Goal: Task Accomplishment & Management: Complete application form

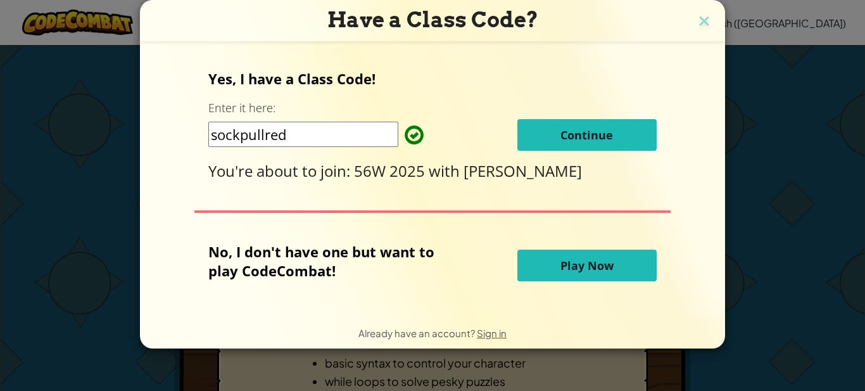
click at [571, 135] on span "Continue" at bounding box center [586, 134] width 53 height 15
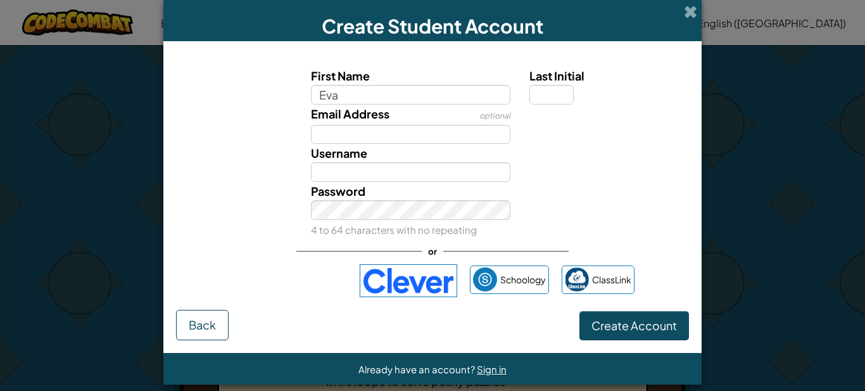
type input "Eva"
click at [365, 169] on input "Eva" at bounding box center [411, 172] width 200 height 20
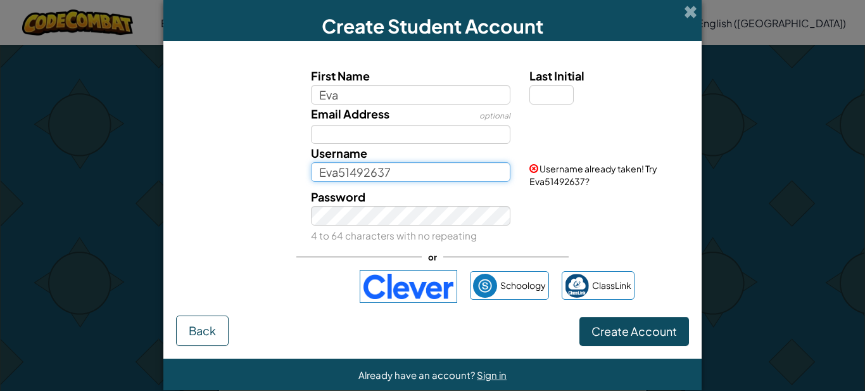
type input "Eva51492637"
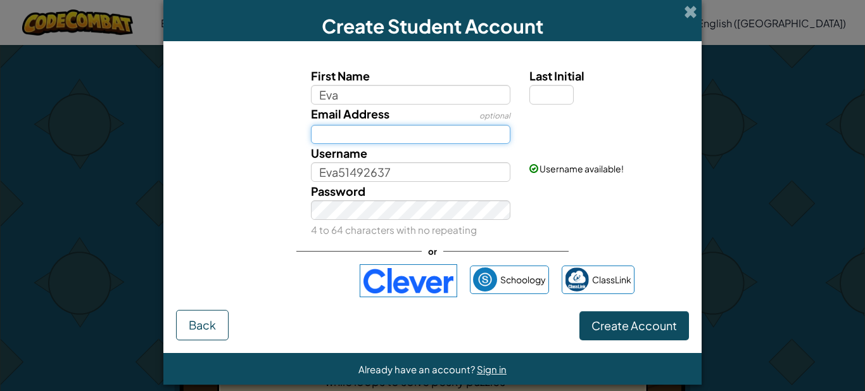
click at [394, 135] on input "Email Address" at bounding box center [411, 135] width 200 height 20
type input "EVRAK@schools.vic.edu.au"
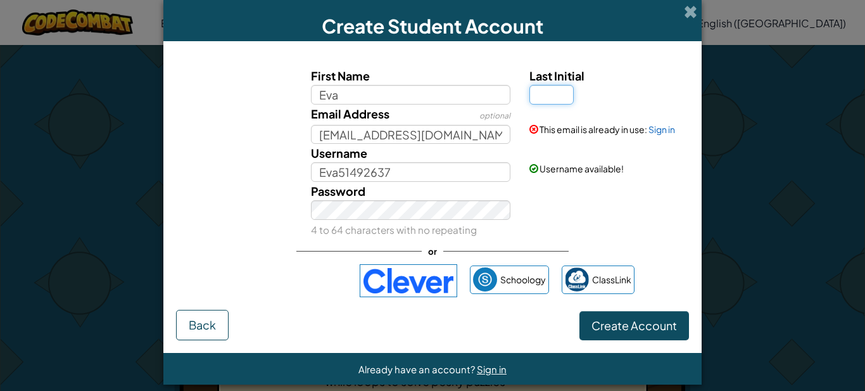
click at [535, 92] on input "Last Initial" at bounding box center [551, 95] width 44 height 20
type input "R"
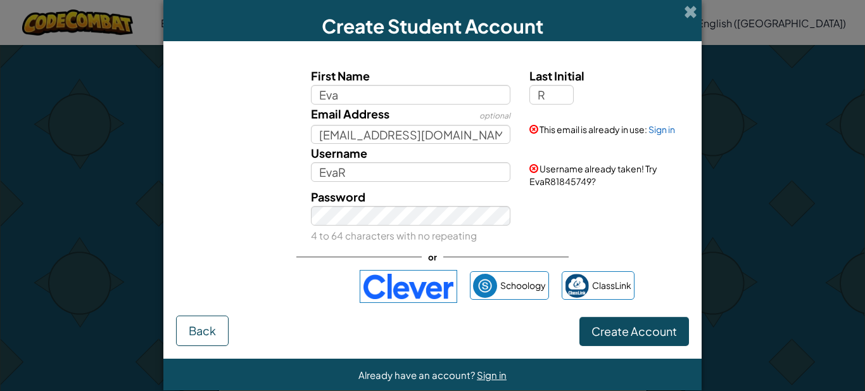
click at [253, 113] on div "Email Address optional EVRAK@schools.vic.edu.au This email is already in use: S…" at bounding box center [433, 124] width 526 height 40
click at [486, 137] on input "EVRAK@schools.vic.edu.au" at bounding box center [411, 135] width 200 height 20
click at [388, 174] on input "EvaR" at bounding box center [411, 172] width 200 height 20
type input "EvaR123"
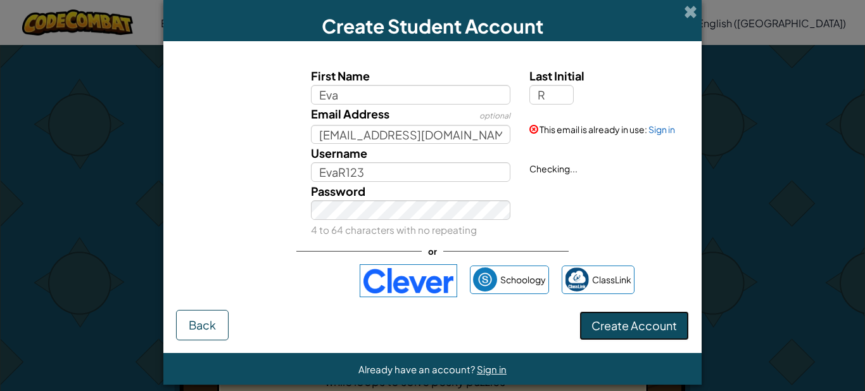
click at [673, 333] on button "Create Account" at bounding box center [634, 325] width 110 height 29
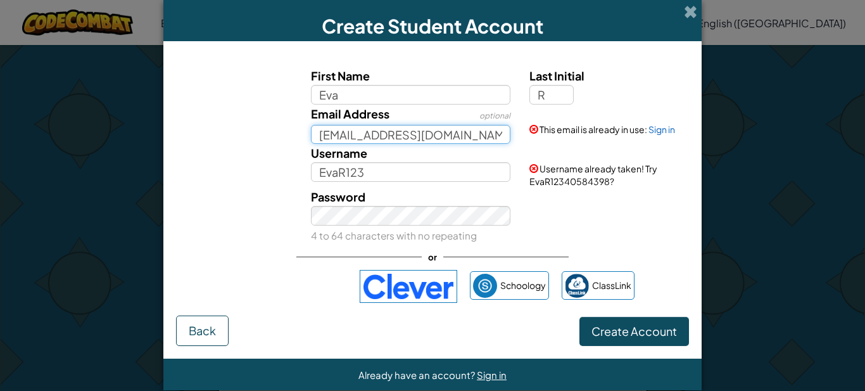
click at [479, 128] on input "EVRAK@schools.vic.edu.au" at bounding box center [411, 135] width 200 height 20
type input "E"
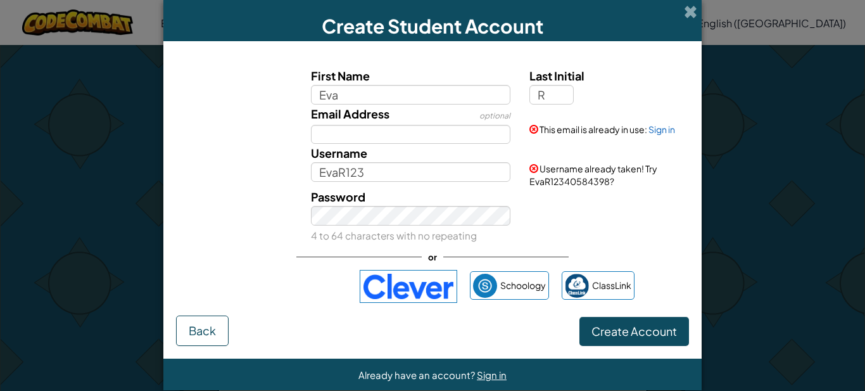
click at [272, 158] on div "Username EvaR123 Username already taken! Try EvaR12340584398?" at bounding box center [433, 166] width 526 height 44
click at [592, 320] on button "Create Account" at bounding box center [634, 331] width 110 height 29
click at [594, 330] on button "Create Account" at bounding box center [634, 331] width 110 height 29
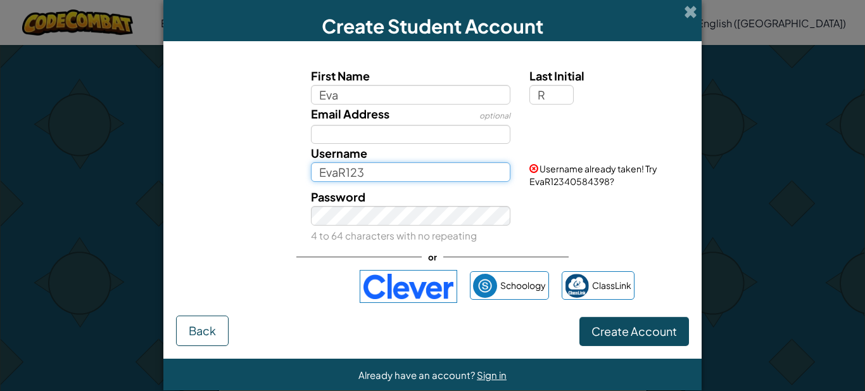
click at [386, 168] on input "EvaR123" at bounding box center [411, 172] width 200 height 20
type input "EvaR123456"
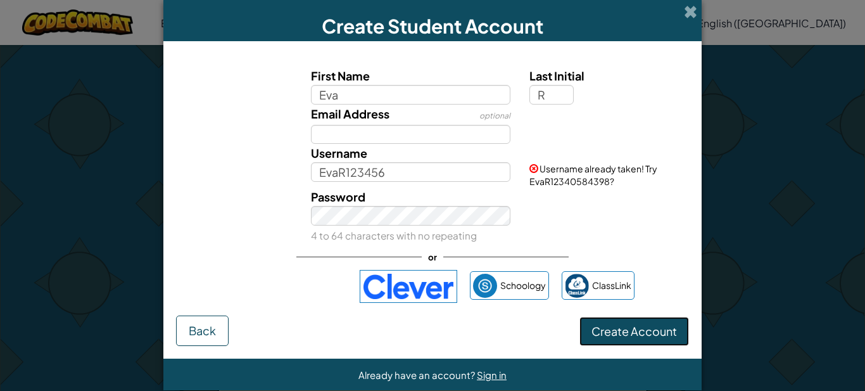
click at [625, 342] on form "First Name Eva Last Initial R Email Address optional Username EvaR123456 Userna…" at bounding box center [432, 199] width 538 height 317
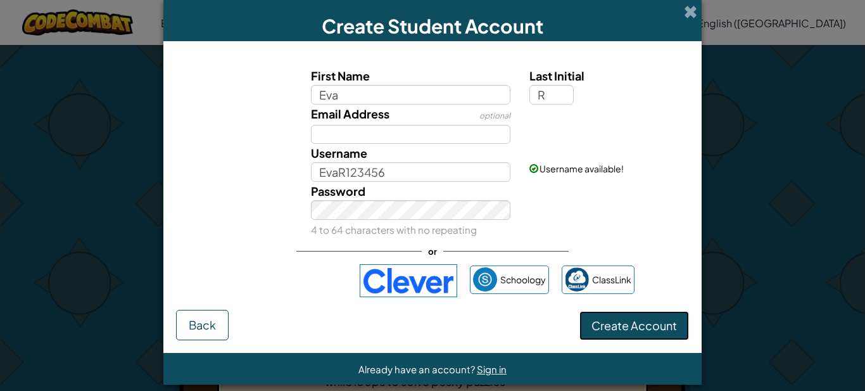
click at [607, 315] on button "Create Account" at bounding box center [634, 325] width 110 height 29
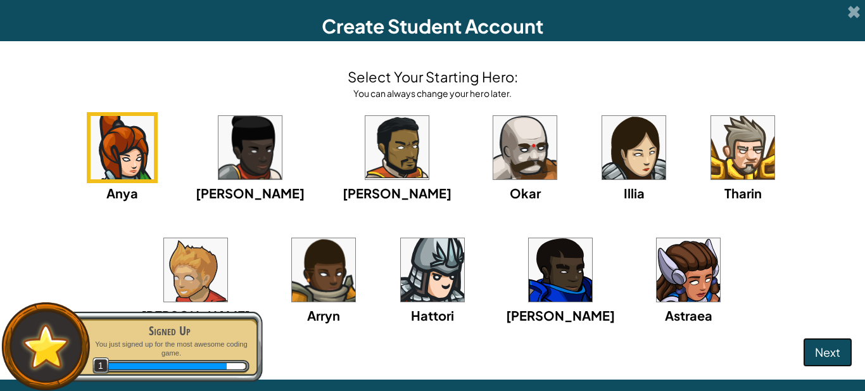
scroll to position [161, 0]
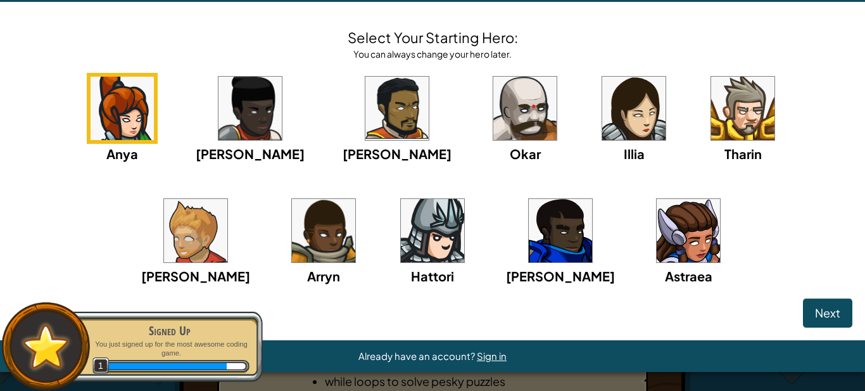
click at [227, 199] on img at bounding box center [195, 230] width 63 height 63
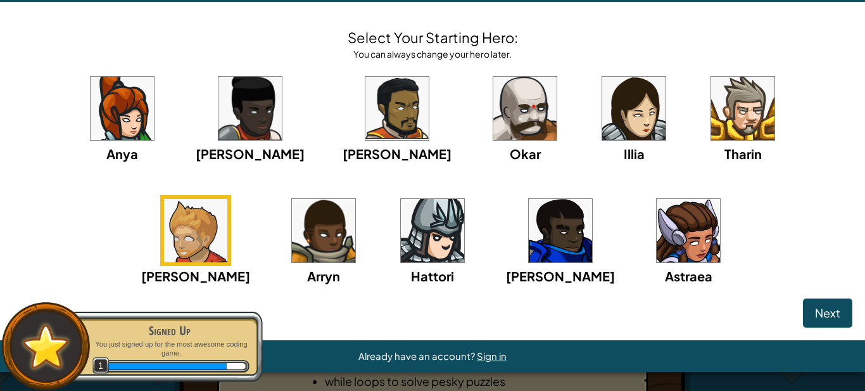
click at [711, 82] on img at bounding box center [742, 108] width 63 height 63
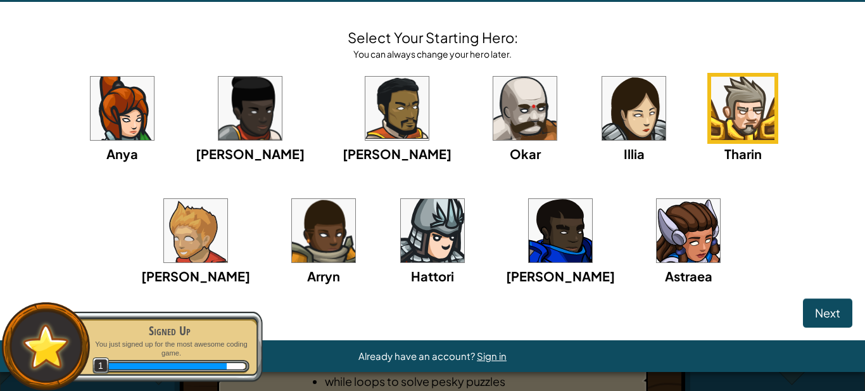
scroll to position [0, 0]
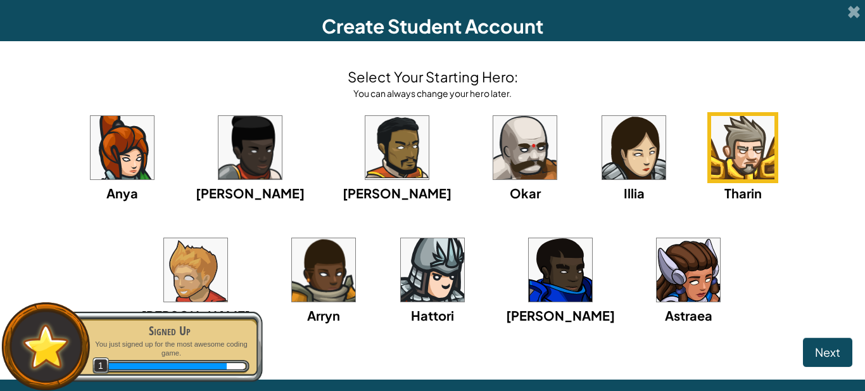
click at [557, 153] on img at bounding box center [524, 147] width 63 height 63
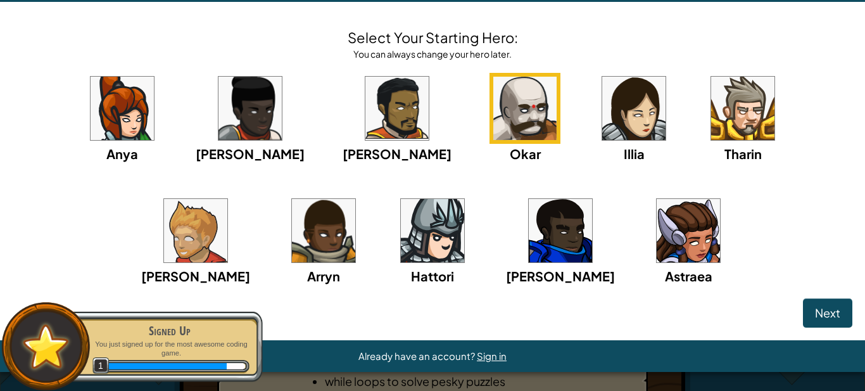
scroll to position [161, 0]
click at [355, 199] on img at bounding box center [323, 230] width 63 height 63
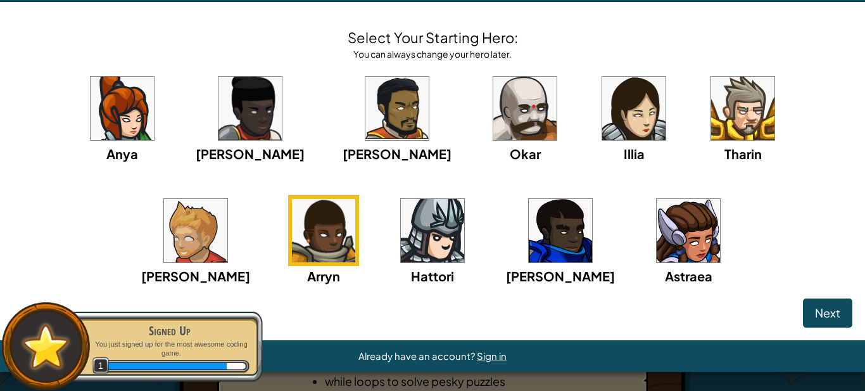
click at [227, 199] on img at bounding box center [195, 230] width 63 height 63
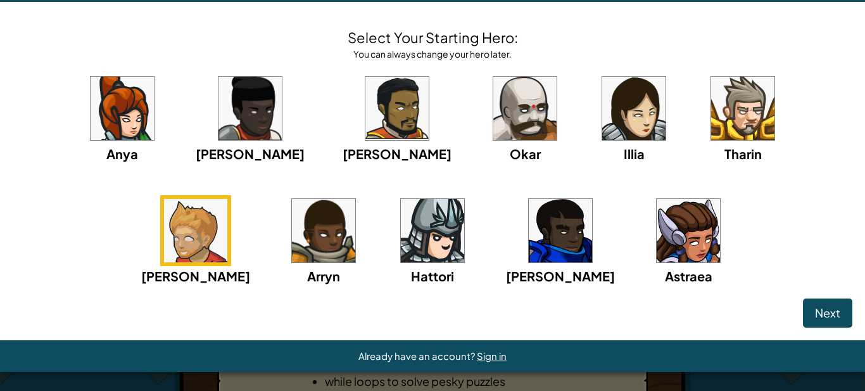
scroll to position [77, 0]
click at [657, 262] on img at bounding box center [688, 230] width 63 height 63
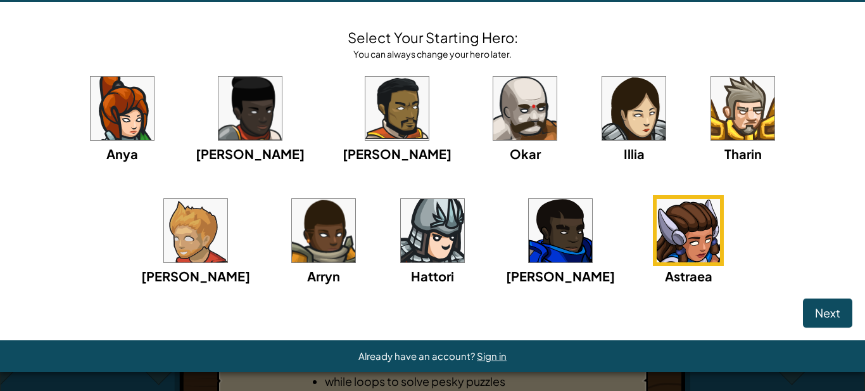
scroll to position [161, 0]
click at [803, 319] on button "Next" at bounding box center [827, 312] width 49 height 29
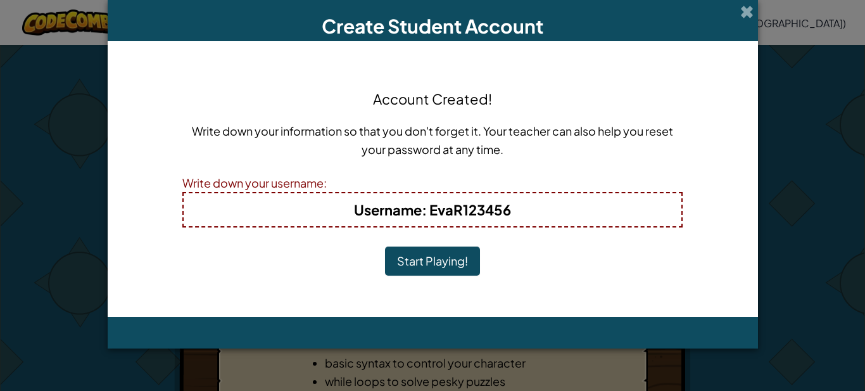
click at [445, 252] on button "Start Playing!" at bounding box center [432, 260] width 95 height 29
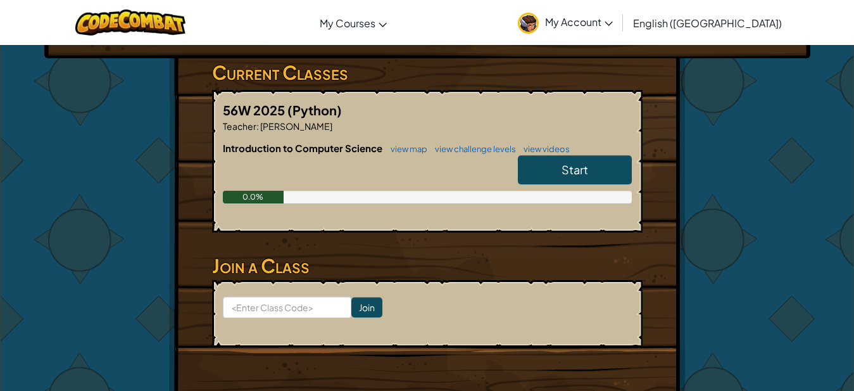
scroll to position [186, 0]
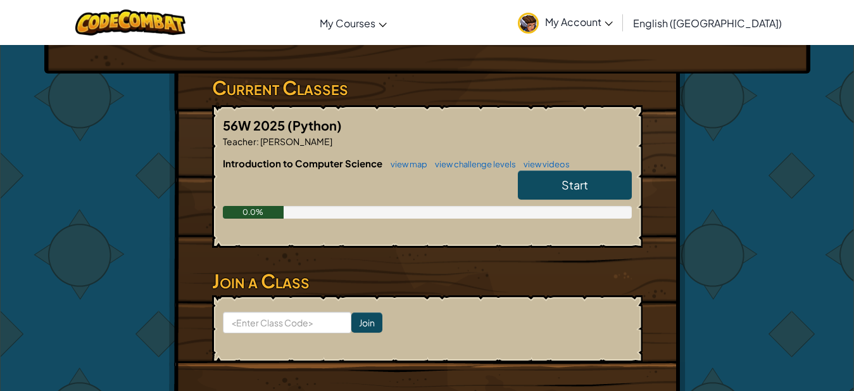
drag, startPoint x: 564, startPoint y: 184, endPoint x: 529, endPoint y: 185, distance: 34.8
click at [529, 185] on link "Start" at bounding box center [575, 184] width 114 height 29
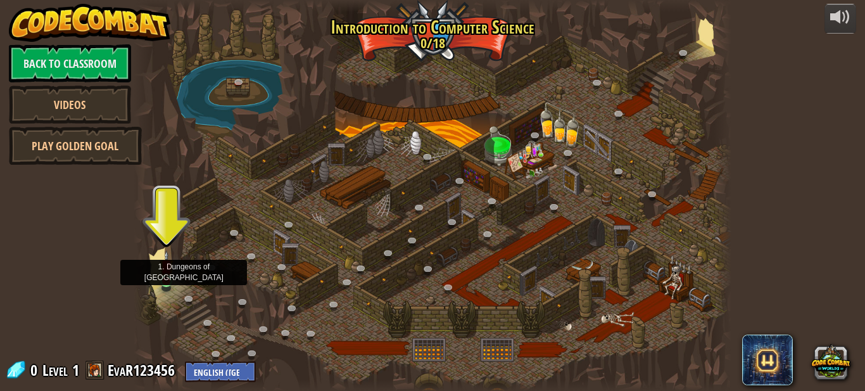
click at [172, 280] on img at bounding box center [167, 266] width 14 height 32
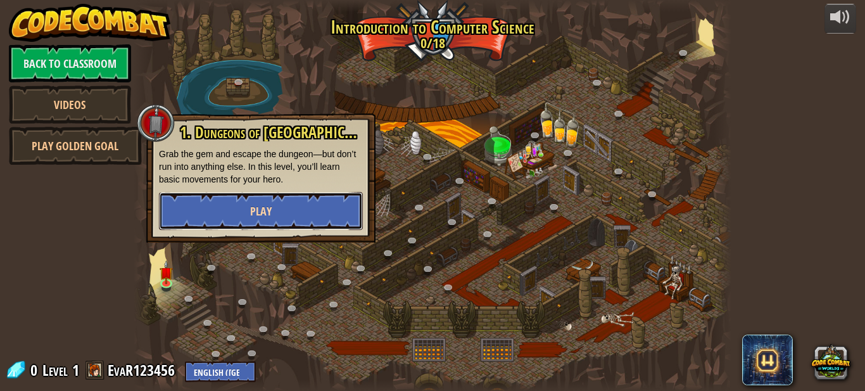
click at [189, 192] on button "Play" at bounding box center [261, 211] width 204 height 38
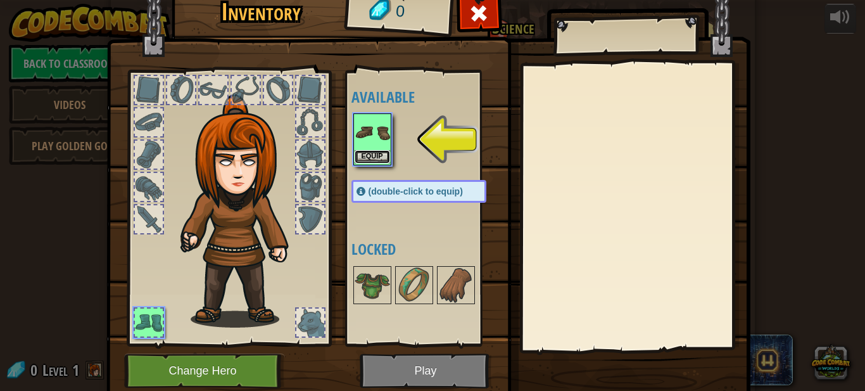
click at [358, 154] on button "Equip" at bounding box center [372, 156] width 35 height 13
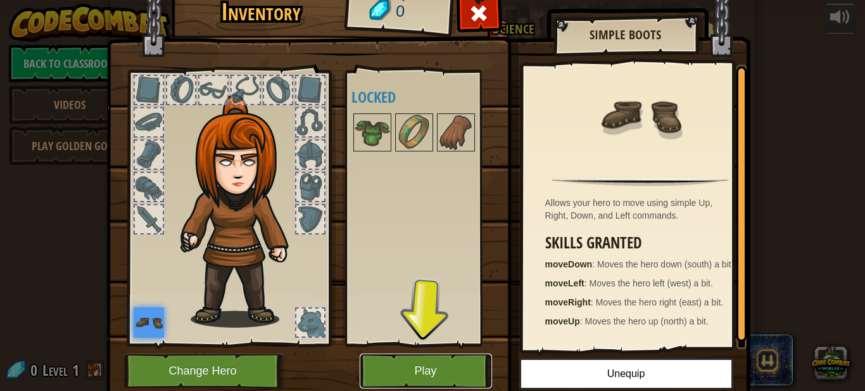
click at [388, 383] on button "Play" at bounding box center [426, 370] width 132 height 35
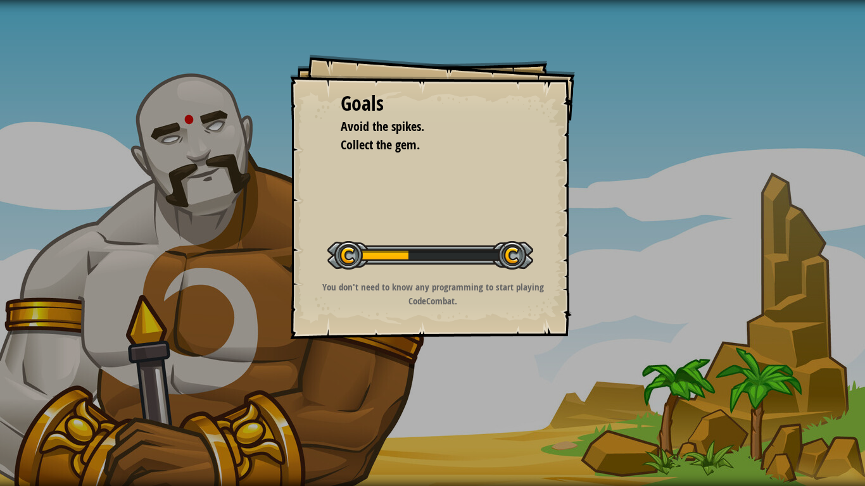
click at [383, 323] on div "Goals Avoid the spikes. Collect the gem. Start Level Error loading from server.…" at bounding box center [432, 196] width 285 height 285
click at [425, 220] on div "Goals Avoid the spikes. Collect the gem. Start Level Error loading from server.…" at bounding box center [432, 196] width 285 height 285
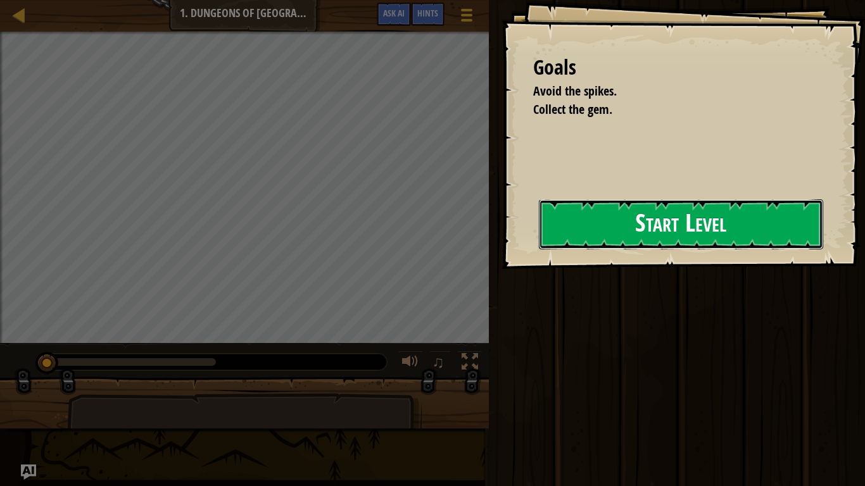
click at [600, 227] on button "Start Level" at bounding box center [681, 224] width 284 height 50
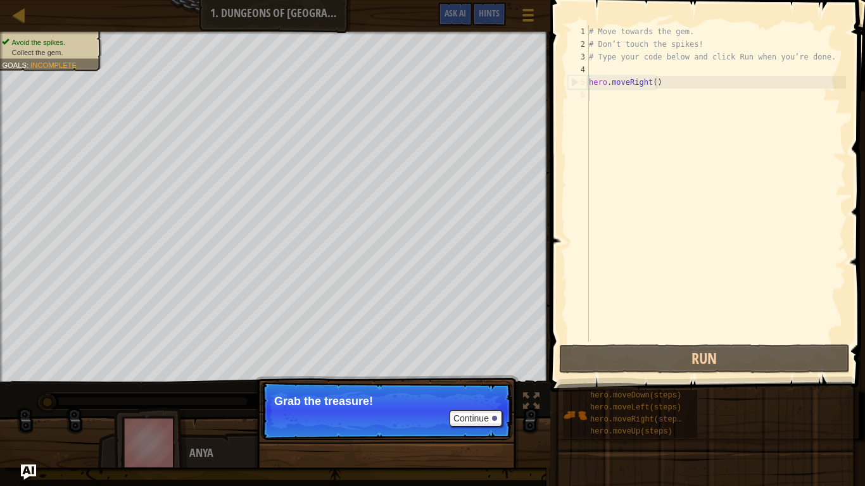
click at [595, 97] on div "# Move towards the gem. # Don’t touch the spikes! # Type your code below and cl…" at bounding box center [716, 196] width 260 height 342
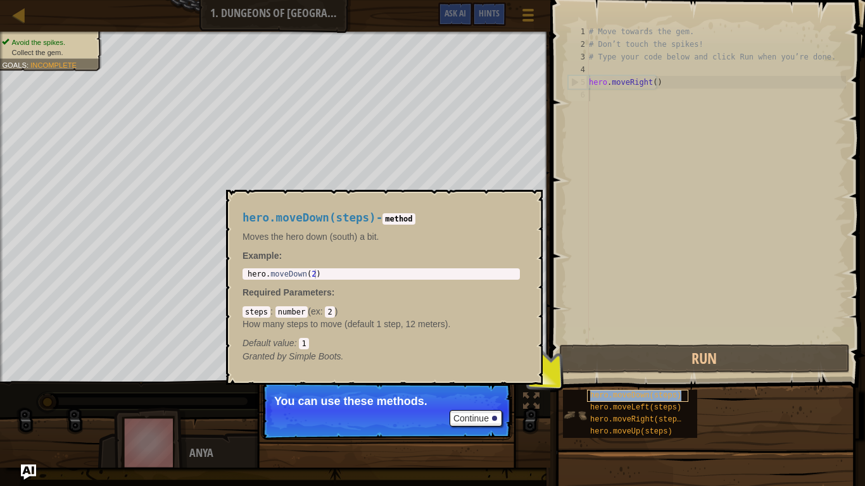
click at [623, 390] on span "hero.moveDown(steps)" at bounding box center [635, 395] width 91 height 9
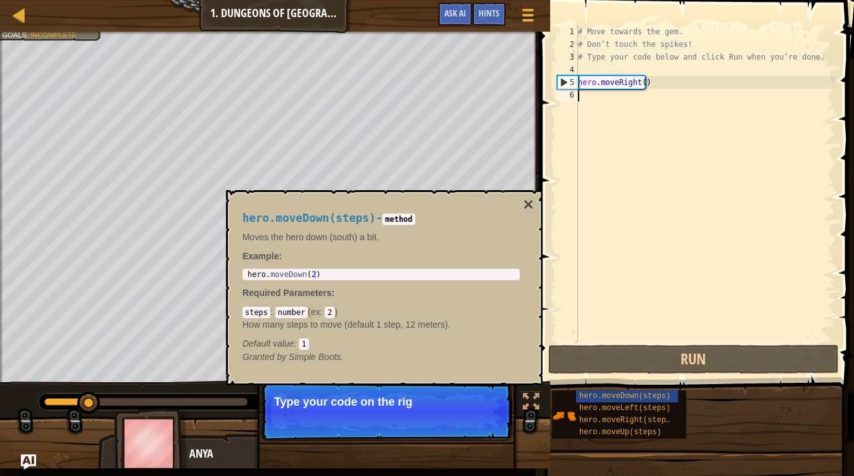
click at [619, 106] on div "# Move towards the gem. # Don’t touch the spikes! # Type your code below and cl…" at bounding box center [706, 196] width 260 height 342
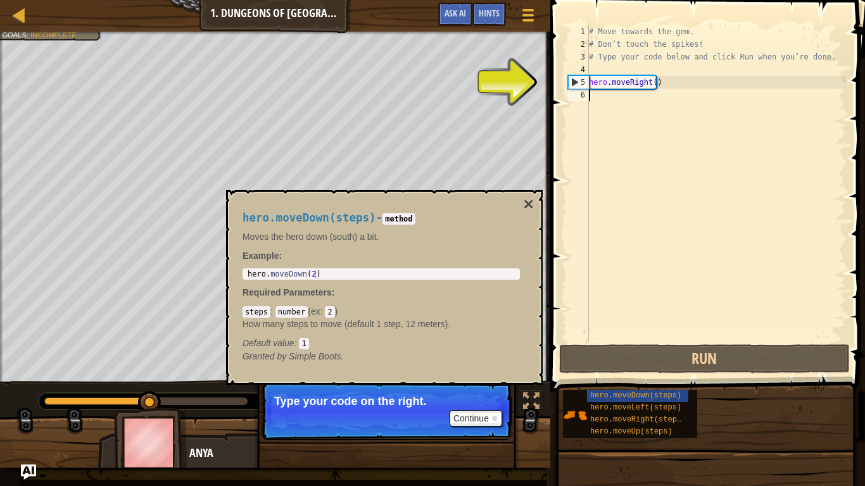
type textarea "h"
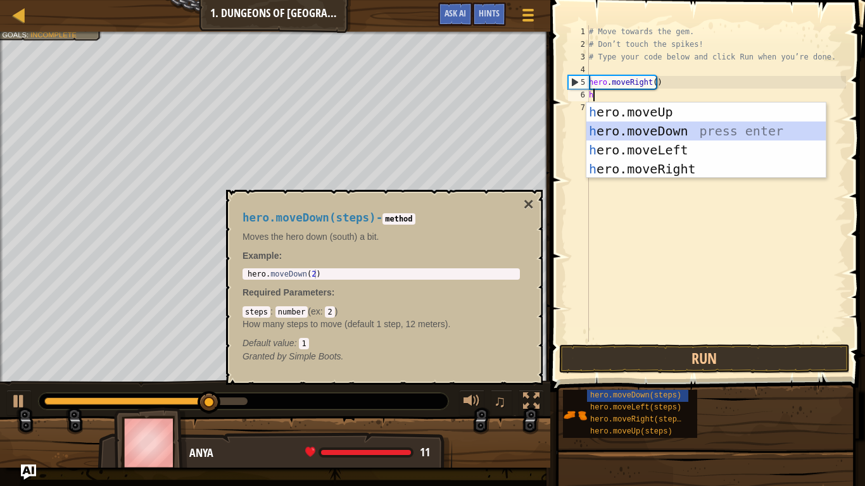
click at [606, 127] on div "h ero.moveUp press enter h ero.moveDown press enter h ero.moveLeft press enter …" at bounding box center [705, 160] width 239 height 114
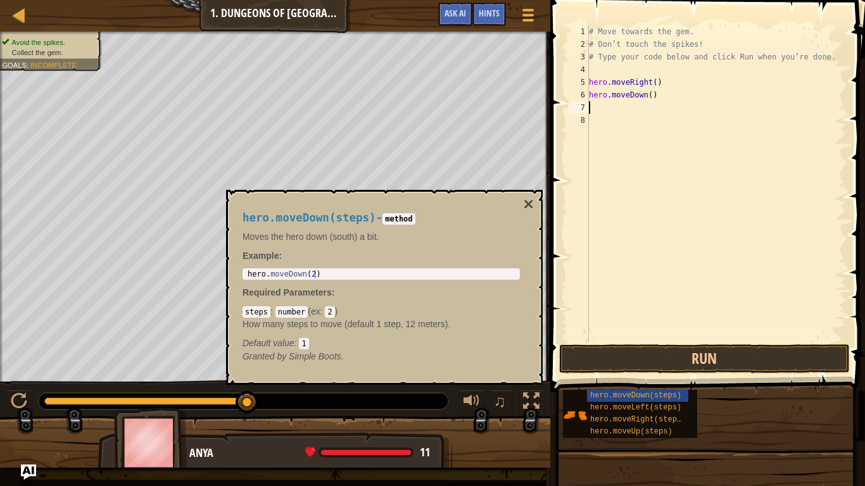
type textarea "h"
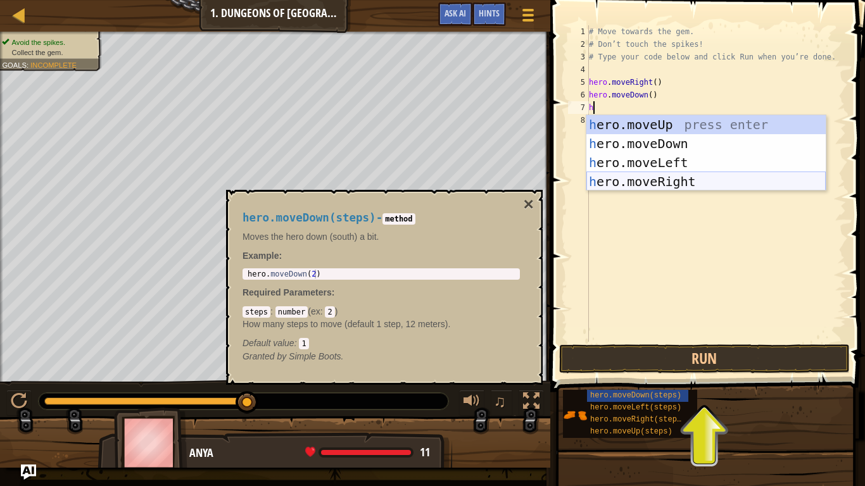
click at [605, 177] on div "h ero.moveUp press enter h ero.moveDown press enter h ero.moveLeft press enter …" at bounding box center [705, 172] width 239 height 114
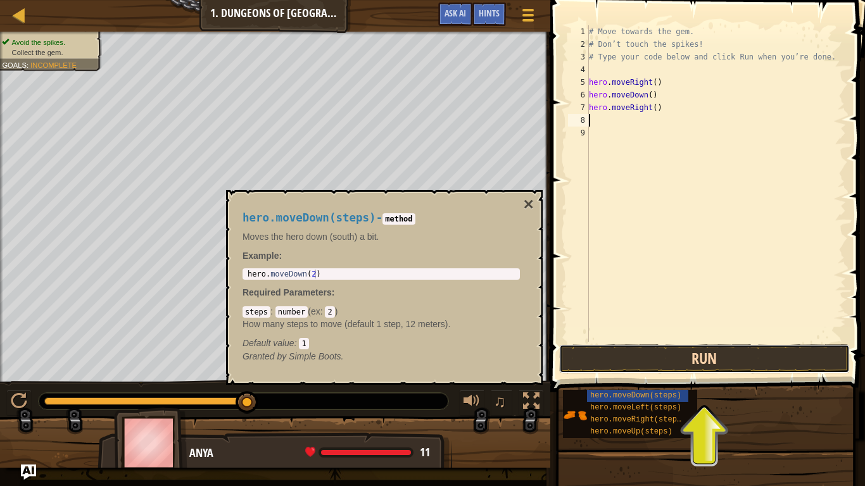
click at [611, 360] on button "Run" at bounding box center [704, 359] width 291 height 29
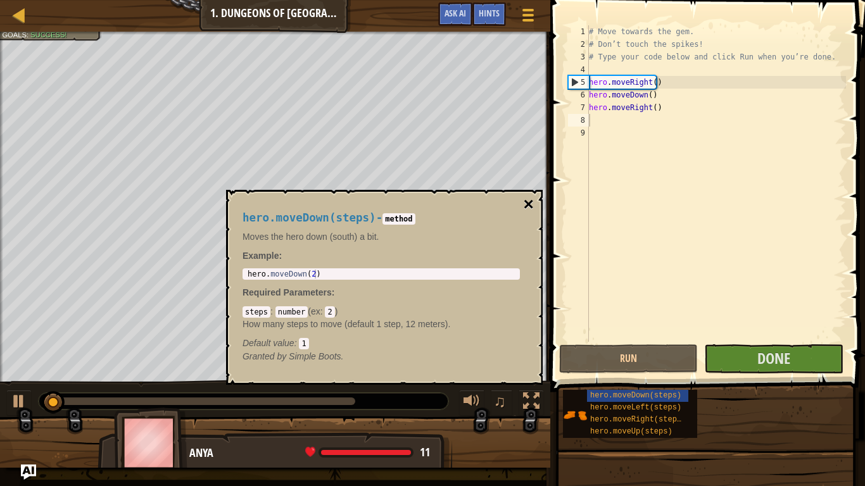
click at [524, 205] on button "×" at bounding box center [529, 205] width 10 height 18
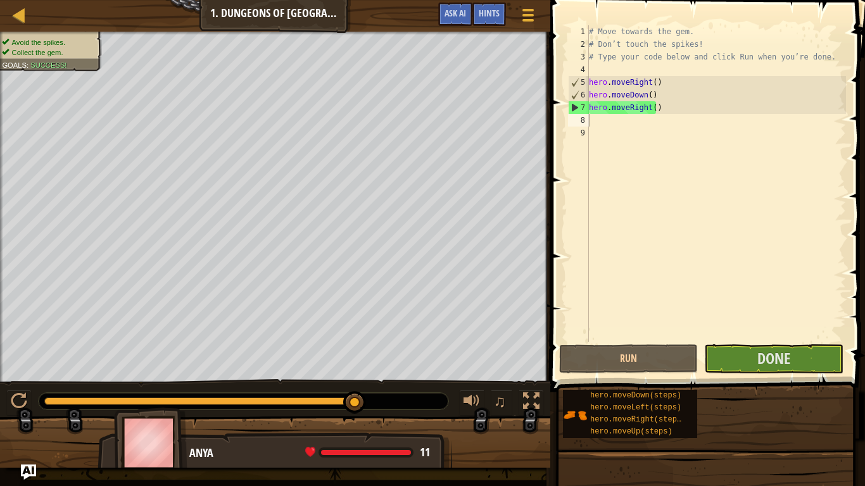
drag, startPoint x: 234, startPoint y: 400, endPoint x: 415, endPoint y: 402, distance: 181.1
click at [415, 390] on div at bounding box center [244, 401] width 410 height 16
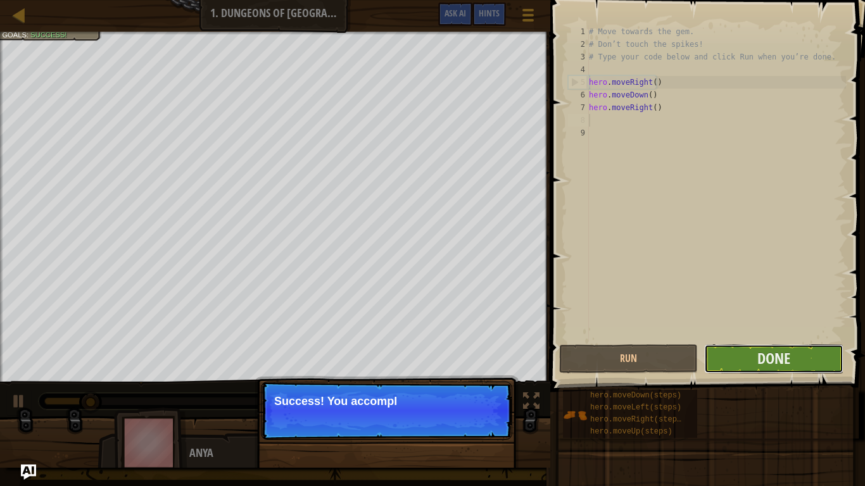
click at [750, 358] on button "Done" at bounding box center [773, 359] width 139 height 29
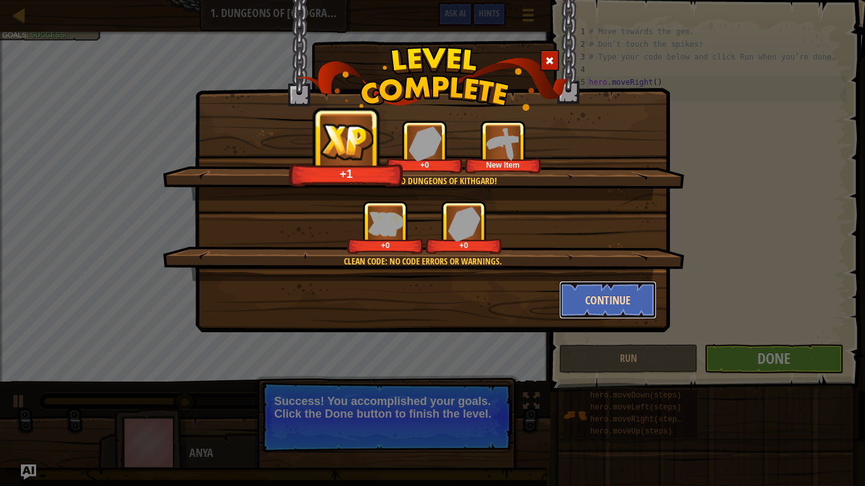
click at [574, 295] on button "Continue" at bounding box center [608, 300] width 98 height 38
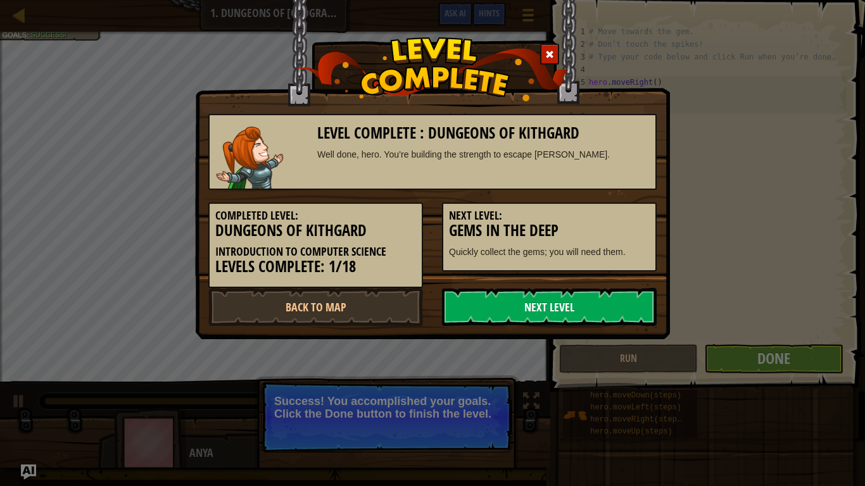
click at [527, 301] on link "Next Level" at bounding box center [549, 307] width 215 height 38
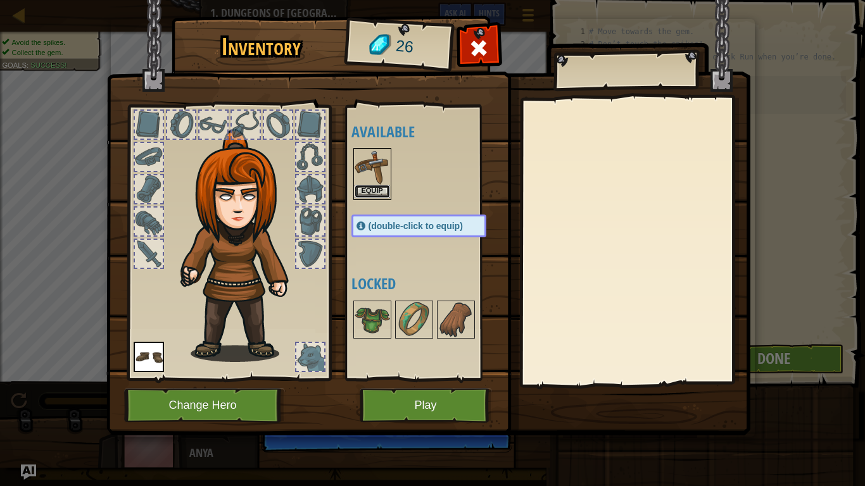
click at [371, 190] on button "Equip" at bounding box center [372, 191] width 35 height 13
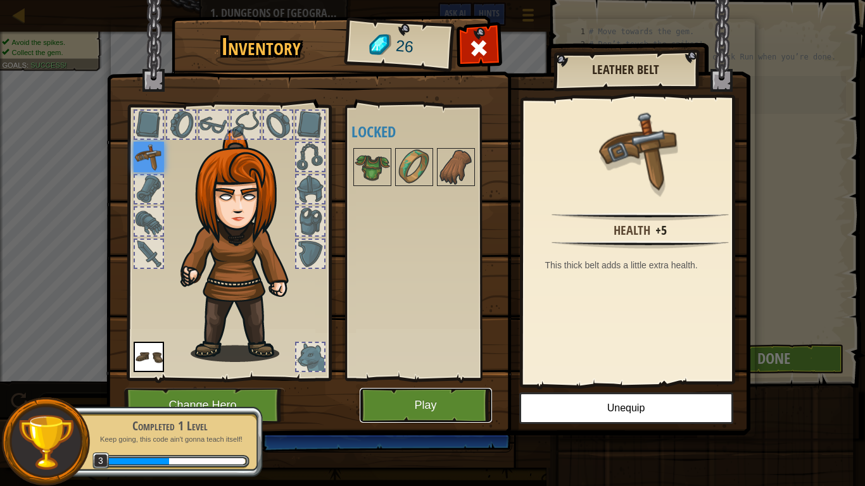
click at [445, 390] on button "Play" at bounding box center [426, 405] width 132 height 35
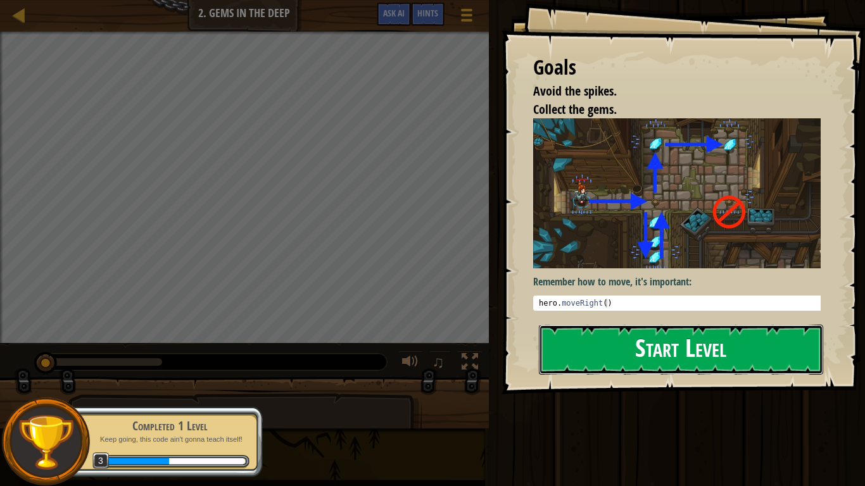
click at [607, 343] on button "Start Level" at bounding box center [681, 350] width 284 height 50
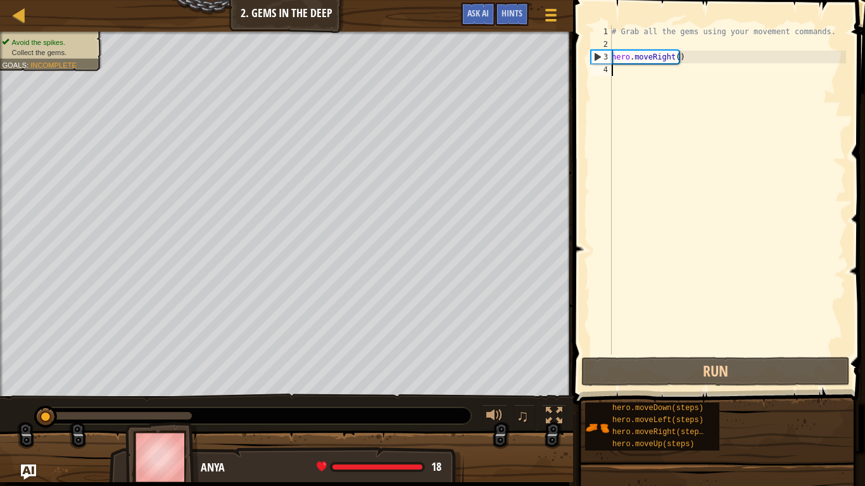
scroll to position [6, 0]
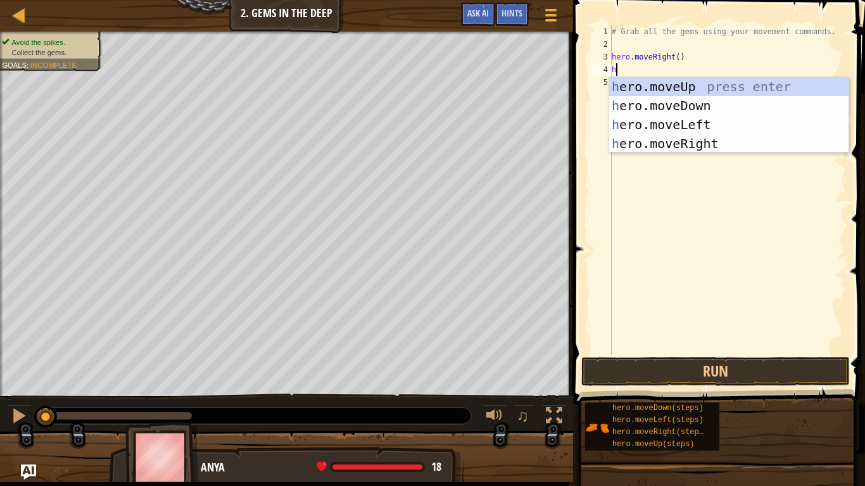
click at [678, 58] on div "# Grab all the gems using your movement commands. hero . moveRight ( ) h" at bounding box center [727, 202] width 237 height 355
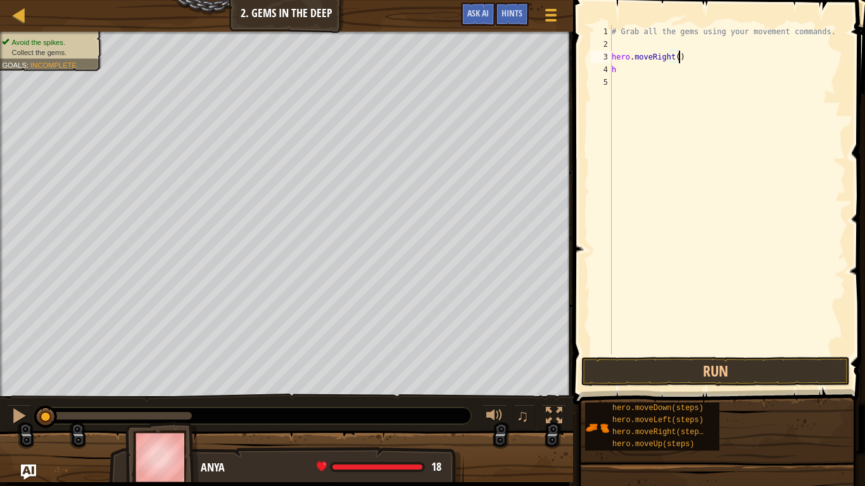
click at [676, 58] on div "# Grab all the gems using your movement commands. hero . moveRight ( ) h" at bounding box center [727, 202] width 237 height 355
click at [623, 71] on div "# Grab all the gems using your movement commands. hero . moveRight ( 2 ) h" at bounding box center [727, 202] width 237 height 355
type textarea "he"
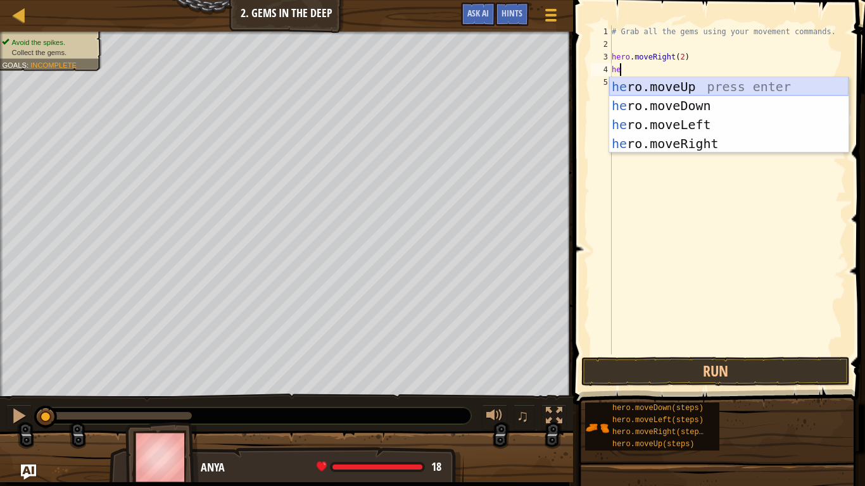
click at [633, 89] on div "he ro.moveUp press enter he ro.moveDown press enter he ro.moveLeft press enter …" at bounding box center [728, 134] width 239 height 114
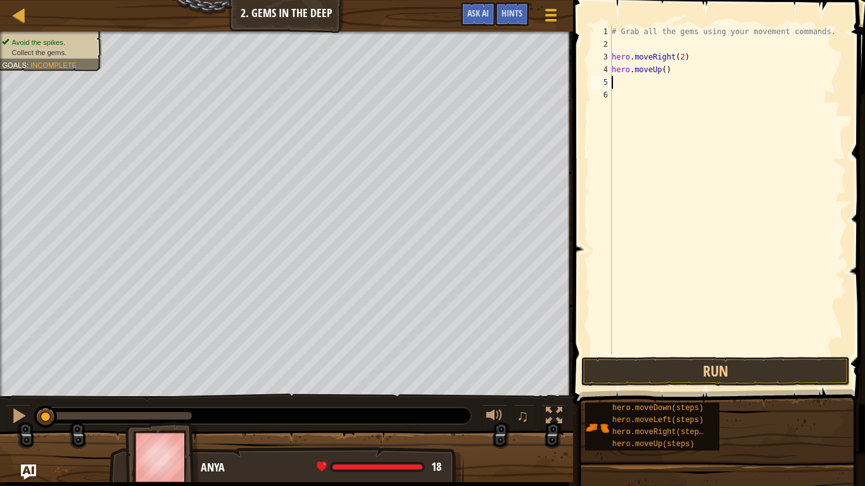
type textarea "h"
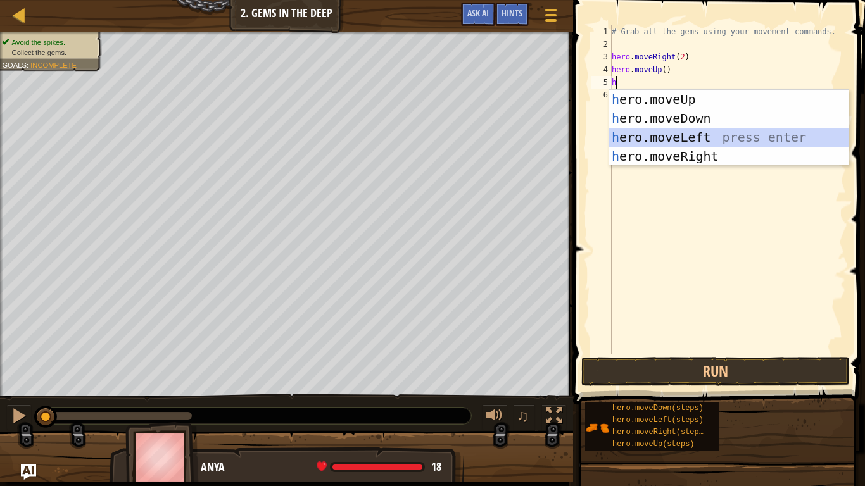
click at [624, 133] on div "h ero.moveUp press enter h ero.moveDown press enter h ero.moveLeft press enter …" at bounding box center [728, 147] width 239 height 114
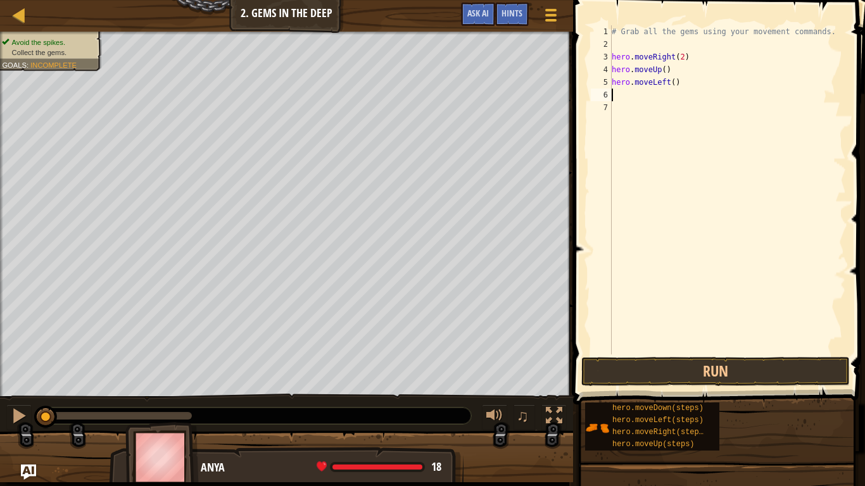
type textarea "h"
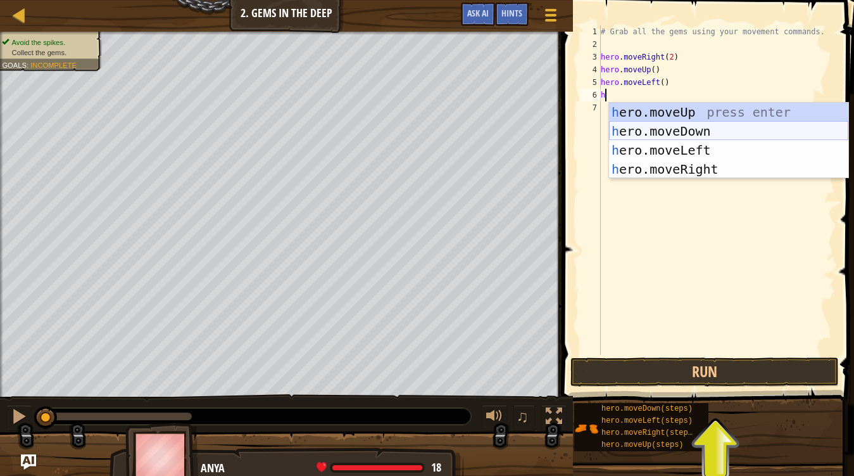
click at [626, 128] on div "h ero.moveUp press enter h ero.moveDown press enter h ero.moveLeft press enter …" at bounding box center [728, 160] width 239 height 114
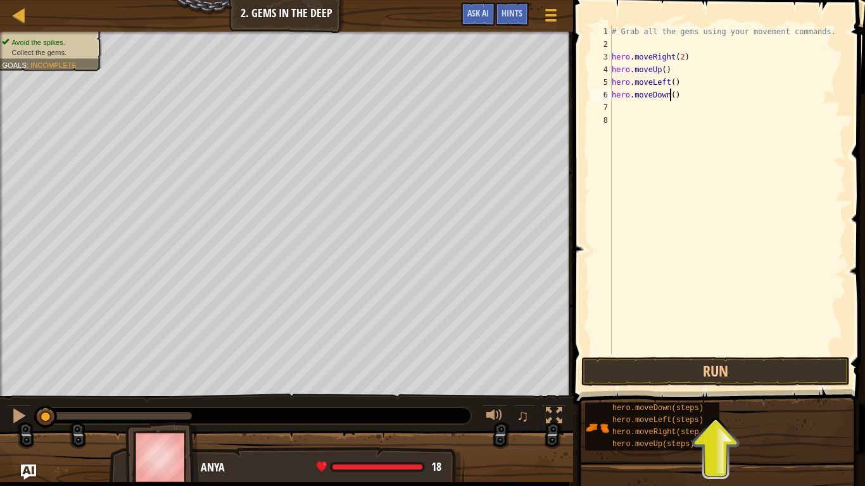
click at [671, 98] on div "# Grab all the gems using your movement commands. hero . moveRight ( 2 ) hero .…" at bounding box center [727, 202] width 237 height 355
type textarea "hero.moveDown(2)"
click at [674, 373] on button "Run" at bounding box center [715, 371] width 269 height 29
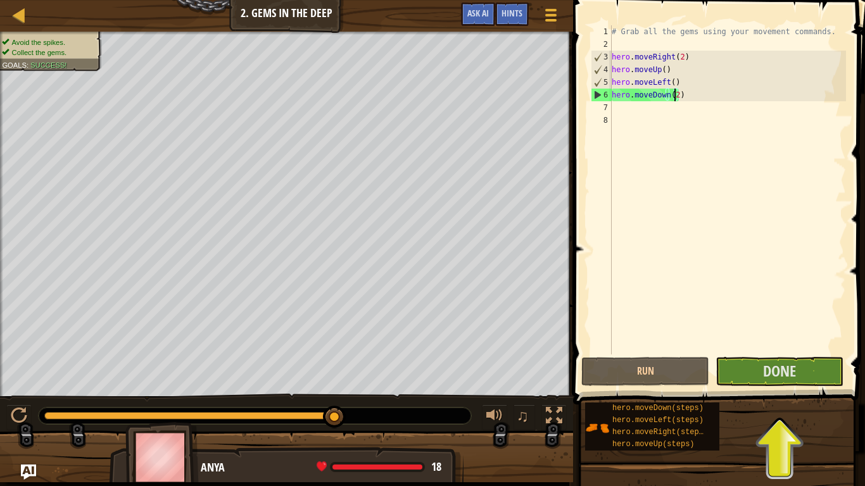
drag, startPoint x: 326, startPoint y: 415, endPoint x: 414, endPoint y: 420, distance: 88.2
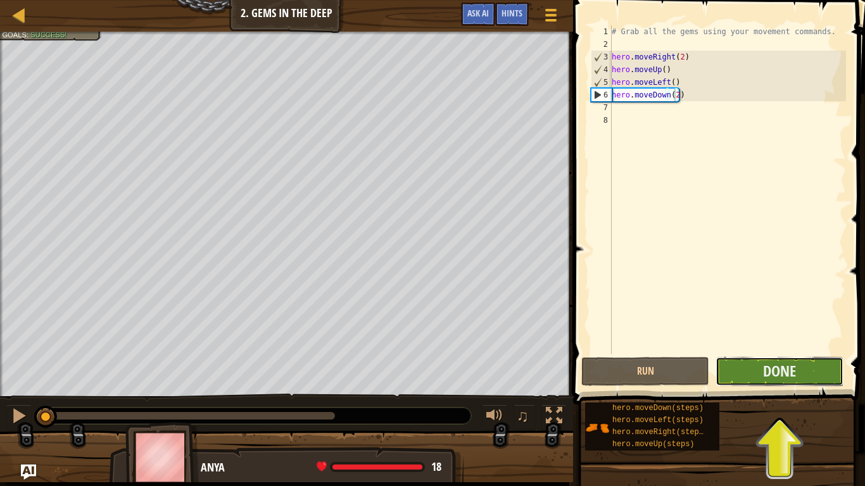
click at [798, 365] on button "Done" at bounding box center [780, 371] width 128 height 29
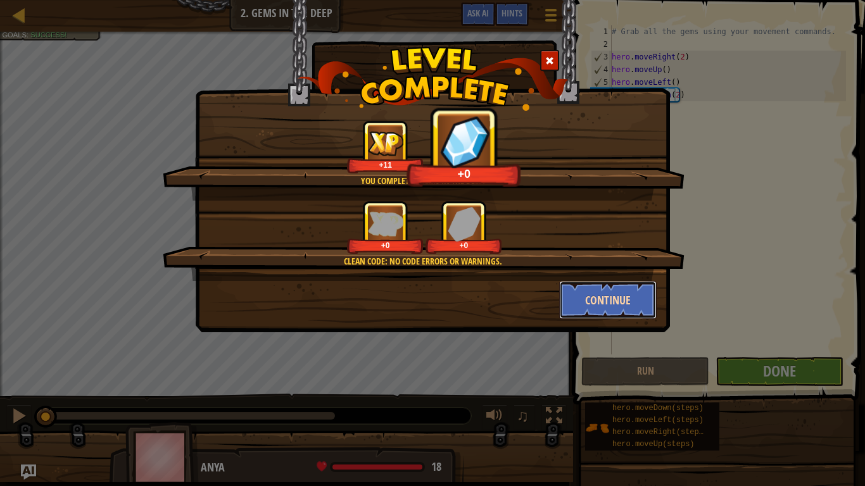
click at [645, 301] on button "Continue" at bounding box center [608, 300] width 98 height 38
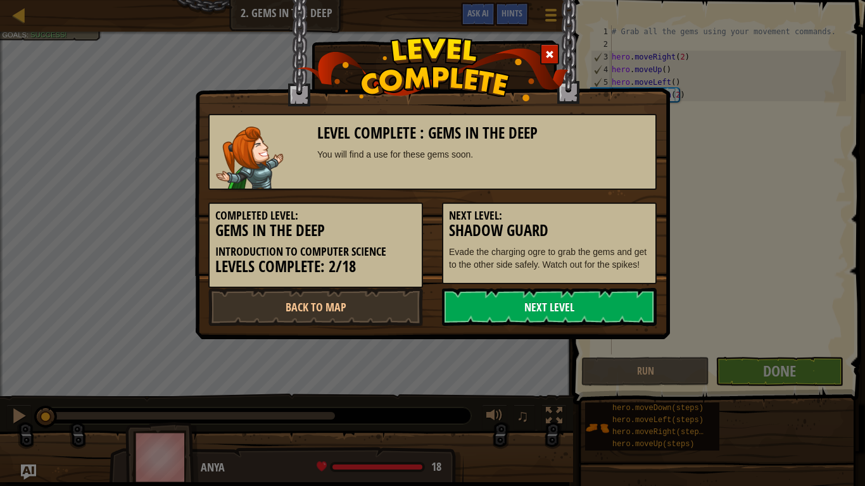
click at [554, 305] on link "Next Level" at bounding box center [549, 307] width 215 height 38
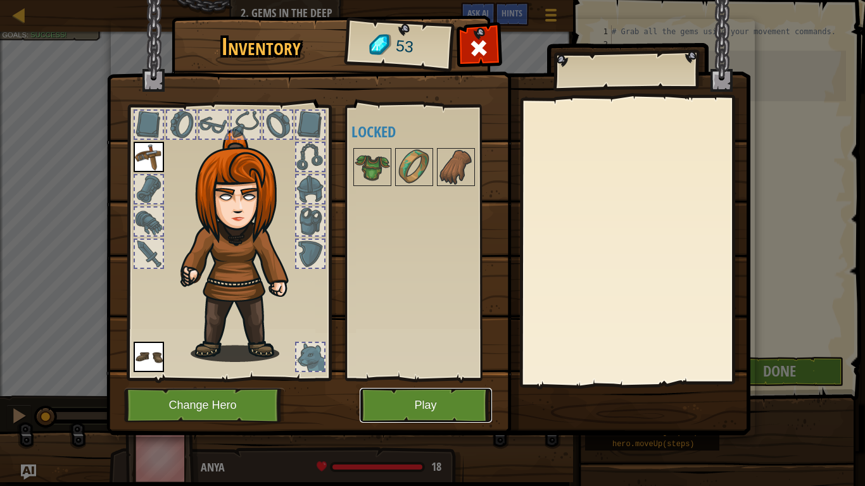
click at [420, 390] on button "Play" at bounding box center [426, 405] width 132 height 35
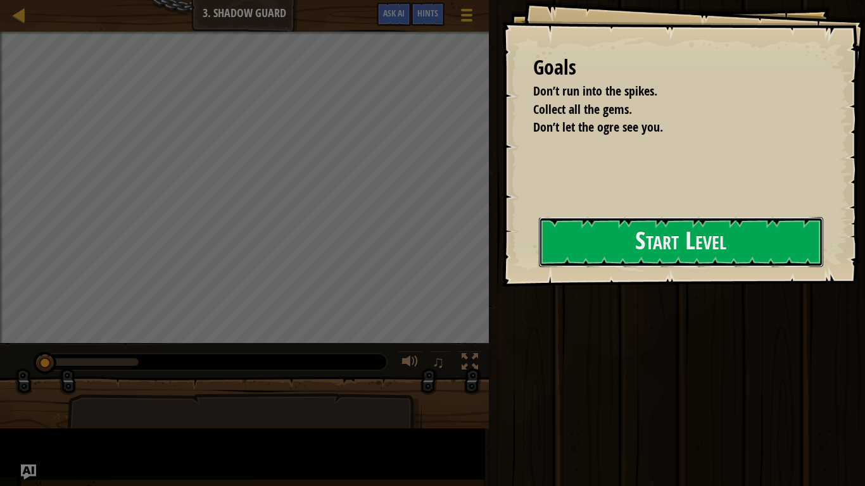
click at [539, 267] on button "Start Level" at bounding box center [681, 242] width 284 height 50
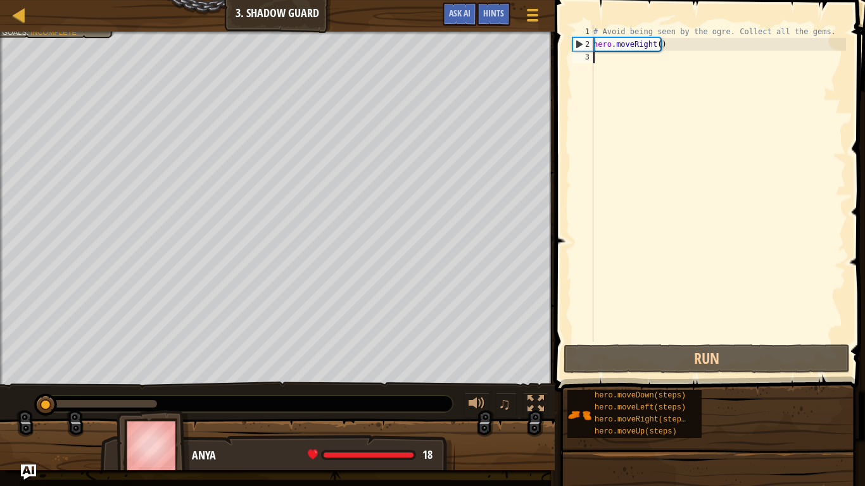
drag, startPoint x: 158, startPoint y: 400, endPoint x: 0, endPoint y: 360, distance: 162.8
click at [0, 360] on div "Don’t run into the spikes. (2/2) Collect all the gems. Don’t let the ogre see y…" at bounding box center [432, 251] width 865 height 439
type textarea "h"
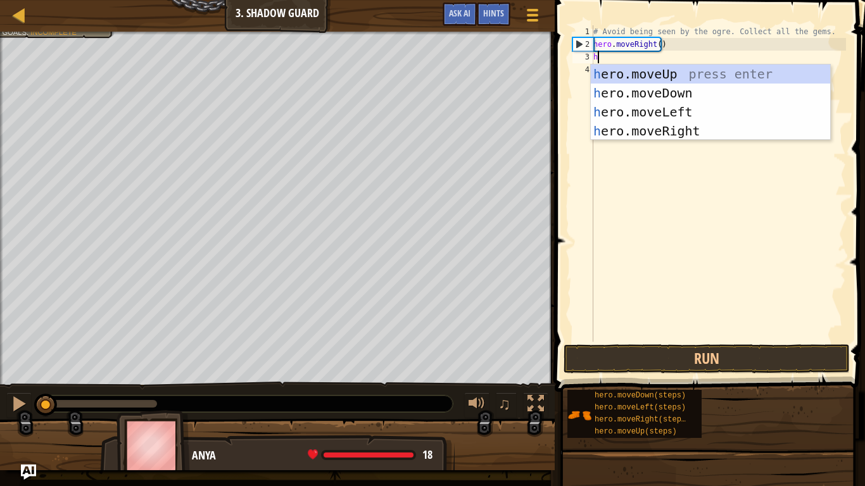
scroll to position [6, 0]
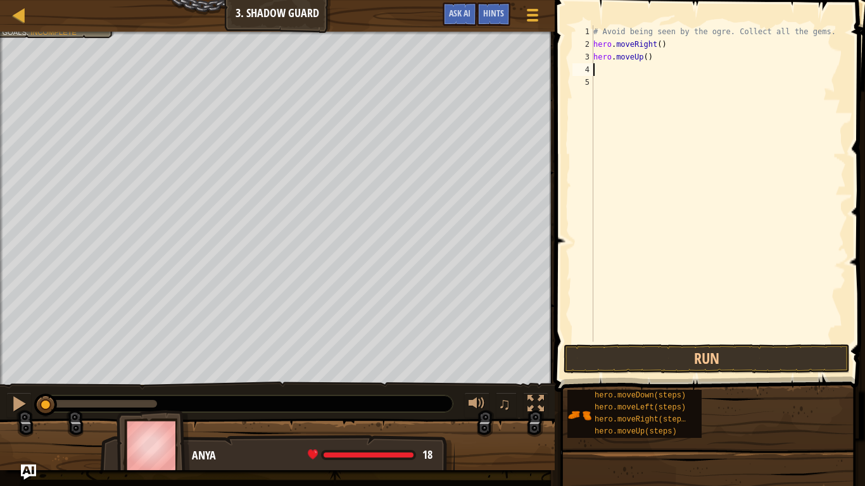
type textarea "h"
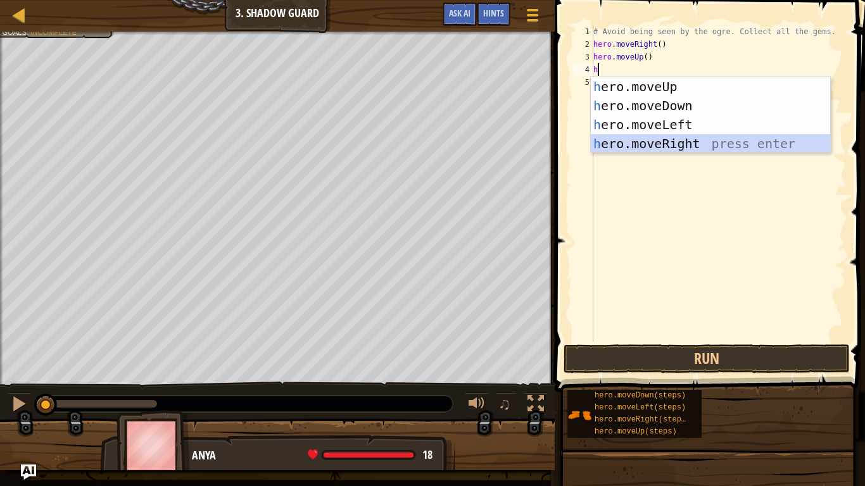
click at [637, 148] on div "h ero.moveUp press enter h ero.moveDown press enter h ero.moveLeft press enter …" at bounding box center [710, 134] width 239 height 114
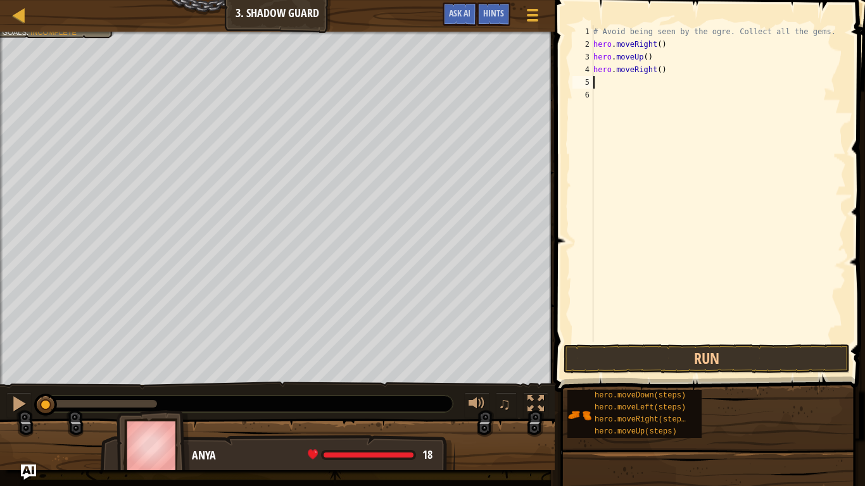
type textarea "k"
type textarea "h"
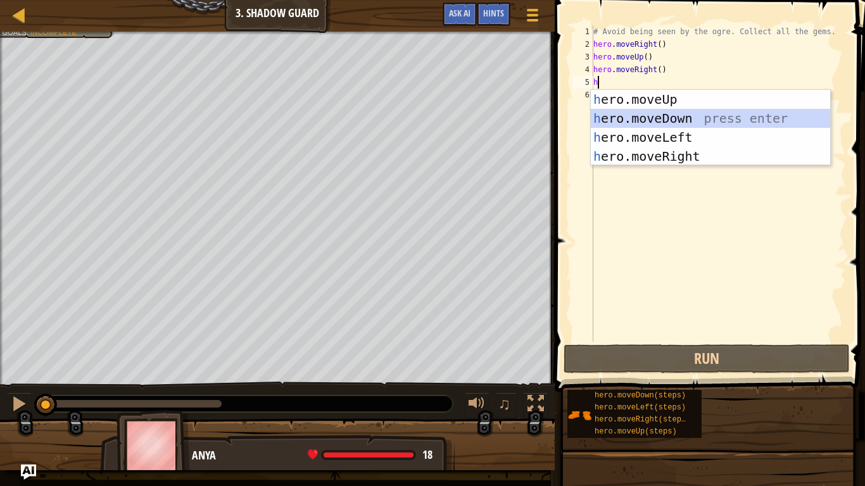
click at [635, 124] on div "h ero.moveUp press enter h ero.moveDown press enter h ero.moveLeft press enter …" at bounding box center [710, 147] width 239 height 114
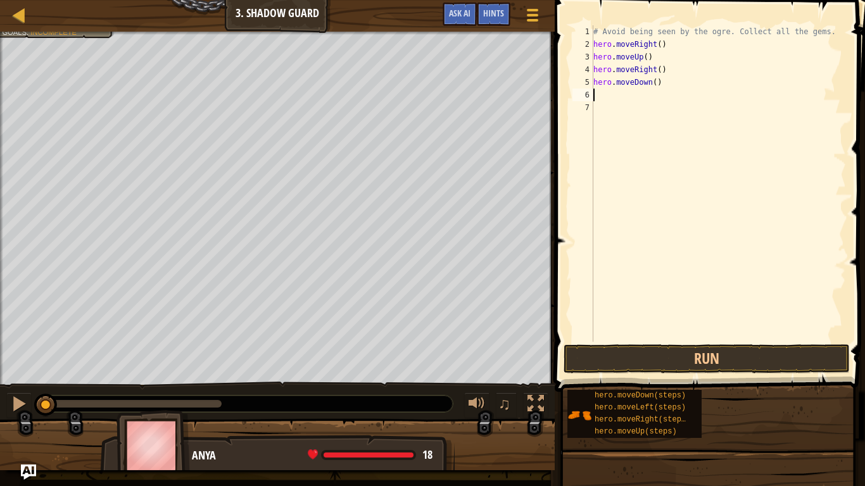
type textarea "h"
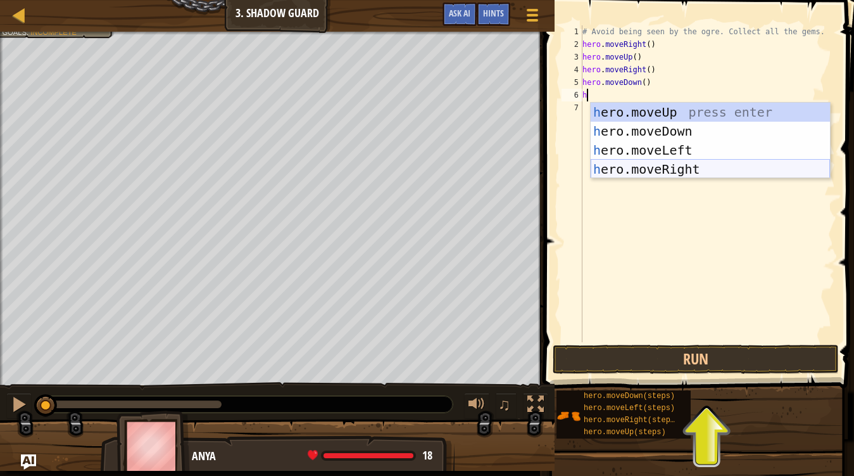
click at [627, 169] on div "h ero.moveUp press enter h ero.moveDown press enter h ero.moveLeft press enter …" at bounding box center [710, 160] width 239 height 114
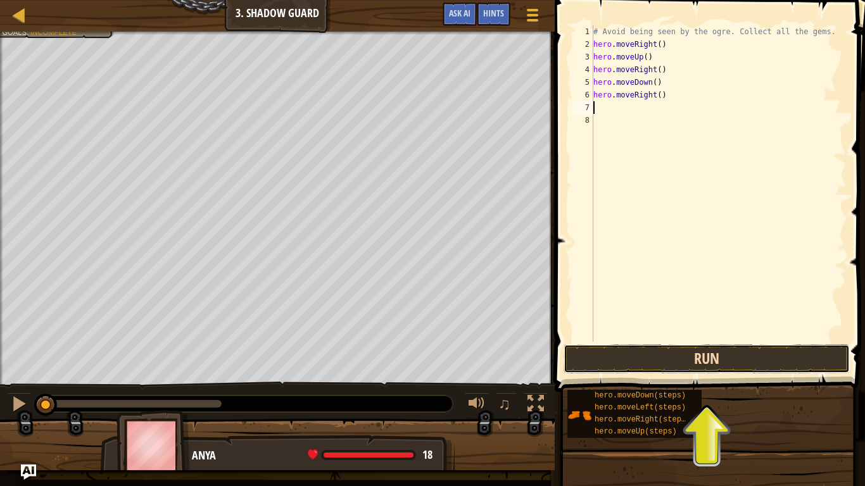
click at [621, 367] on button "Run" at bounding box center [707, 359] width 286 height 29
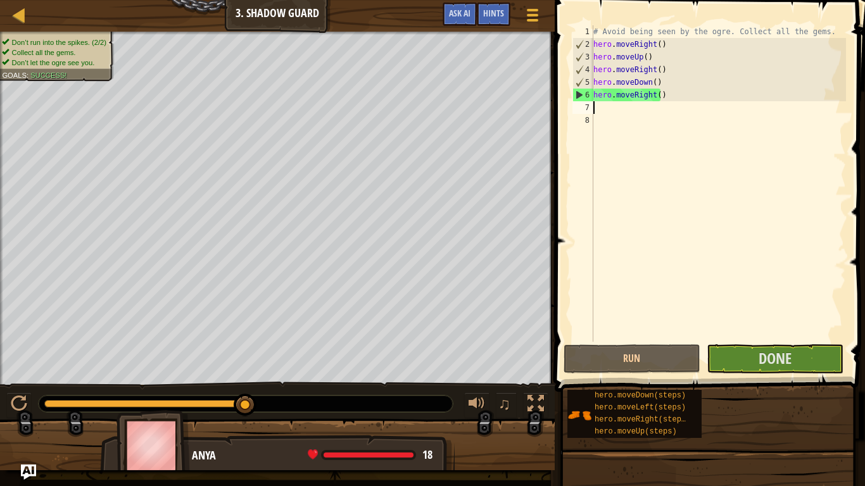
drag, startPoint x: 92, startPoint y: 403, endPoint x: 397, endPoint y: 415, distance: 304.8
click at [397, 390] on div "♫" at bounding box center [277, 401] width 555 height 38
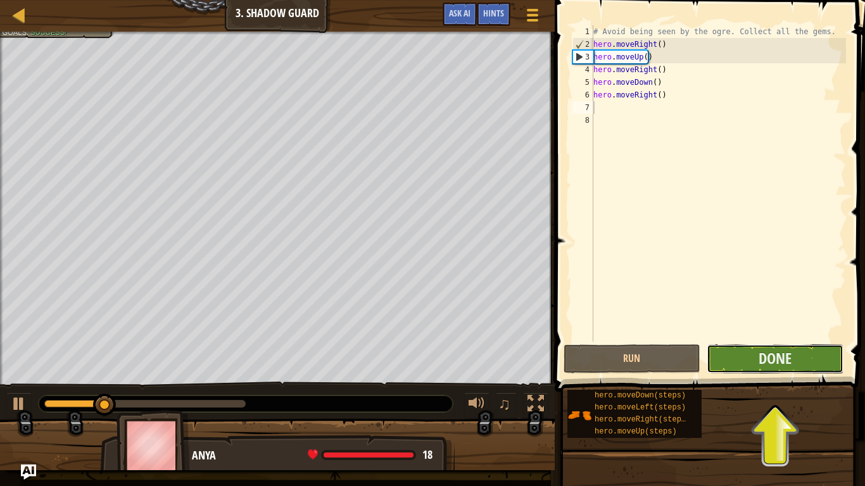
click at [794, 355] on button "Done" at bounding box center [775, 359] width 137 height 29
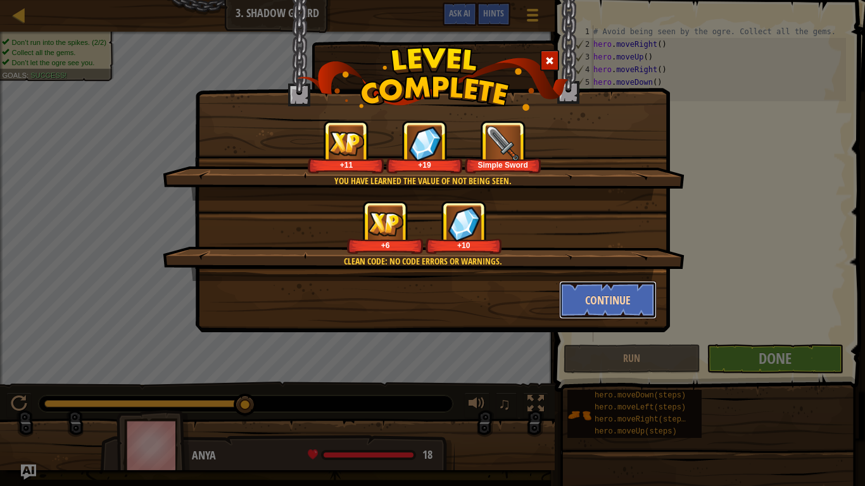
click at [607, 299] on button "Continue" at bounding box center [608, 300] width 98 height 38
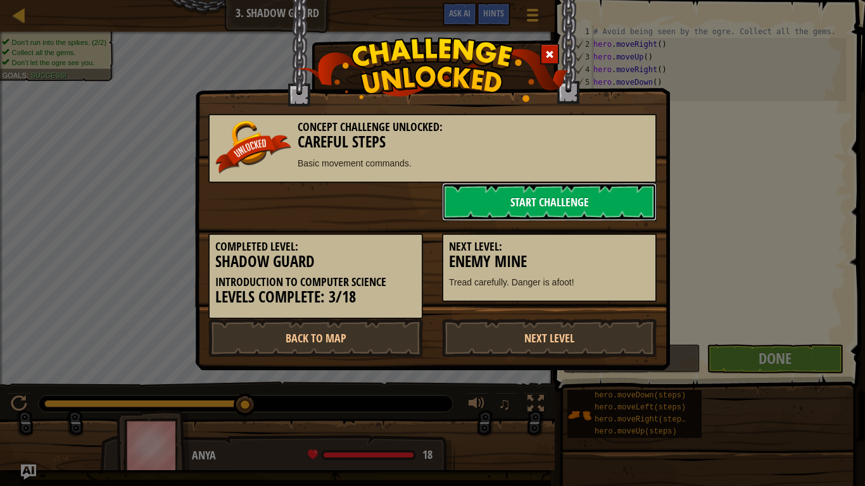
click at [505, 206] on link "Start Challenge" at bounding box center [549, 202] width 215 height 38
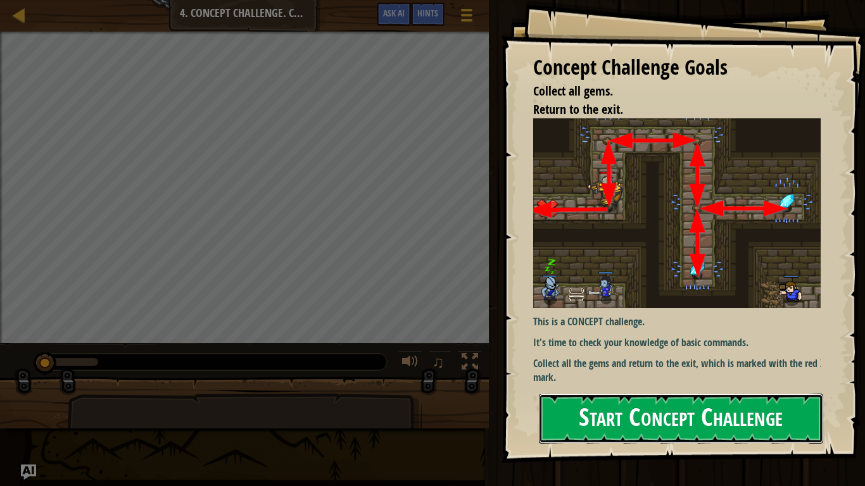
click at [667, 390] on button "Start Concept Challenge" at bounding box center [681, 419] width 284 height 50
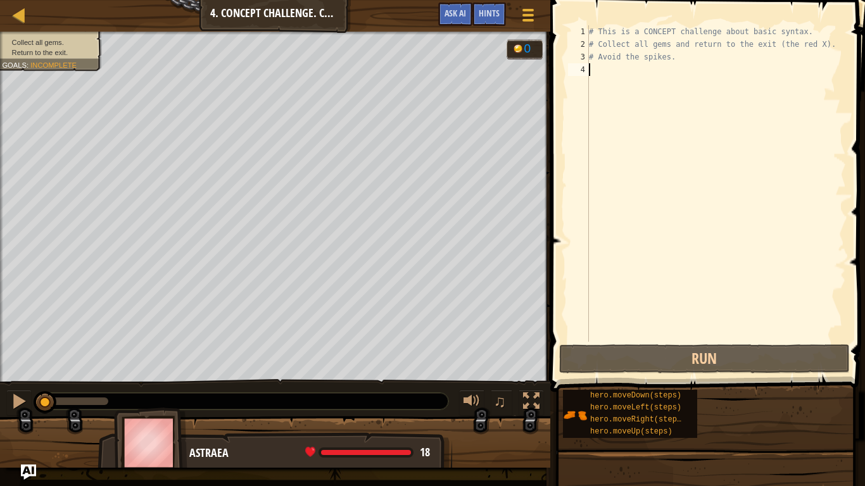
type textarea "n"
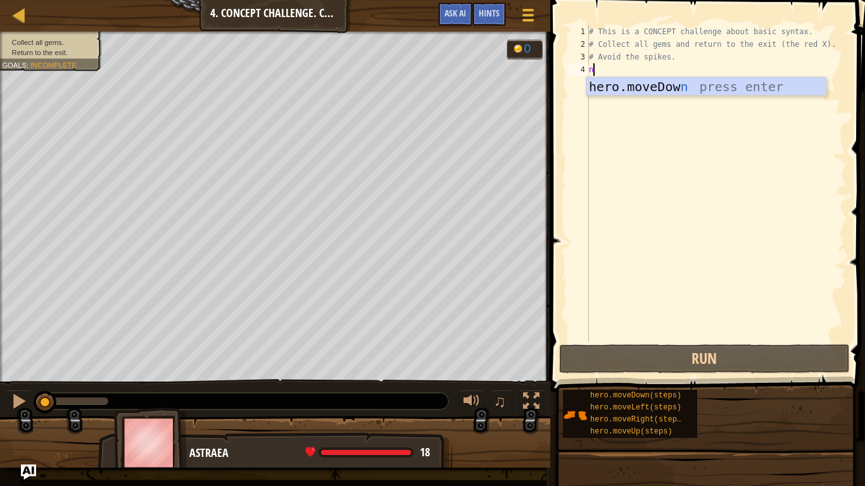
scroll to position [6, 0]
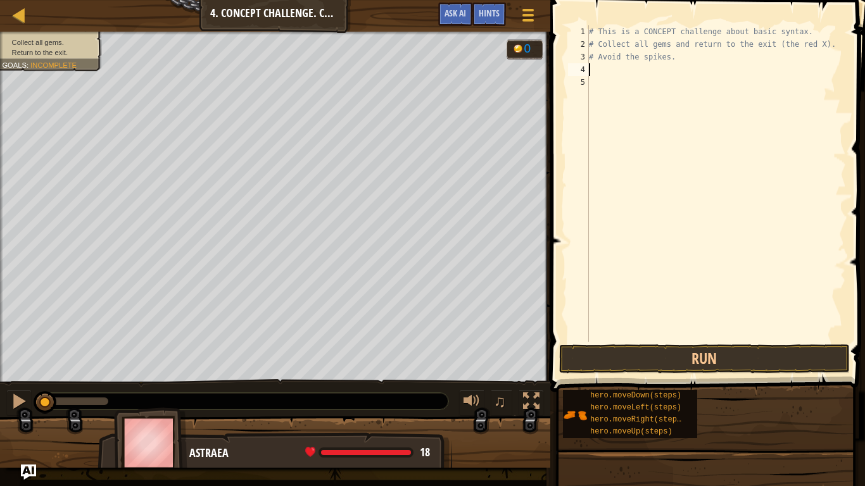
type textarea "h"
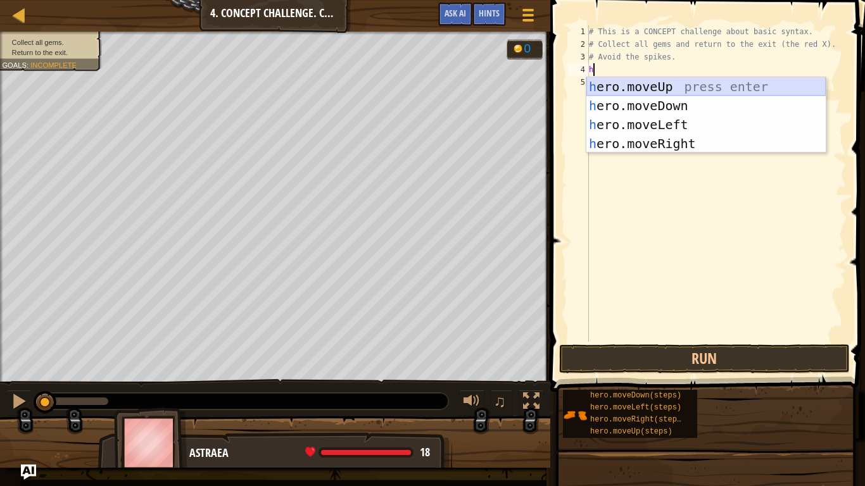
click at [638, 86] on div "h ero.moveUp press enter h ero.moveDown press enter h ero.moveLeft press enter …" at bounding box center [705, 134] width 239 height 114
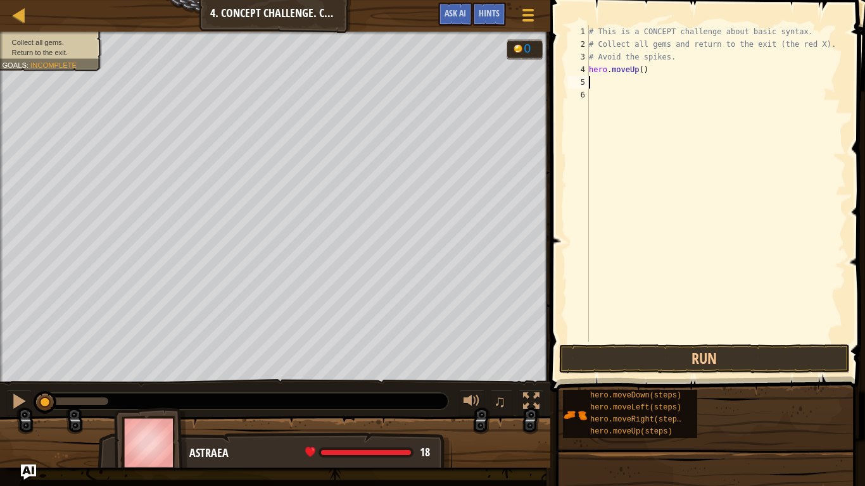
type textarea "h"
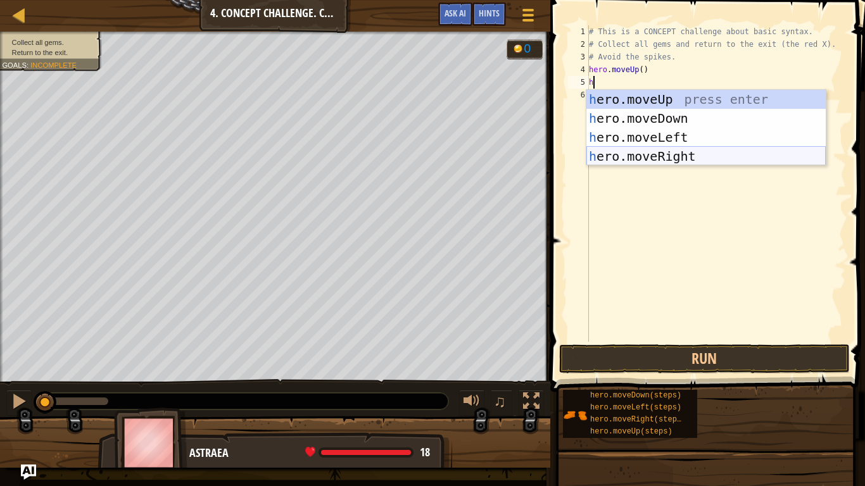
click at [609, 155] on div "h ero.moveUp press enter h ero.moveDown press enter h ero.moveLeft press enter …" at bounding box center [705, 147] width 239 height 114
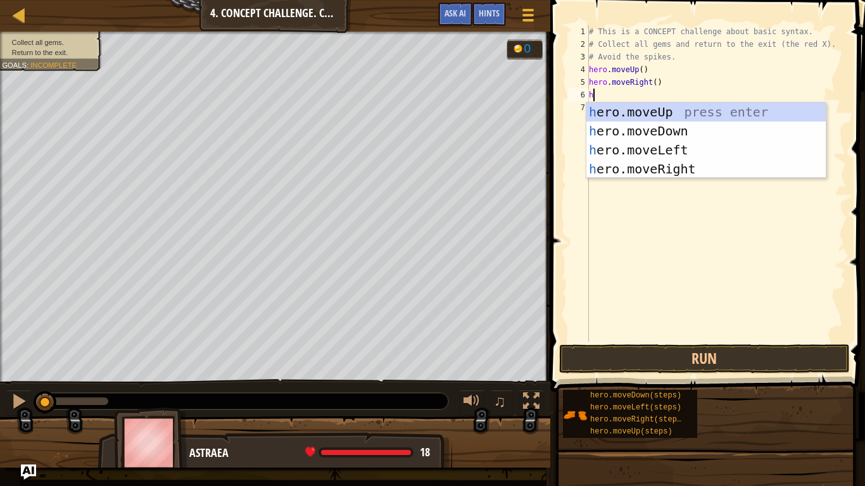
type textarea "h"
click at [632, 131] on div "h ero.moveUp press enter h ero.moveDown press enter h ero.moveLeft press enter …" at bounding box center [705, 160] width 239 height 114
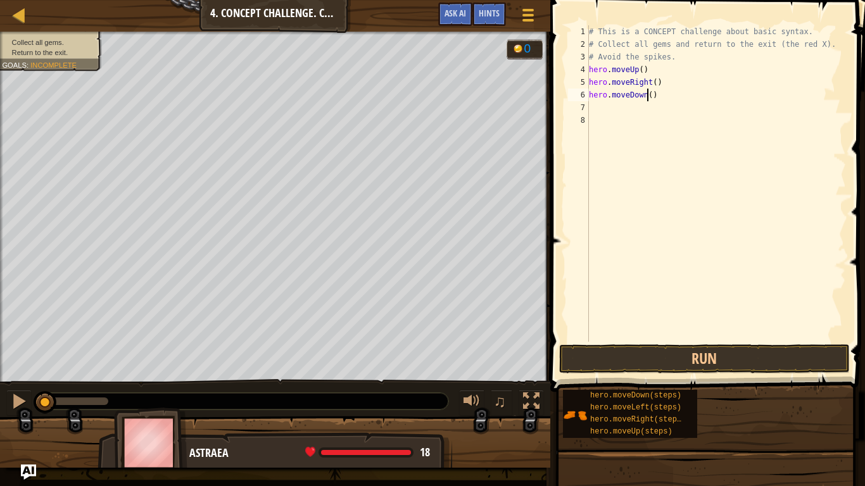
click at [646, 96] on div "# This is a CONCEPT challenge about basic syntax. # Collect all gems and return…" at bounding box center [716, 196] width 260 height 342
type textarea "hero.moveDown(2)"
click at [596, 110] on div "# This is a CONCEPT challenge about basic syntax. # Collect all gems and return…" at bounding box center [716, 196] width 260 height 342
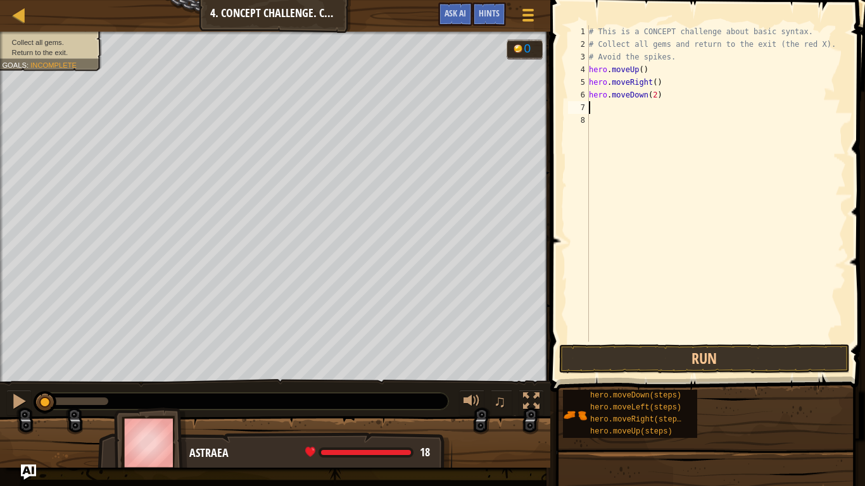
type textarea "h"
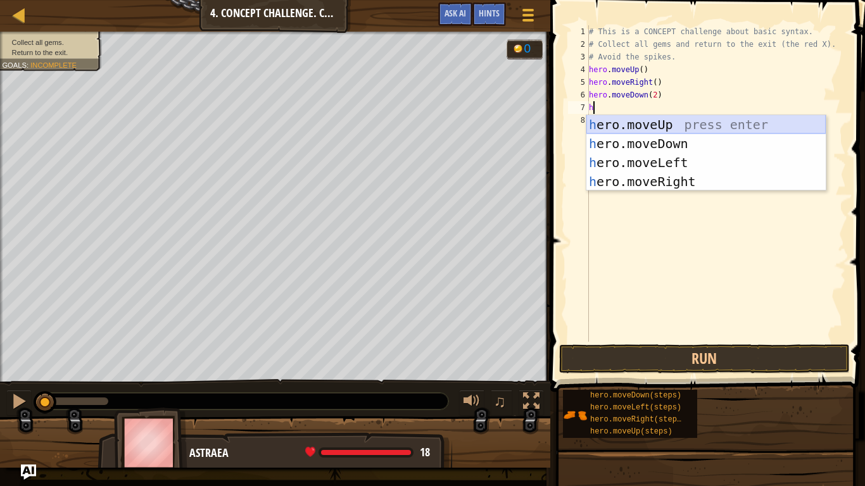
click at [625, 119] on div "h ero.moveUp press enter h ero.moveDown press enter h ero.moveLeft press enter …" at bounding box center [705, 172] width 239 height 114
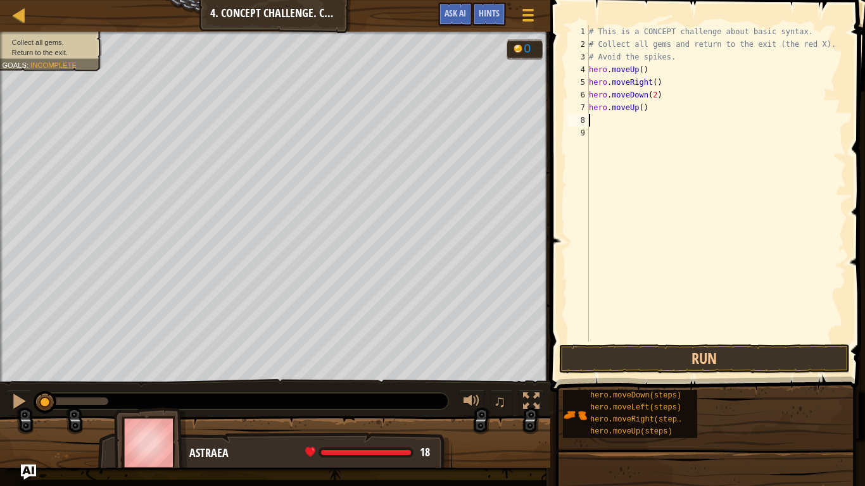
type textarea "h"
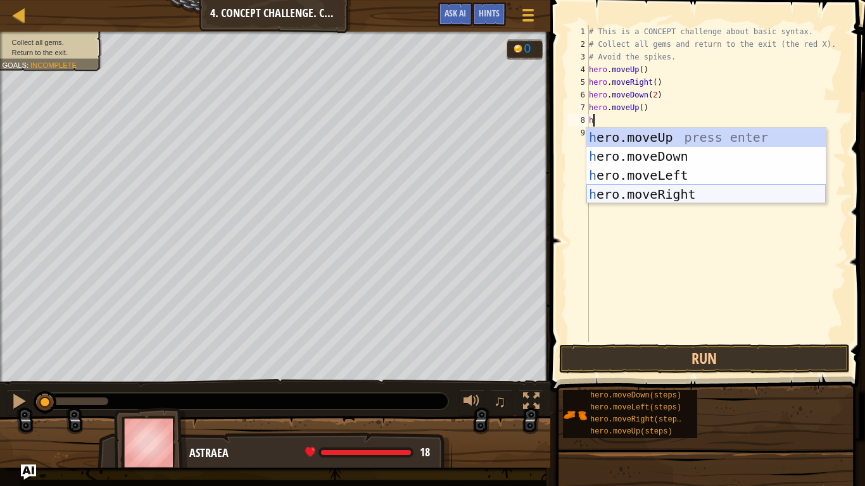
click at [654, 195] on div "h ero.moveUp press enter h ero.moveDown press enter h ero.moveLeft press enter …" at bounding box center [705, 185] width 239 height 114
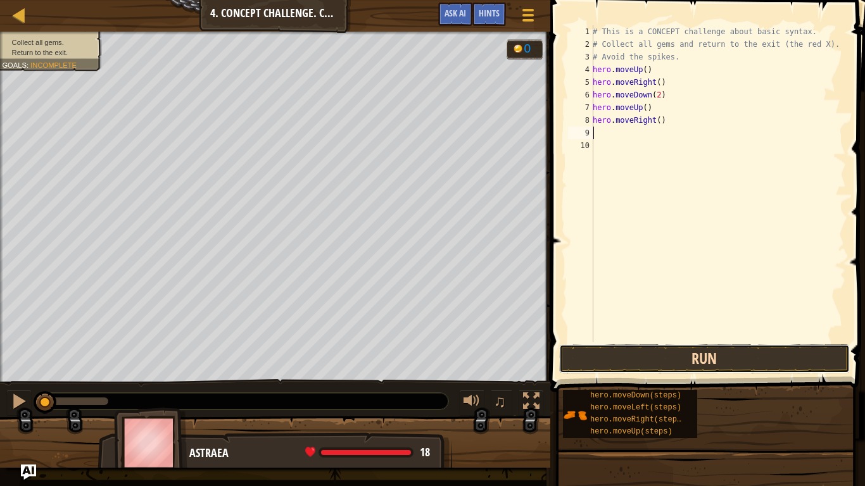
click at [666, 358] on button "Run" at bounding box center [704, 359] width 291 height 29
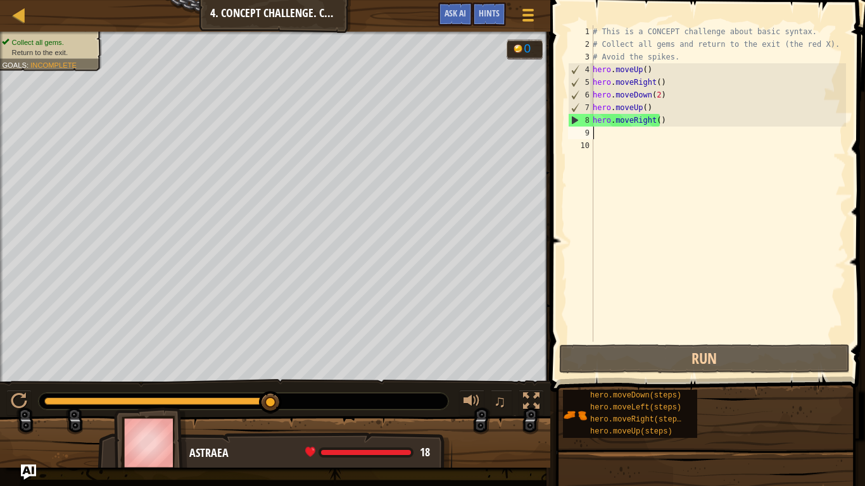
type textarea "h"
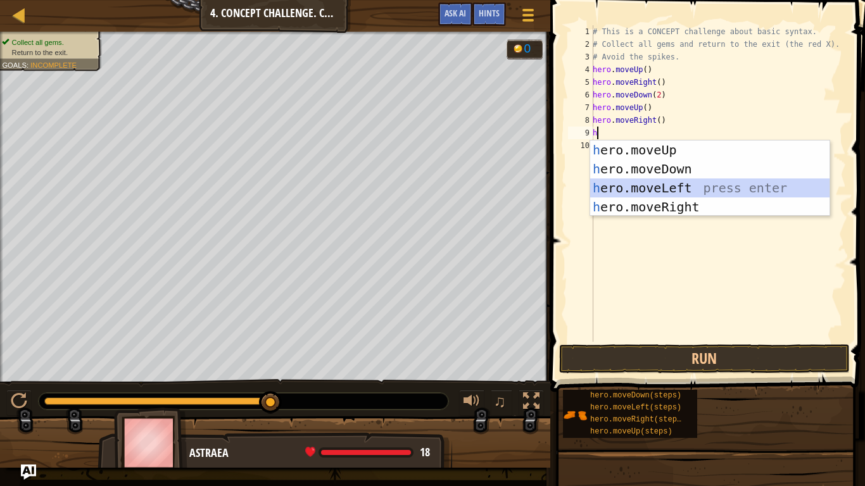
click at [622, 185] on div "h ero.moveUp press enter h ero.moveDown press enter h ero.moveLeft press enter …" at bounding box center [709, 198] width 239 height 114
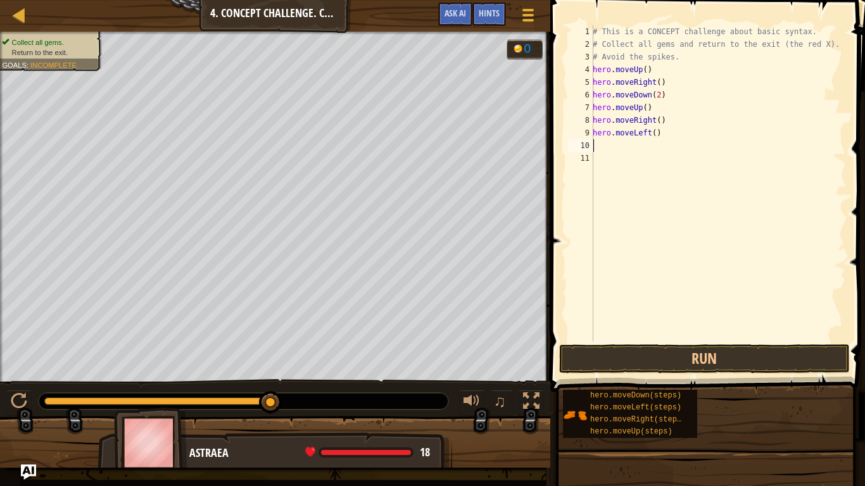
type textarea "h"
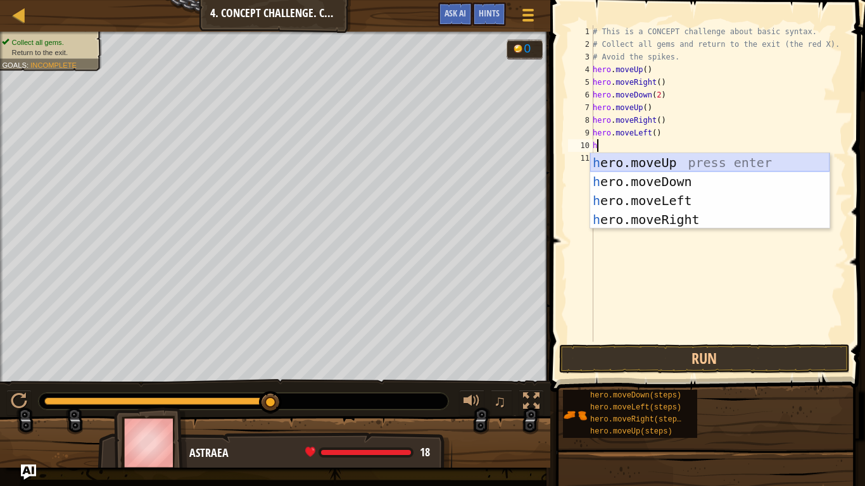
click at [643, 162] on div "h ero.moveUp press enter h ero.moveDown press enter h ero.moveLeft press enter …" at bounding box center [709, 210] width 239 height 114
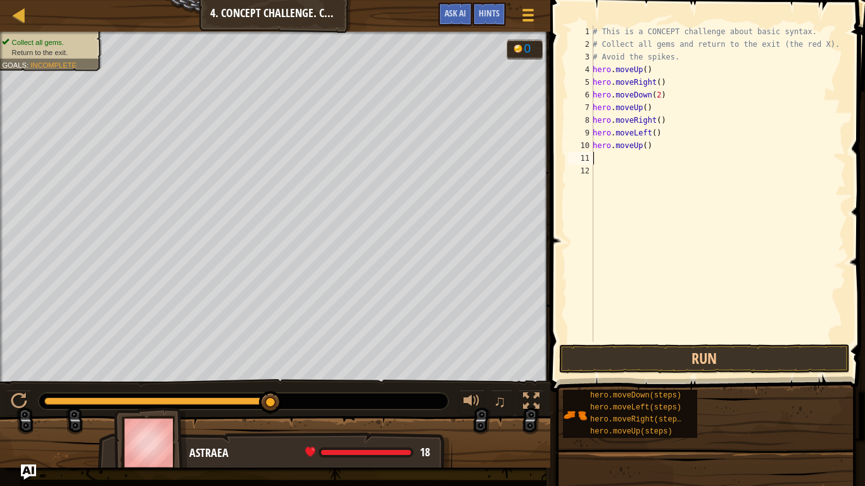
type textarea "h"
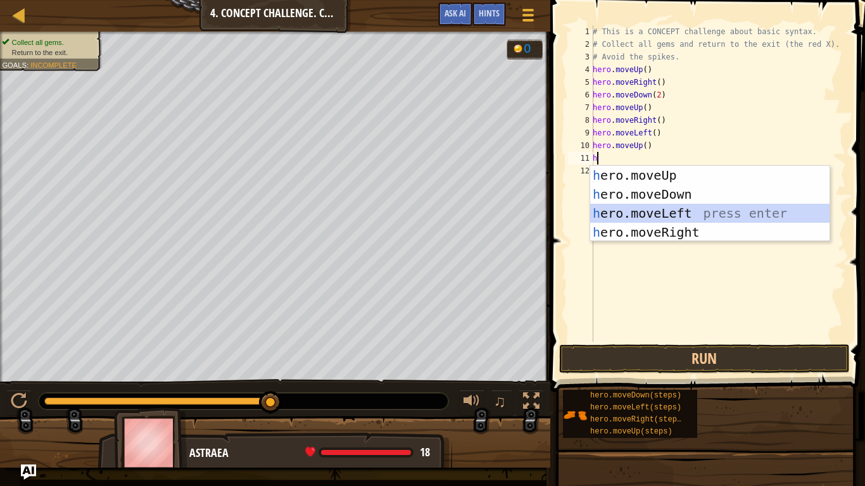
click at [626, 215] on div "h ero.moveUp press enter h ero.moveDown press enter h ero.moveLeft press enter …" at bounding box center [709, 223] width 239 height 114
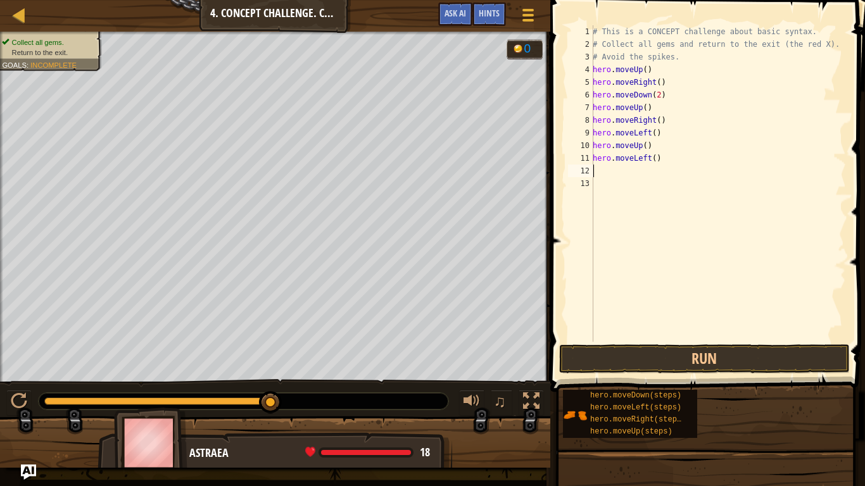
type textarea "h"
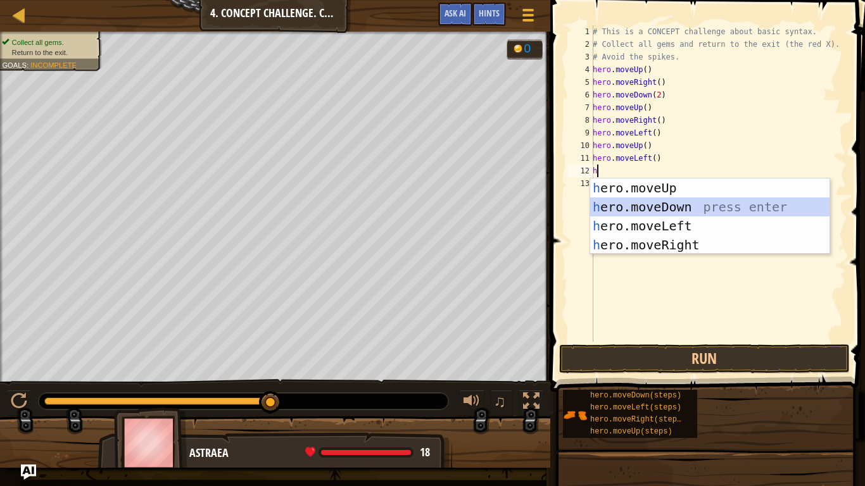
click at [634, 208] on div "h ero.moveUp press enter h ero.moveDown press enter h ero.moveLeft press enter …" at bounding box center [709, 236] width 239 height 114
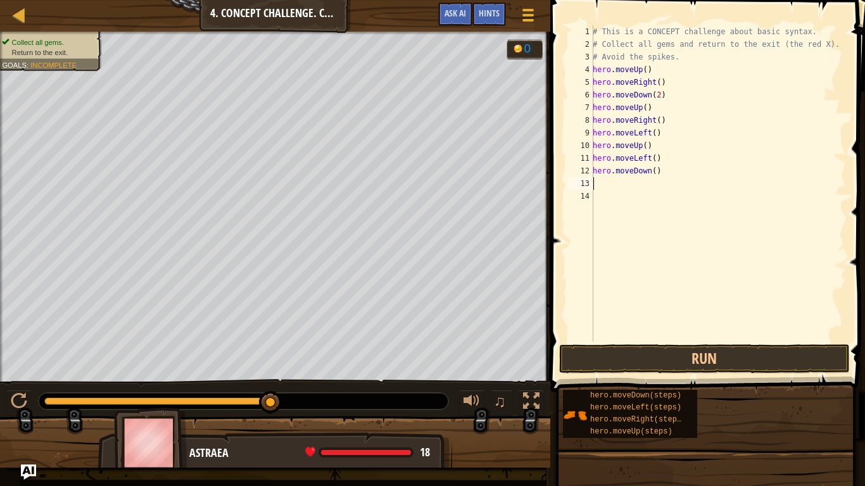
type textarea "h"
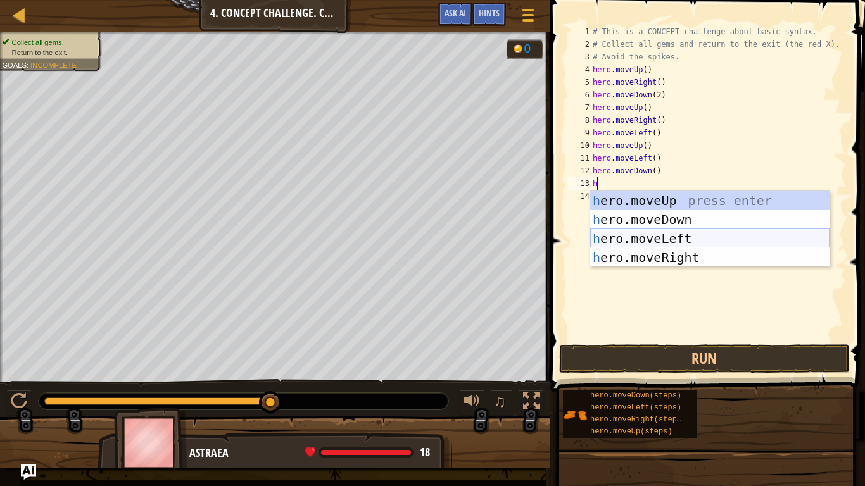
click at [623, 243] on div "h ero.moveUp press enter h ero.moveDown press enter h ero.moveLeft press enter …" at bounding box center [709, 248] width 239 height 114
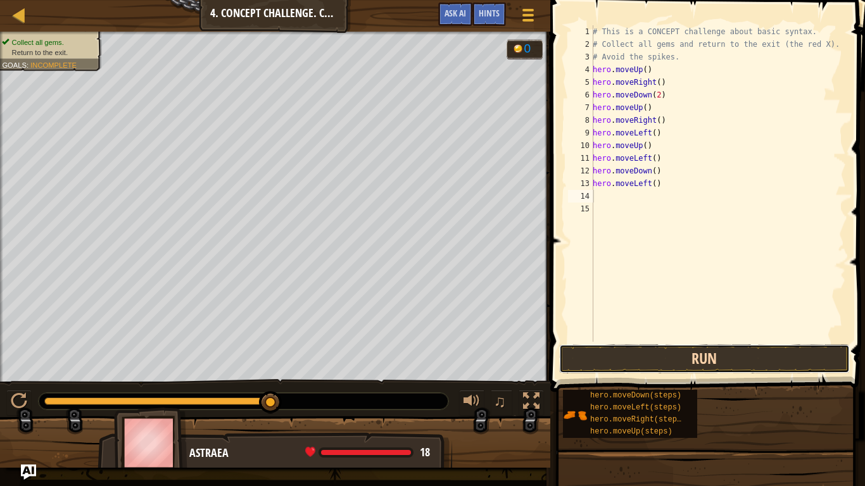
click at [647, 353] on button "Run" at bounding box center [704, 359] width 291 height 29
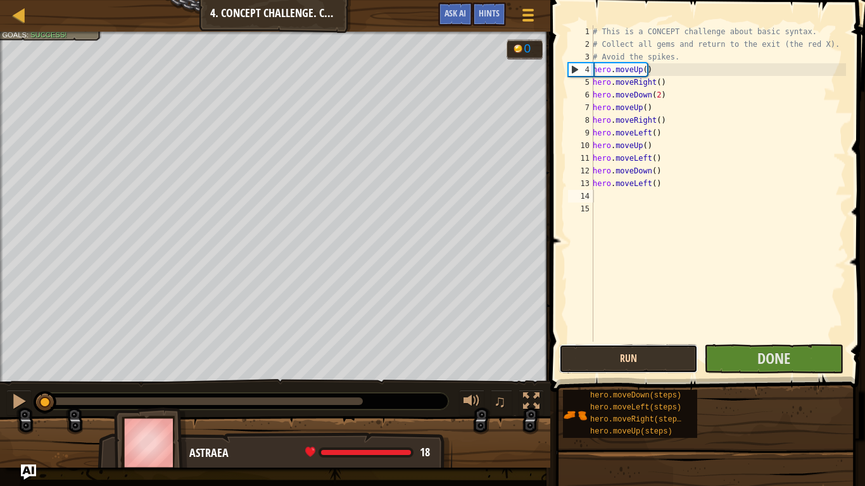
click at [621, 351] on button "Run" at bounding box center [628, 359] width 139 height 29
click at [597, 351] on button "Running" at bounding box center [628, 359] width 139 height 29
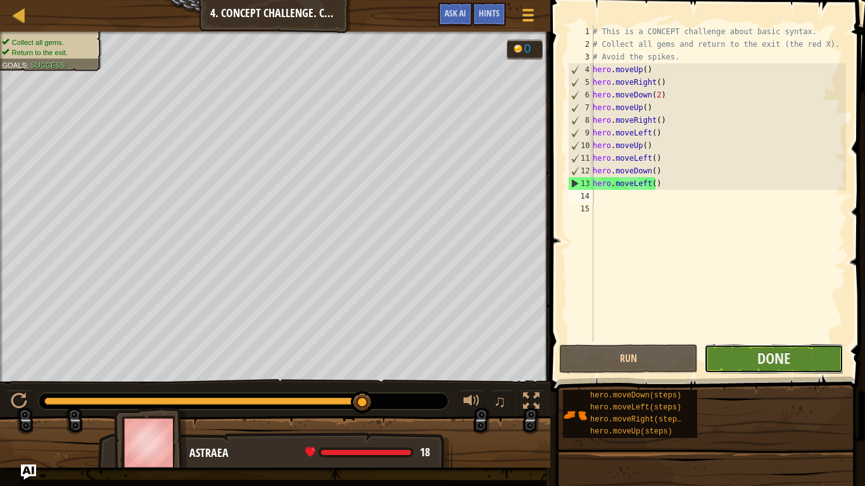
click at [723, 348] on button "Done" at bounding box center [773, 359] width 139 height 29
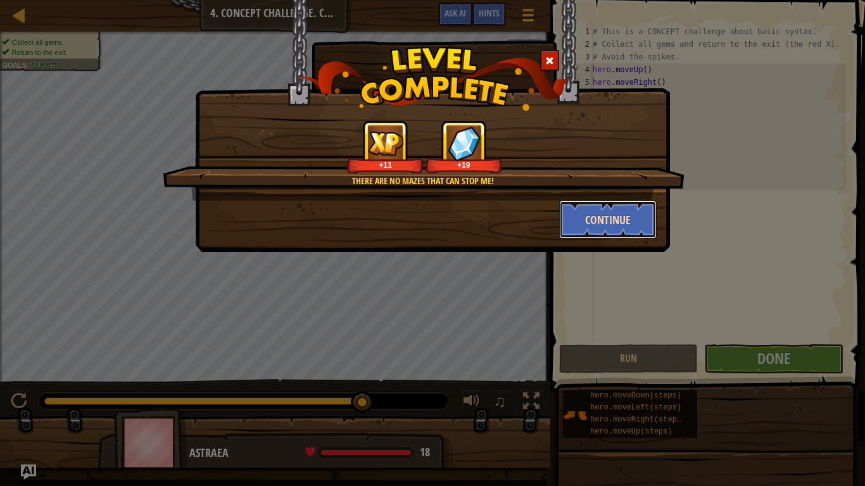
click at [610, 226] on button "Continue" at bounding box center [608, 220] width 98 height 38
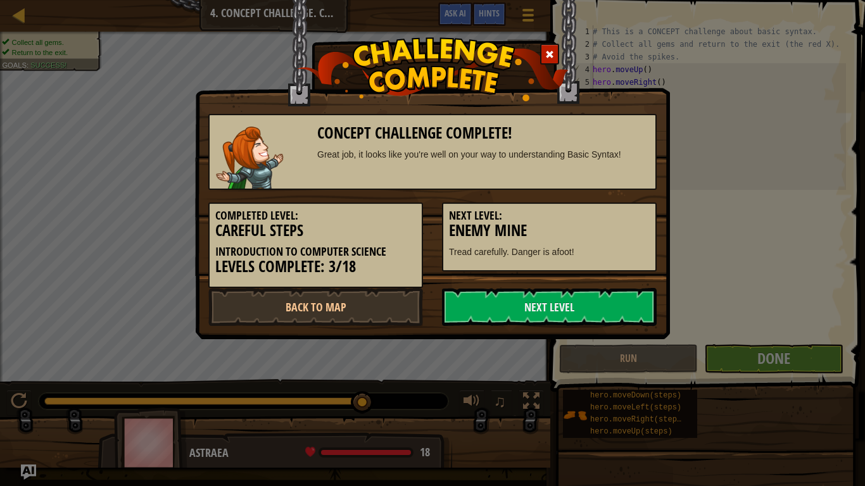
click at [646, 212] on h5 "Next Level:" at bounding box center [549, 216] width 201 height 13
click at [569, 302] on link "Next Level" at bounding box center [549, 307] width 215 height 38
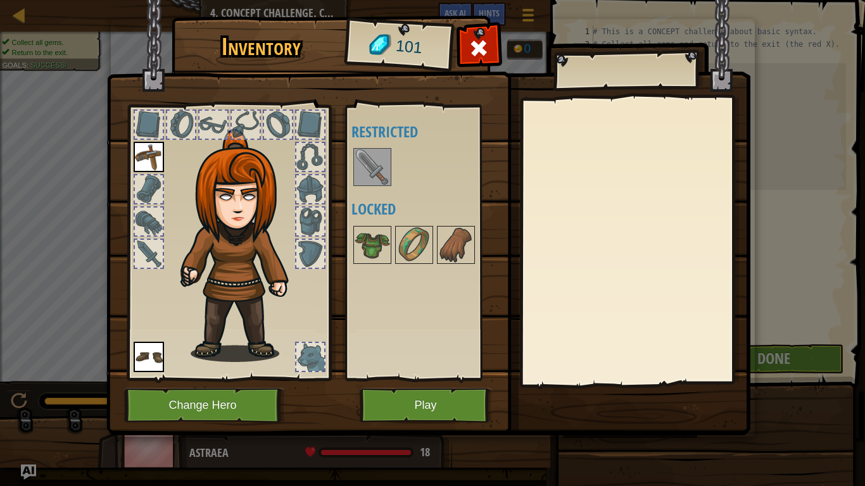
click at [390, 170] on div at bounding box center [372, 167] width 38 height 38
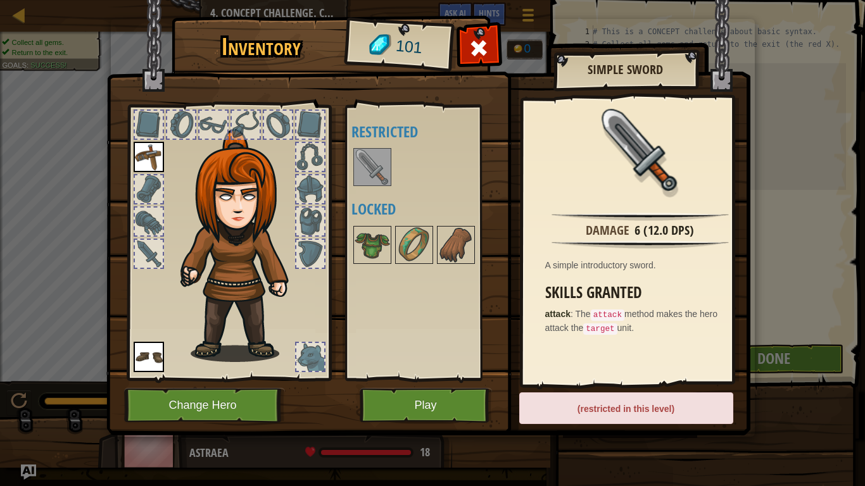
click at [372, 170] on img at bounding box center [372, 166] width 35 height 35
click at [401, 244] on img at bounding box center [413, 244] width 35 height 35
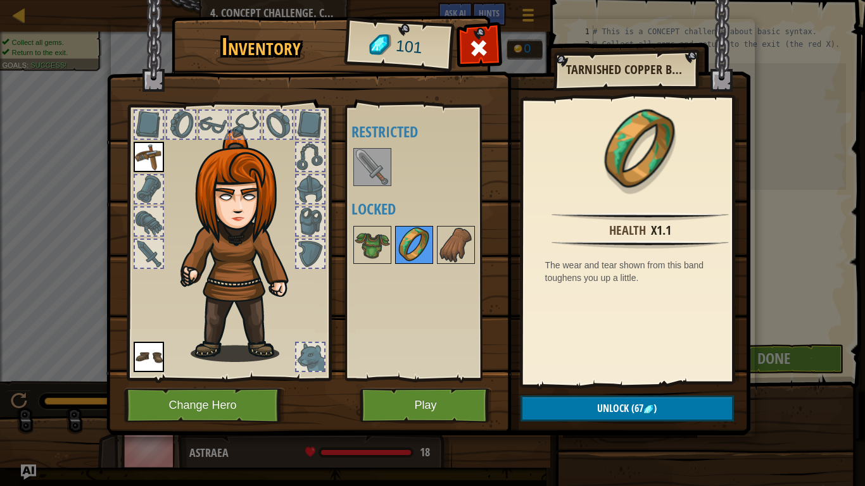
click at [401, 244] on img at bounding box center [413, 244] width 35 height 35
click at [461, 241] on img at bounding box center [455, 244] width 35 height 35
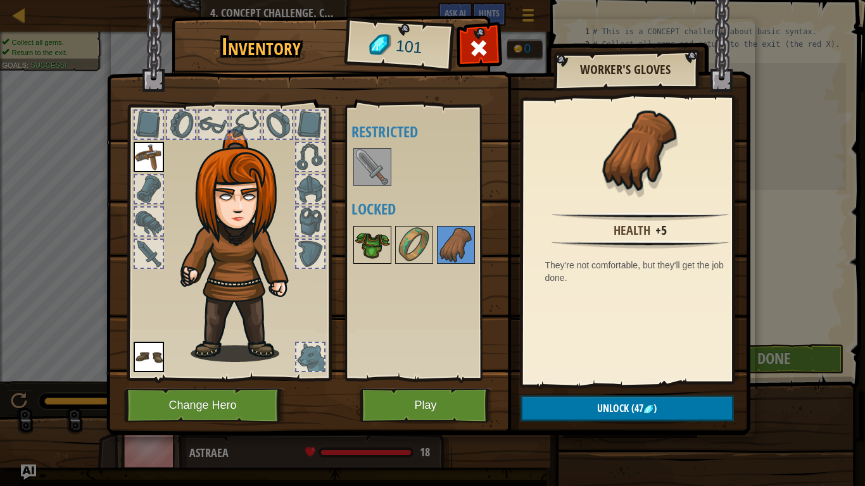
click at [359, 246] on img at bounding box center [372, 244] width 35 height 35
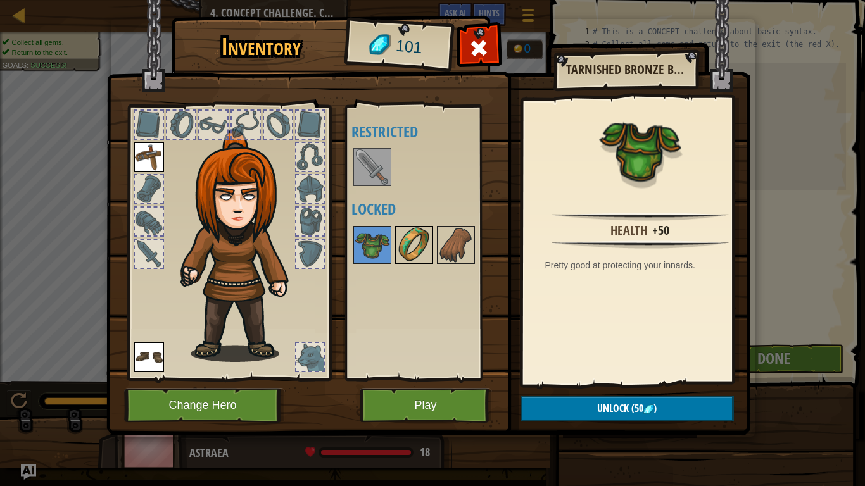
click at [408, 248] on img at bounding box center [413, 244] width 35 height 35
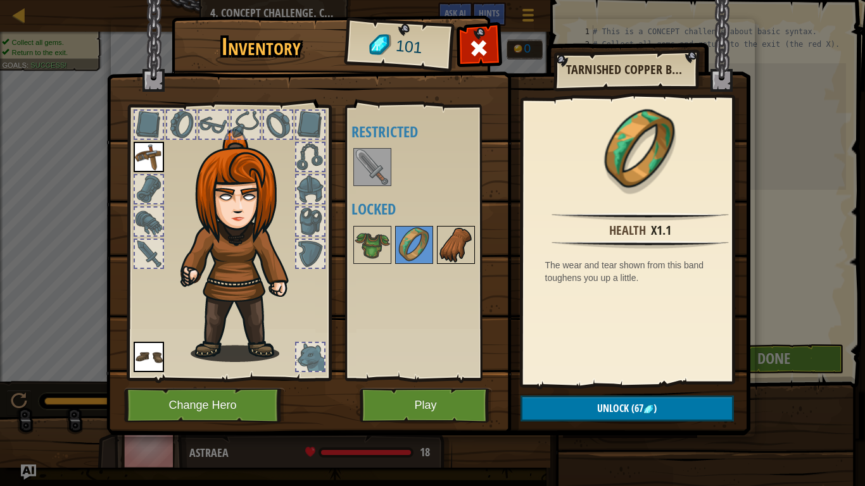
click at [452, 252] on img at bounding box center [455, 244] width 35 height 35
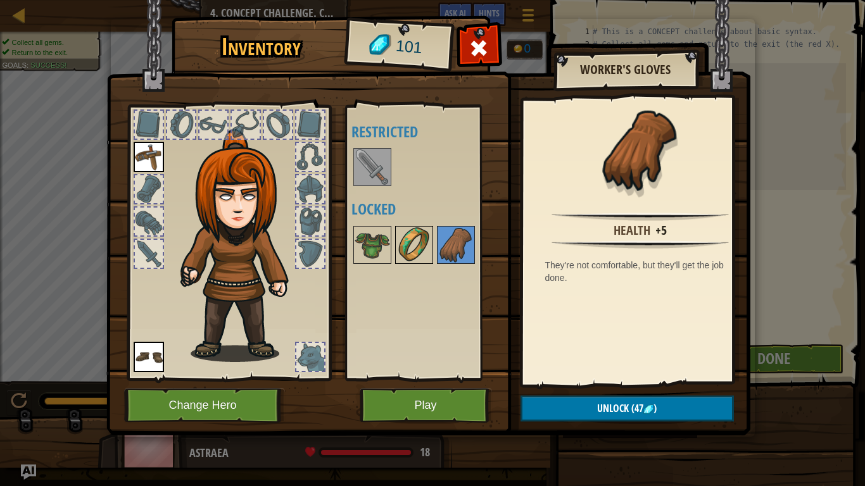
click at [428, 255] on img at bounding box center [413, 244] width 35 height 35
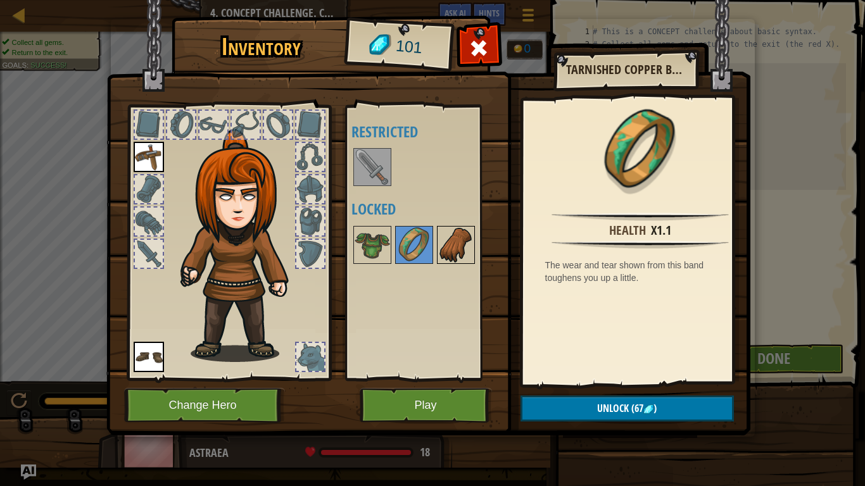
click at [455, 240] on img at bounding box center [455, 244] width 35 height 35
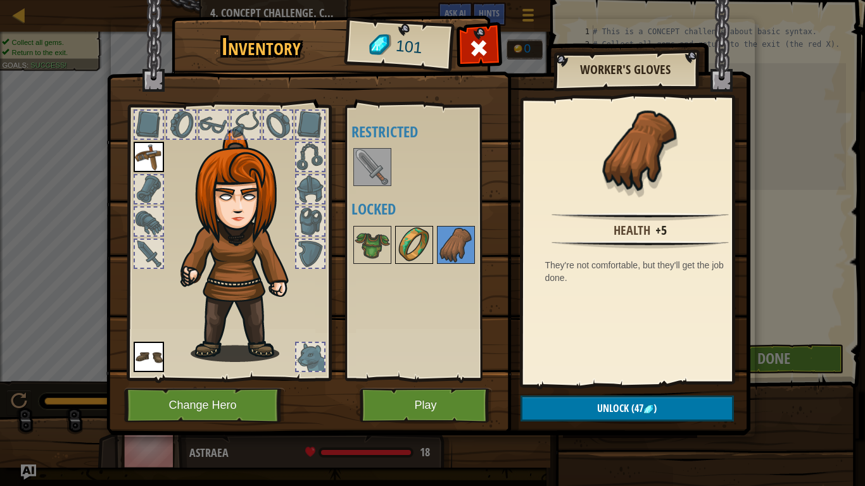
click at [421, 254] on img at bounding box center [413, 244] width 35 height 35
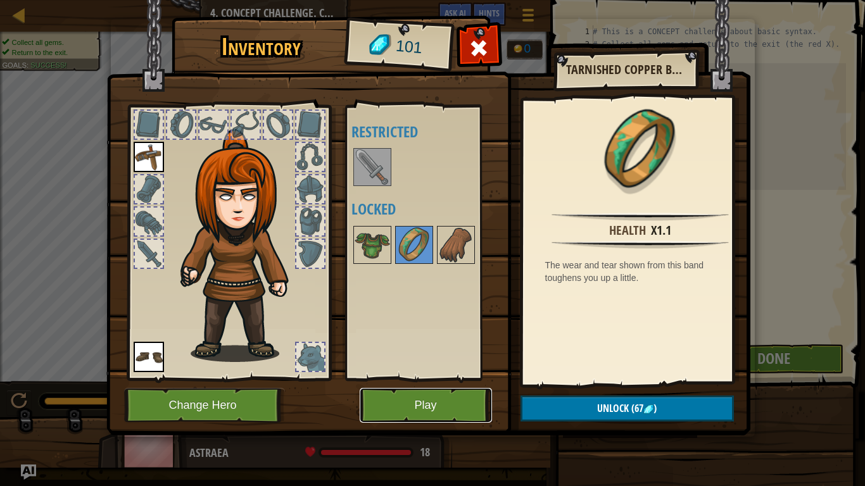
click at [443, 390] on button "Play" at bounding box center [426, 405] width 132 height 35
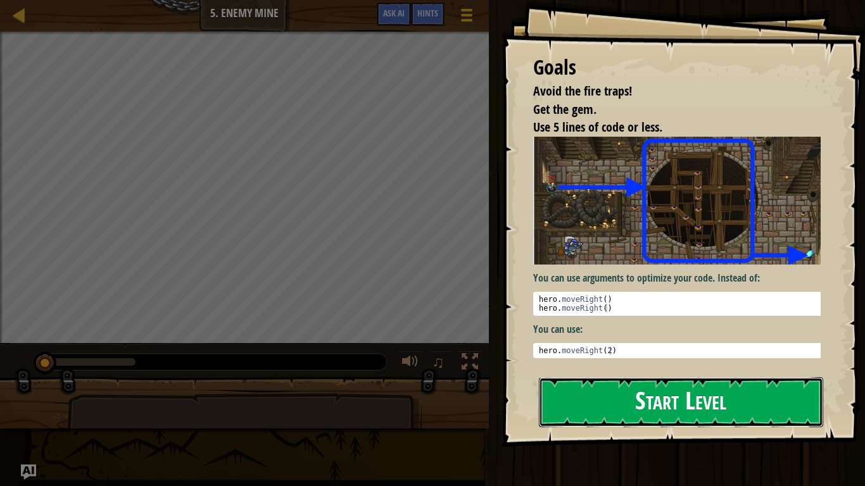
click at [589, 390] on button "Start Level" at bounding box center [681, 402] width 284 height 50
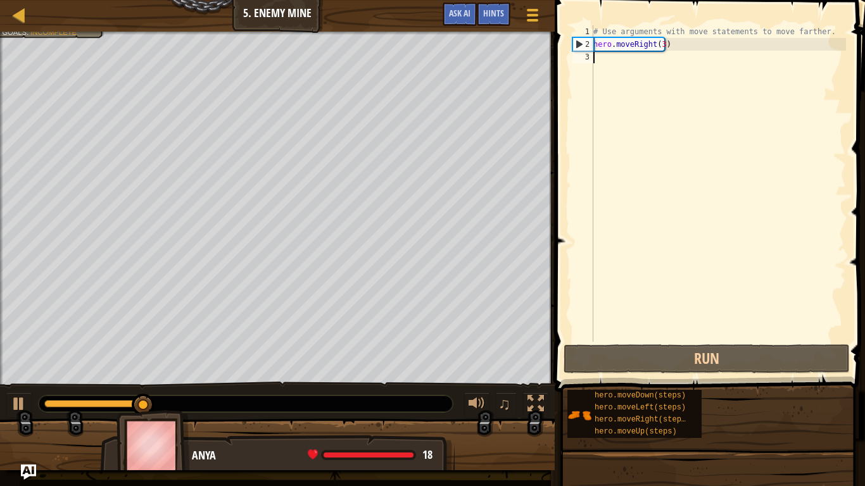
type textarea "h"
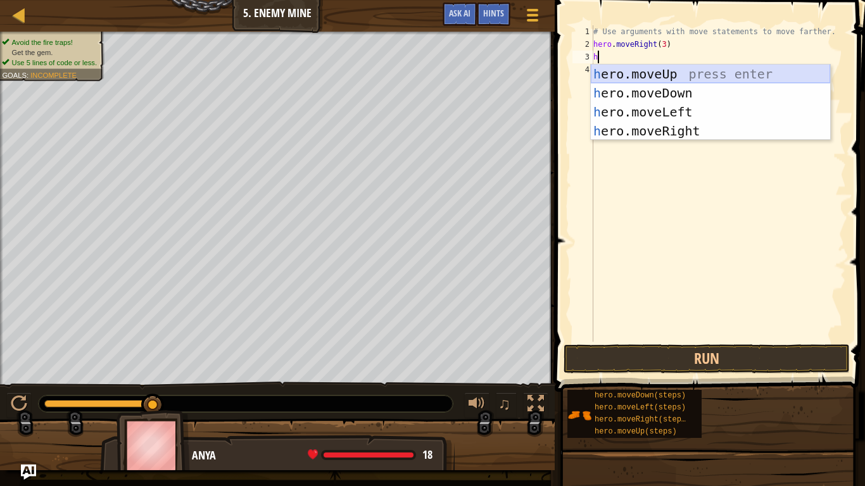
click at [636, 76] on div "h ero.moveUp press enter h ero.moveDown press enter h ero.moveLeft press enter …" at bounding box center [710, 122] width 239 height 114
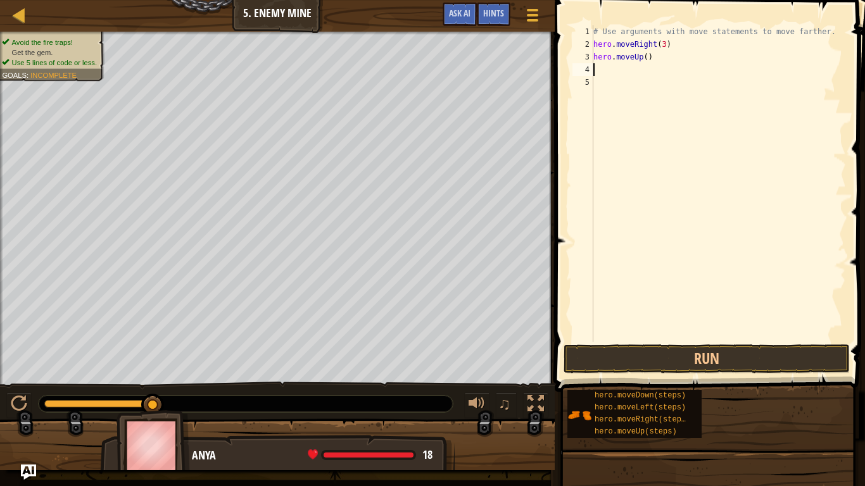
type textarea "h"
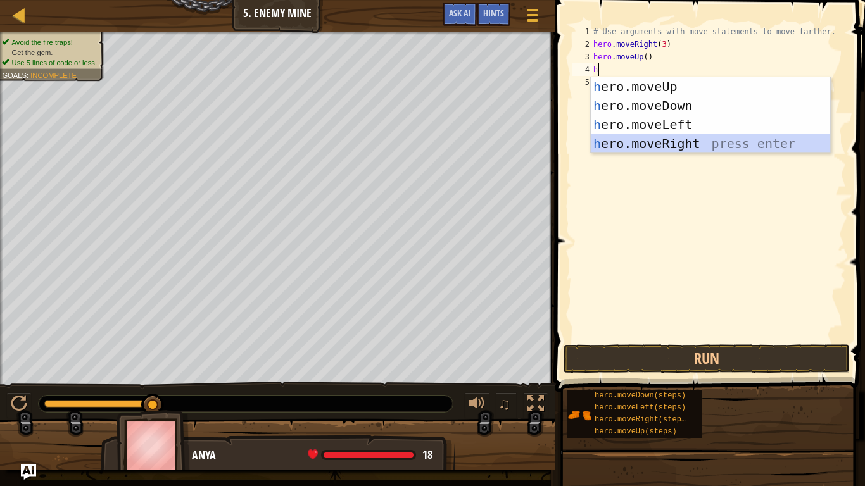
click at [620, 141] on div "h ero.moveUp press enter h ero.moveDown press enter h ero.moveLeft press enter …" at bounding box center [710, 134] width 239 height 114
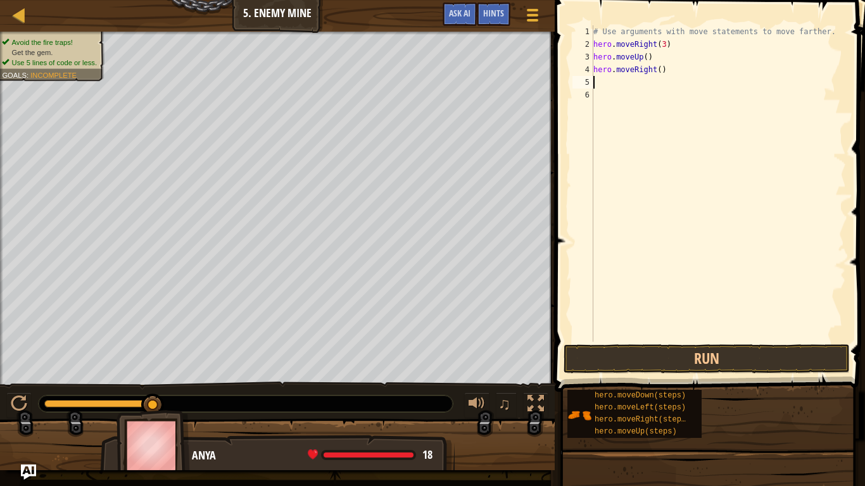
type textarea "h"
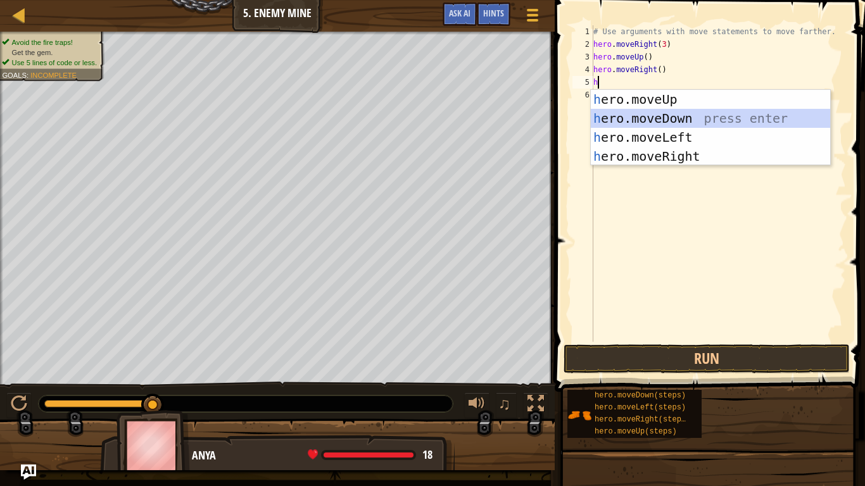
click at [628, 118] on div "h ero.moveUp press enter h ero.moveDown press enter h ero.moveLeft press enter …" at bounding box center [710, 147] width 239 height 114
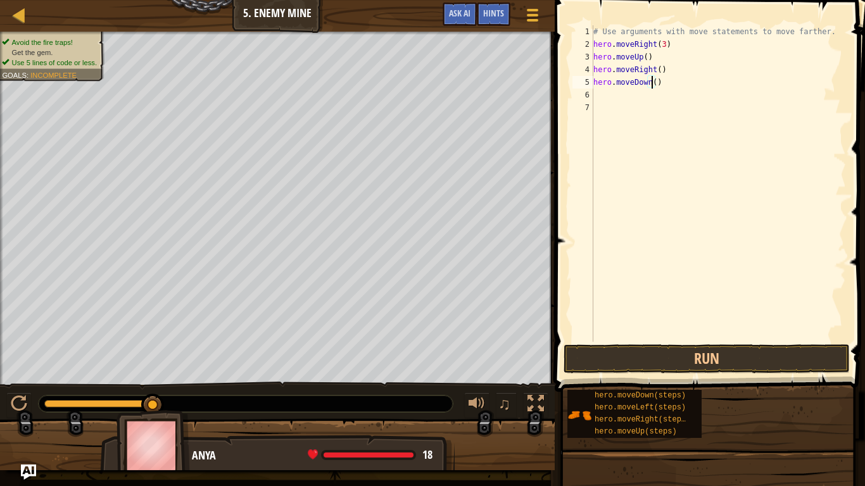
click at [653, 83] on div "# Use arguments with move statements to move farther. hero . moveRight ( 3 ) he…" at bounding box center [718, 196] width 255 height 342
type textarea "hero.moveDown(3)"
click at [612, 106] on div "# Use arguments with move statements to move farther. hero . moveRight ( 3 ) he…" at bounding box center [718, 196] width 255 height 342
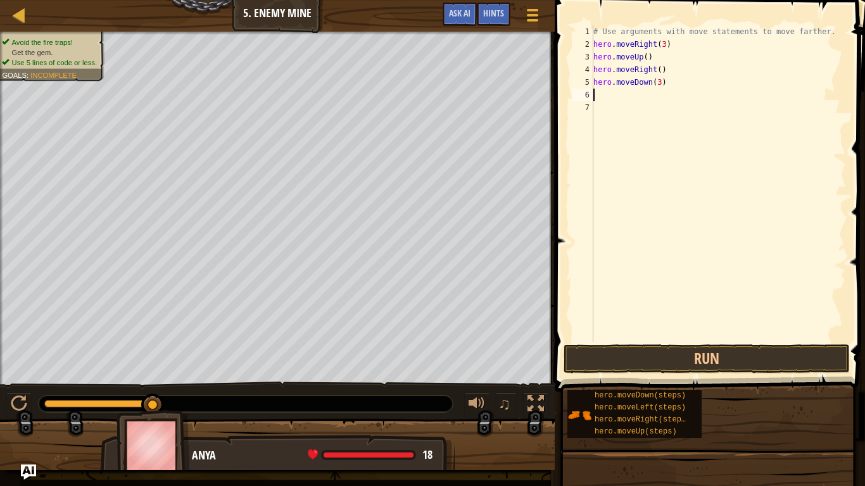
click at [610, 93] on div "# Use arguments with move statements to move farther. hero . moveRight ( 3 ) he…" at bounding box center [718, 196] width 255 height 342
type textarea "h"
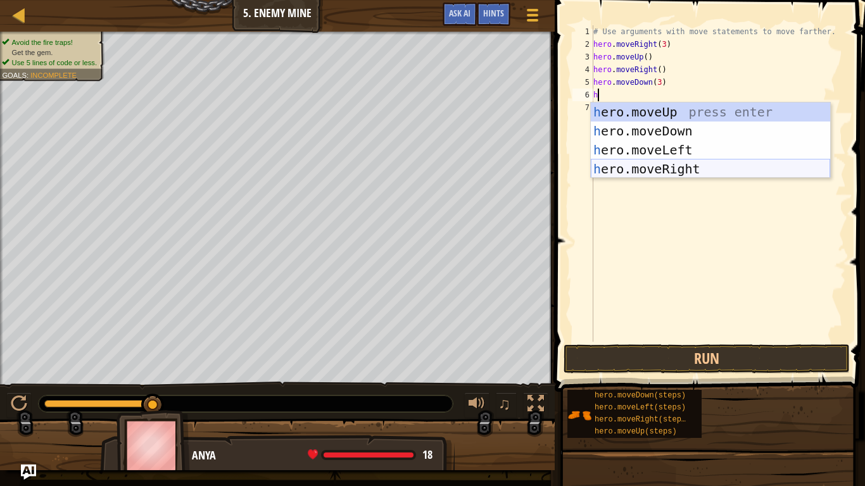
click at [652, 172] on div "h ero.moveUp press enter h ero.moveDown press enter h ero.moveLeft press enter …" at bounding box center [710, 160] width 239 height 114
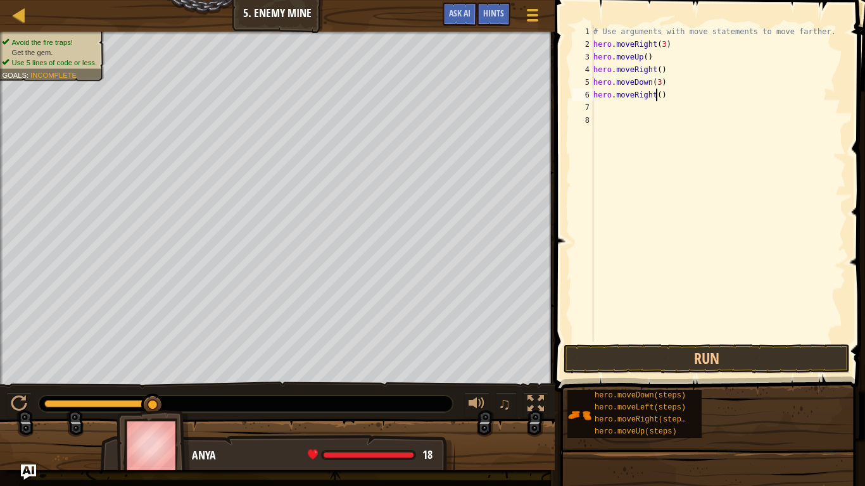
click at [657, 97] on div "# Use arguments with move statements to move farther. hero . moveRight ( 3 ) he…" at bounding box center [718, 196] width 255 height 342
type textarea "hero.moveRight(2)"
click at [621, 358] on button "Run" at bounding box center [707, 359] width 286 height 29
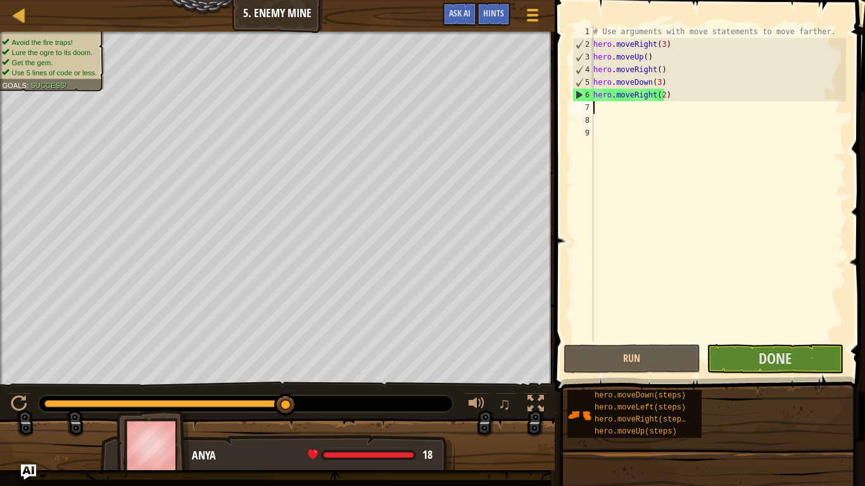
click at [762, 344] on span at bounding box center [711, 177] width 320 height 429
click at [754, 355] on button "Done" at bounding box center [775, 359] width 137 height 29
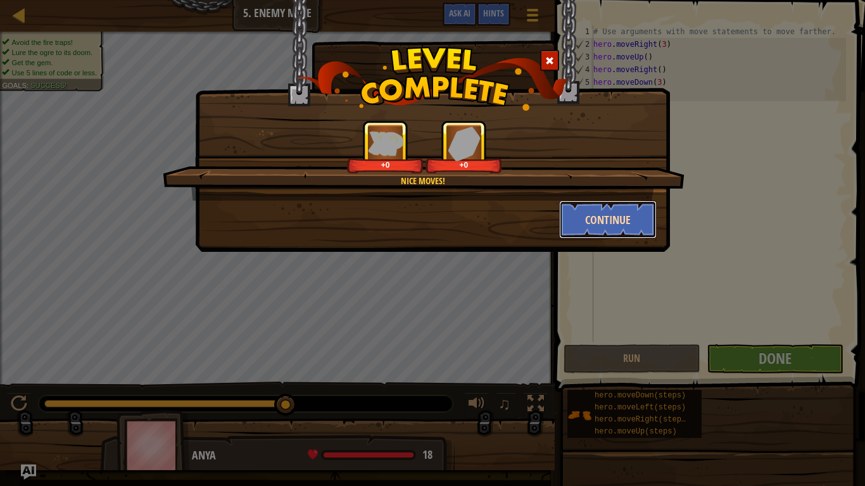
click at [610, 217] on button "Continue" at bounding box center [608, 220] width 98 height 38
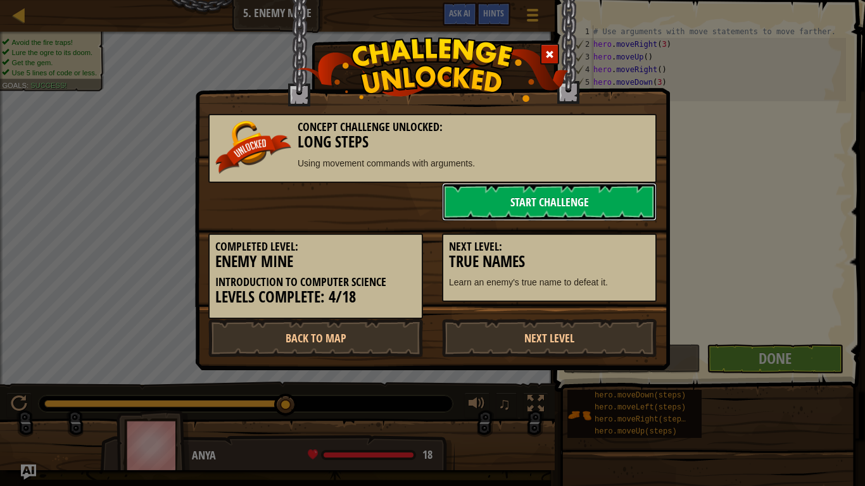
click at [535, 205] on link "Start Challenge" at bounding box center [549, 202] width 215 height 38
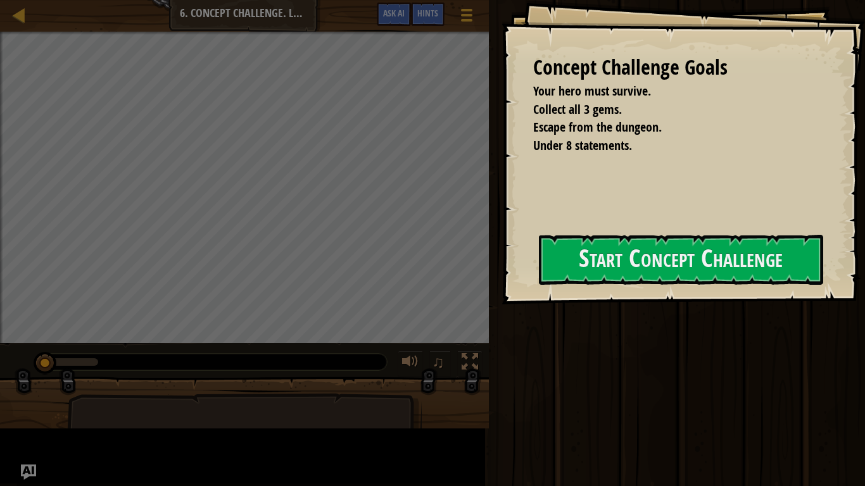
click at [481, 272] on div "Concept Challenge Goals Your hero must survive. Collect all 3 gems. Escape from…" at bounding box center [432, 243] width 865 height 486
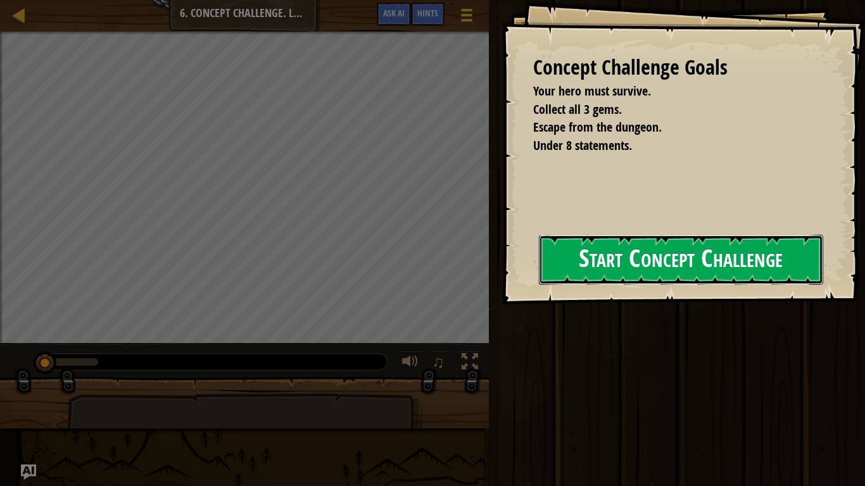
click at [610, 264] on button "Start Concept Challenge" at bounding box center [681, 260] width 284 height 50
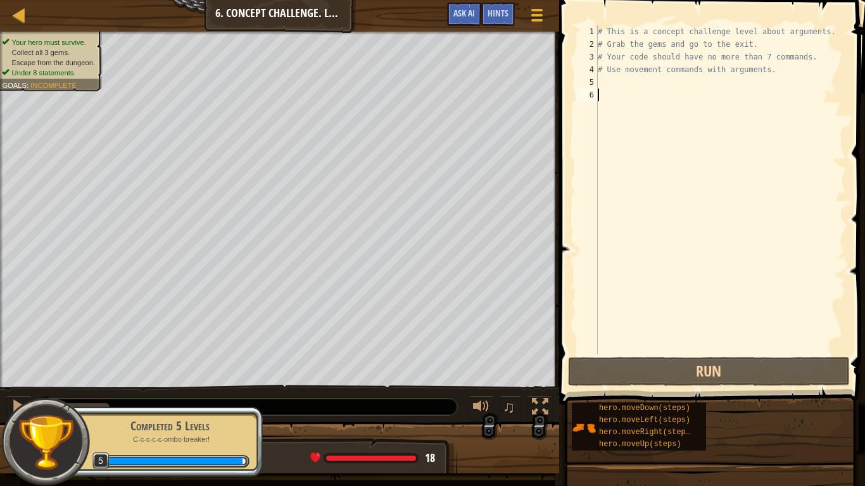
click at [622, 91] on div "# This is a concept challenge level about arguments. # Grab the gems and go to …" at bounding box center [720, 202] width 251 height 355
type textarea "h"
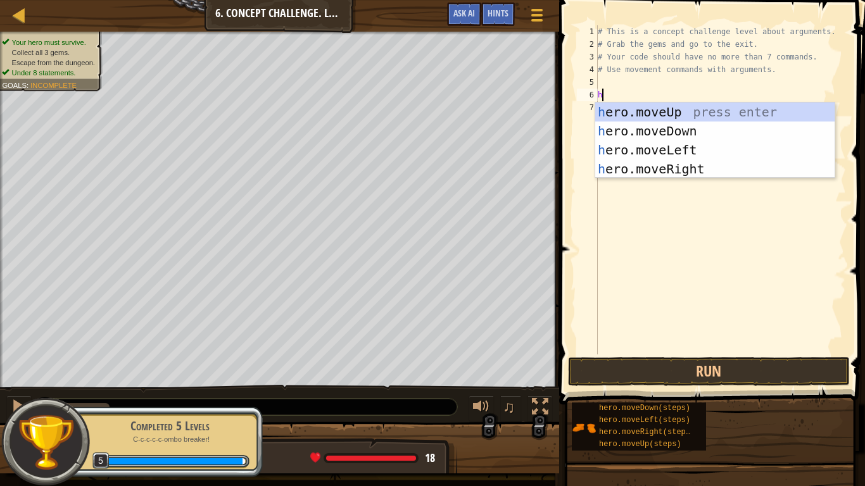
scroll to position [6, 0]
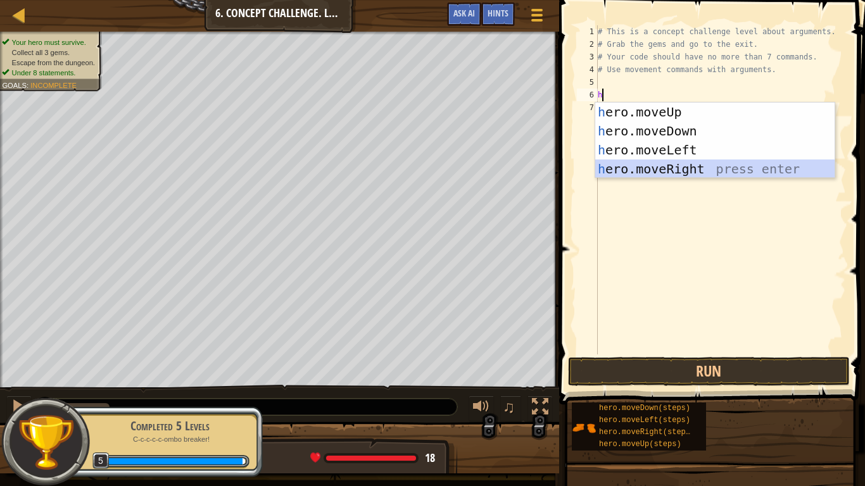
click at [602, 164] on div "h ero.moveUp press enter h ero.moveDown press enter h ero.moveLeft press enter …" at bounding box center [714, 160] width 239 height 114
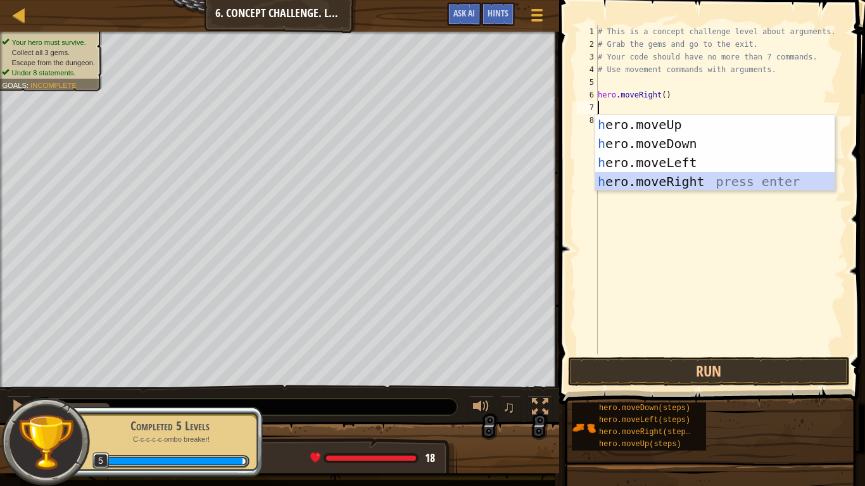
type textarea "h"
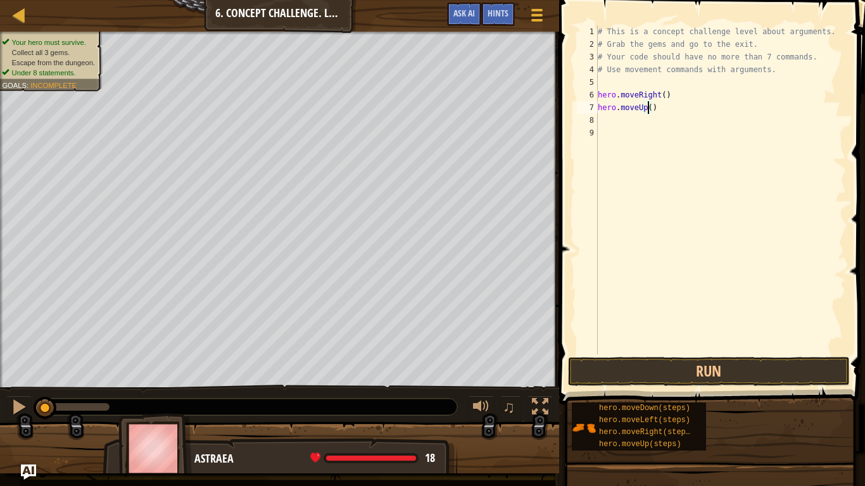
click at [647, 110] on div "# This is a concept challenge level about arguments. # Grab the gems and go to …" at bounding box center [720, 202] width 251 height 355
type textarea "hero.moveUp(3)"
click at [629, 134] on div "# This is a concept challenge level about arguments. # Grab the gems and go to …" at bounding box center [720, 202] width 251 height 355
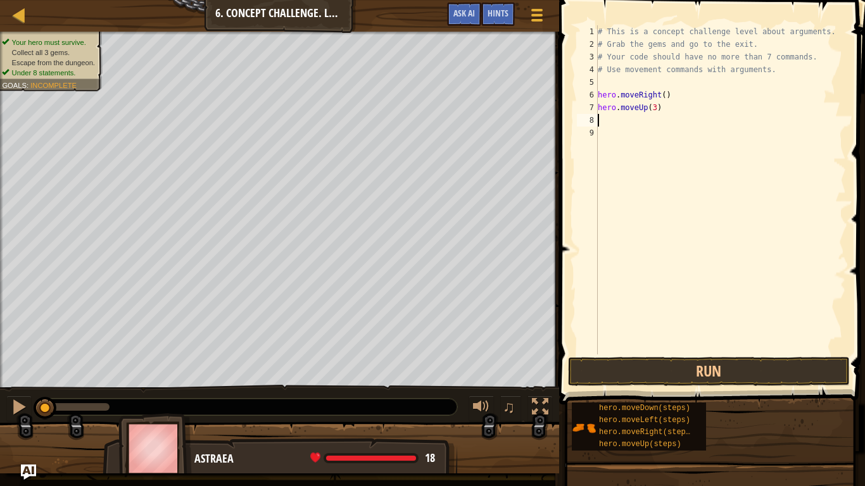
click at [625, 125] on div "# This is a concept challenge level about arguments. # Grab the gems and go to …" at bounding box center [720, 202] width 251 height 355
type textarea "m"
type textarea "h"
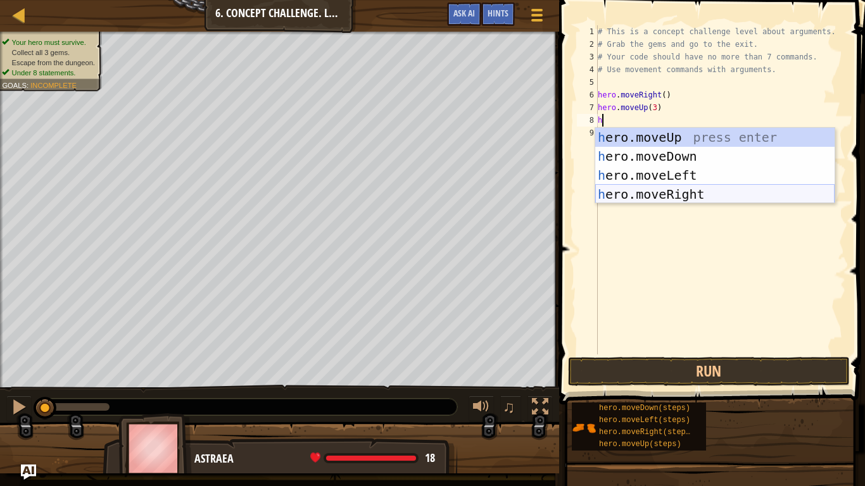
click at [650, 194] on div "h ero.moveUp press enter h ero.moveDown press enter h ero.moveLeft press enter …" at bounding box center [714, 185] width 239 height 114
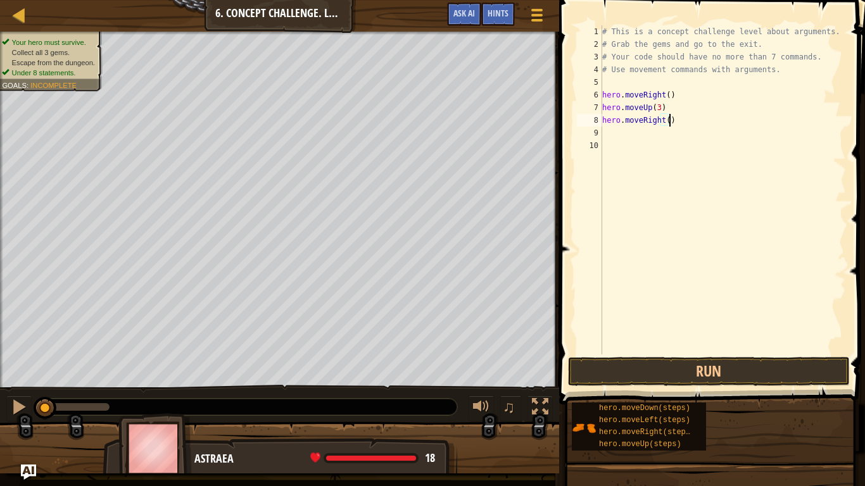
click at [668, 123] on div "# This is a concept challenge level about arguments. # Grab the gems and go to …" at bounding box center [723, 202] width 247 height 355
click at [665, 123] on div "# This is a concept challenge level about arguments. # Grab the gems and go to …" at bounding box center [723, 202] width 247 height 355
type textarea "hero.moveRight(2)"
click at [635, 134] on div "# This is a concept challenge level about arguments. # Grab the gems and go to …" at bounding box center [723, 202] width 247 height 355
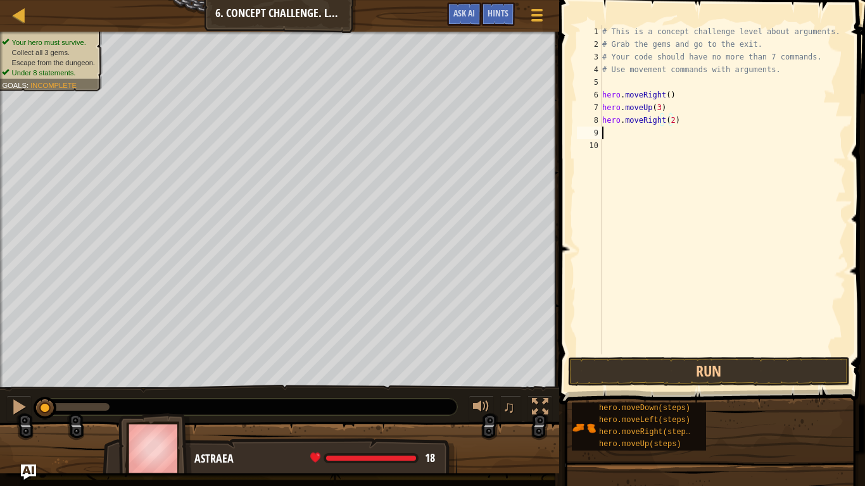
scroll to position [6, 0]
type textarea "h"
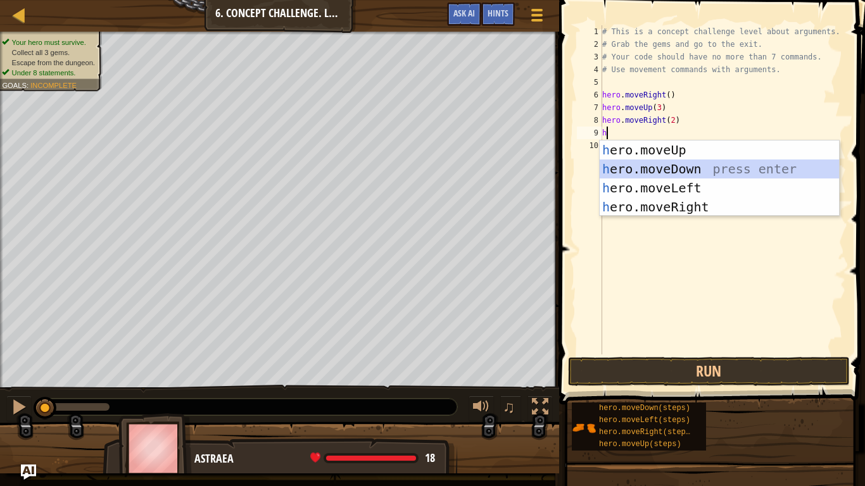
click at [668, 167] on div "h ero.moveUp press enter h ero.moveDown press enter h ero.moveLeft press enter …" at bounding box center [719, 198] width 239 height 114
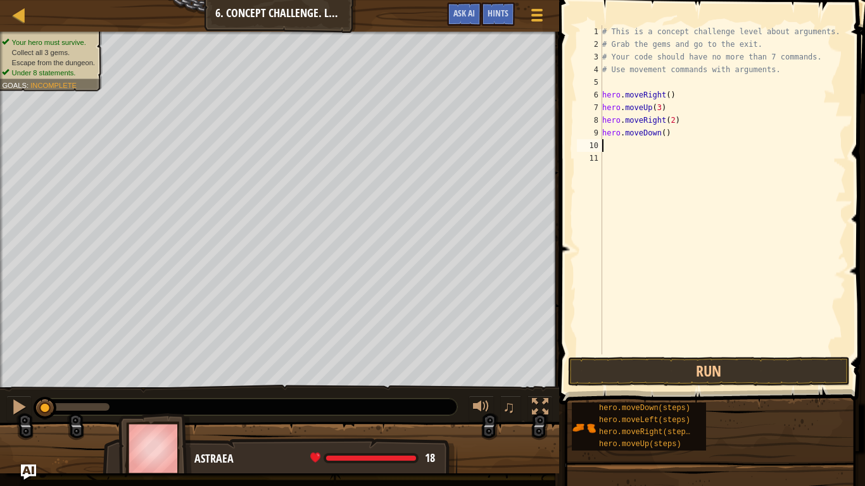
click at [661, 137] on div "# This is a concept challenge level about arguments. # Grab the gems and go to …" at bounding box center [723, 202] width 247 height 355
type textarea "hero.moveDown(3)"
click at [639, 151] on div "# This is a concept challenge level about arguments. # Grab the gems and go to …" at bounding box center [723, 202] width 247 height 355
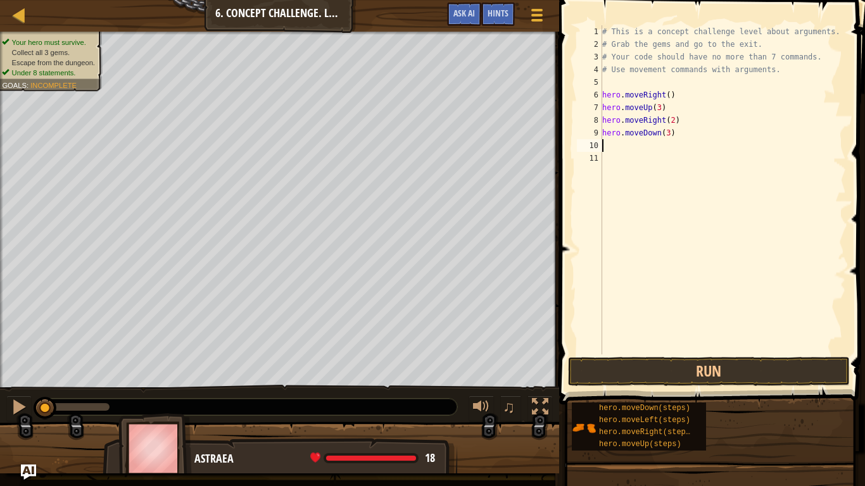
type textarea "h"
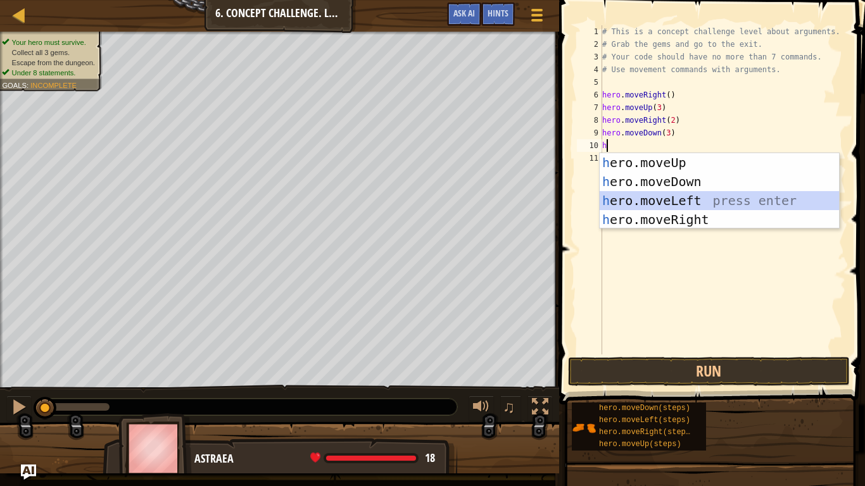
click at [628, 203] on div "h ero.moveUp press enter h ero.moveDown press enter h ero.moveLeft press enter …" at bounding box center [719, 210] width 239 height 114
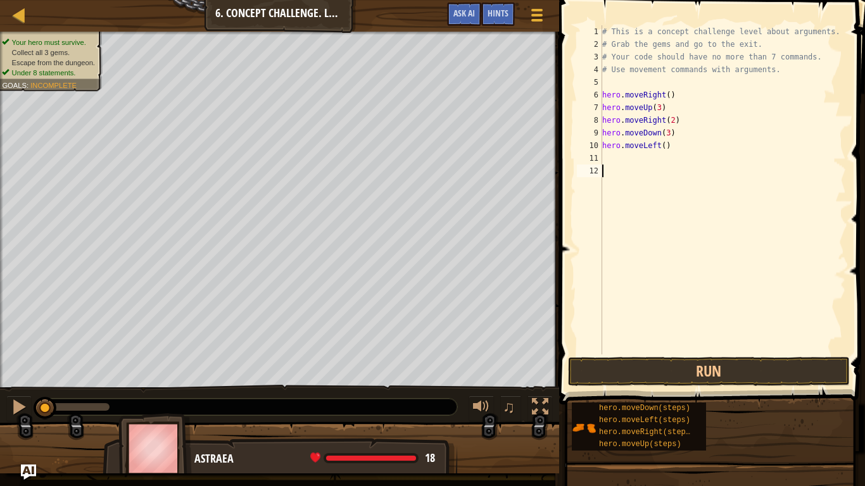
click at [636, 168] on div "# This is a concept challenge level about arguments. # Grab the gems and go to …" at bounding box center [723, 202] width 247 height 355
click at [636, 151] on div "# This is a concept challenge level about arguments. # Grab the gems and go to …" at bounding box center [723, 202] width 247 height 355
type textarea "hero.moveLeft()"
click at [629, 162] on div "# This is a concept challenge level about arguments. # Grab the gems and go to …" at bounding box center [723, 202] width 247 height 355
type textarea "h"
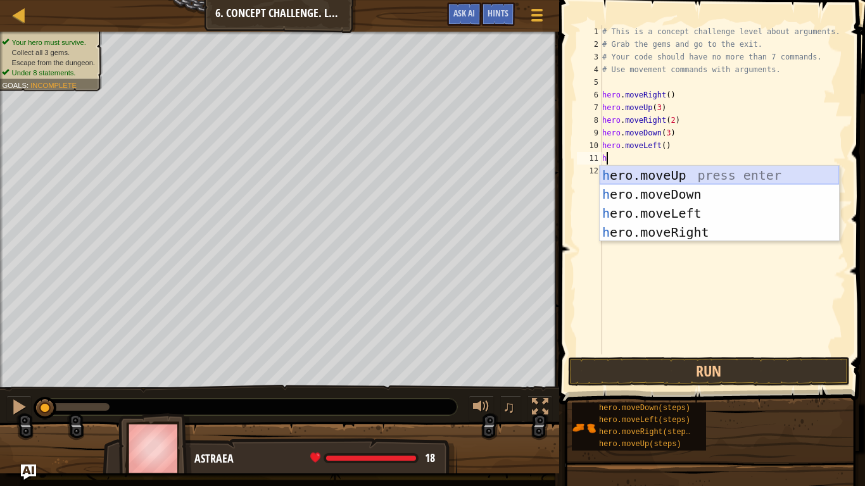
click at [654, 171] on div "h ero.moveUp press enter h ero.moveDown press enter h ero.moveLeft press enter …" at bounding box center [719, 223] width 239 height 114
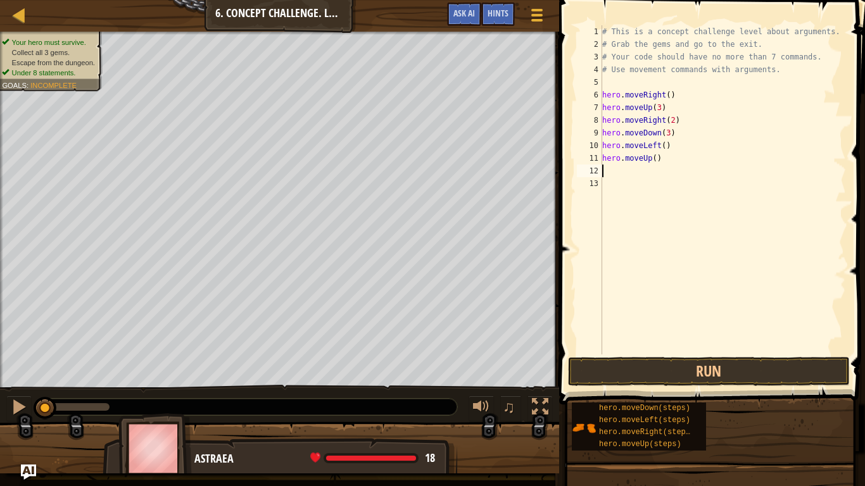
click at [652, 160] on div "# This is a concept challenge level about arguments. # Grab the gems and go to …" at bounding box center [723, 202] width 247 height 355
type textarea "hero.moveUp(2)"
click at [607, 165] on div "# This is a concept challenge level about arguments. # Grab the gems and go to …" at bounding box center [723, 202] width 247 height 355
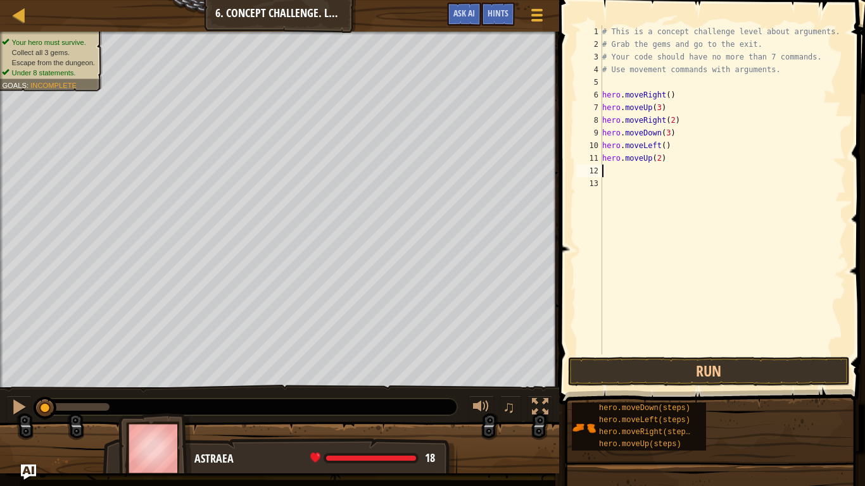
type textarea "h"
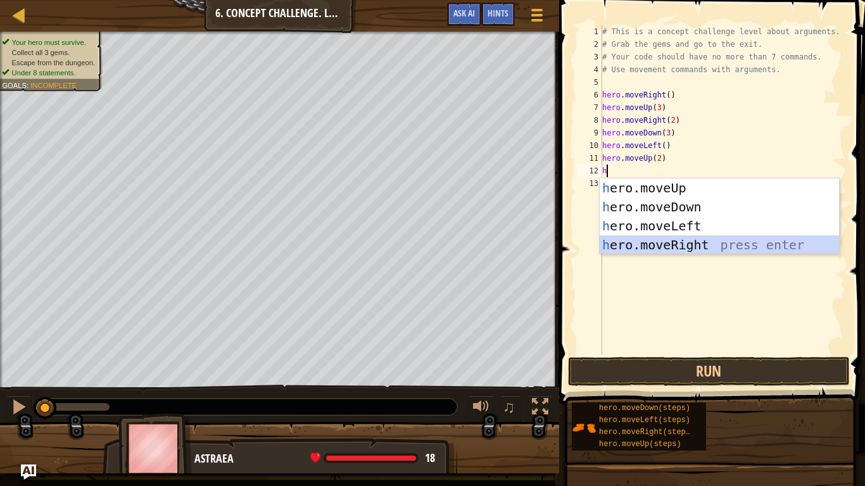
click at [641, 243] on div "h ero.moveUp press enter h ero.moveDown press enter h ero.moveLeft press enter …" at bounding box center [719, 236] width 239 height 114
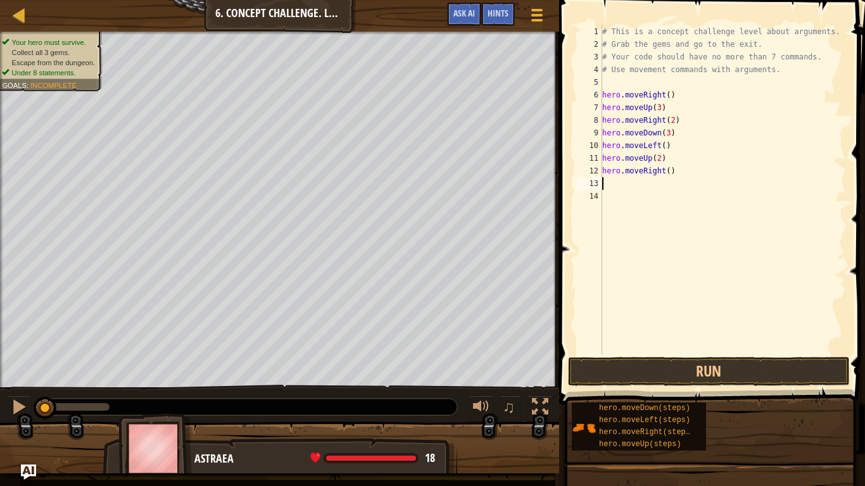
click at [664, 174] on div "# This is a concept challenge level about arguments. # Grab the gems and go to …" at bounding box center [723, 202] width 247 height 355
click at [709, 360] on button "Run" at bounding box center [709, 371] width 282 height 29
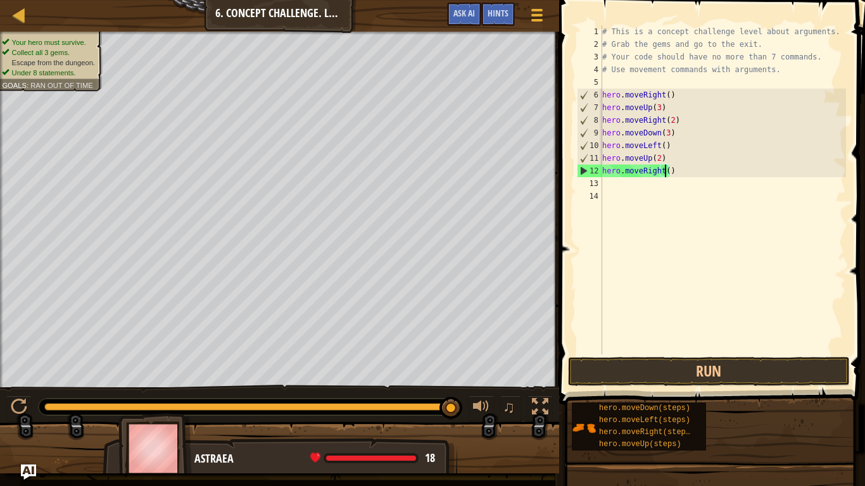
type textarea "hero.moveRight(3)"
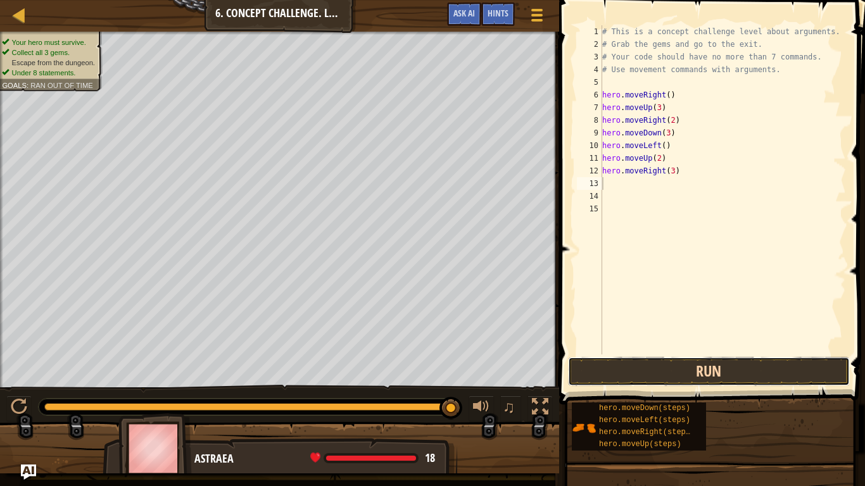
click at [669, 362] on button "Run" at bounding box center [709, 371] width 282 height 29
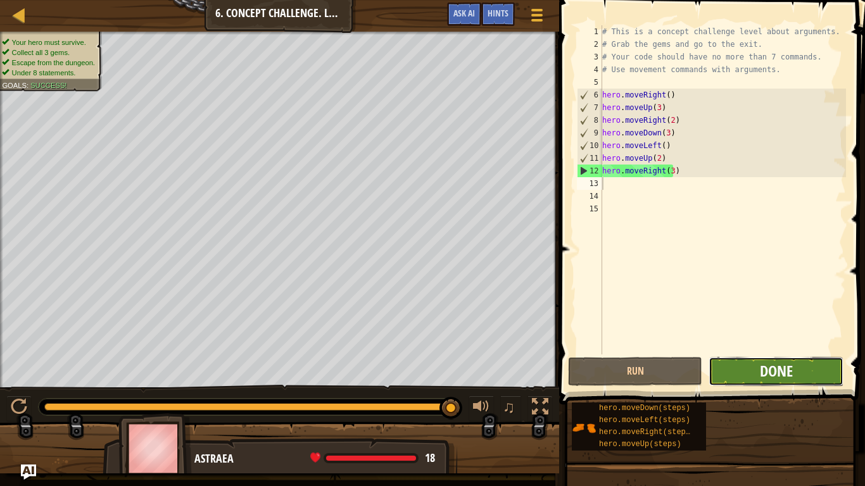
click at [762, 373] on span "Done" at bounding box center [776, 371] width 33 height 20
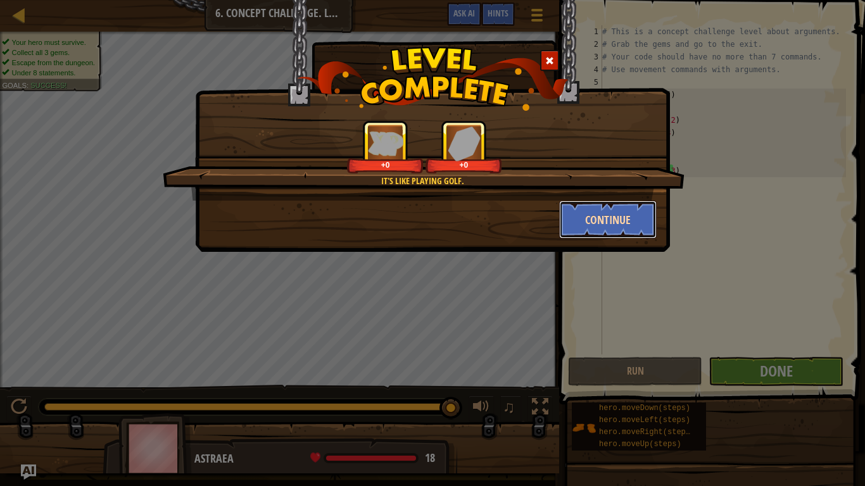
click at [605, 224] on button "Continue" at bounding box center [608, 220] width 98 height 38
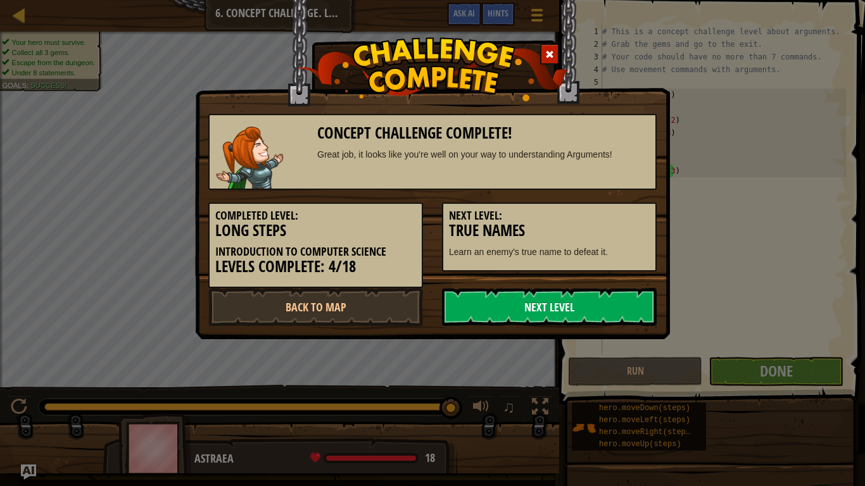
click at [547, 305] on link "Next Level" at bounding box center [549, 307] width 215 height 38
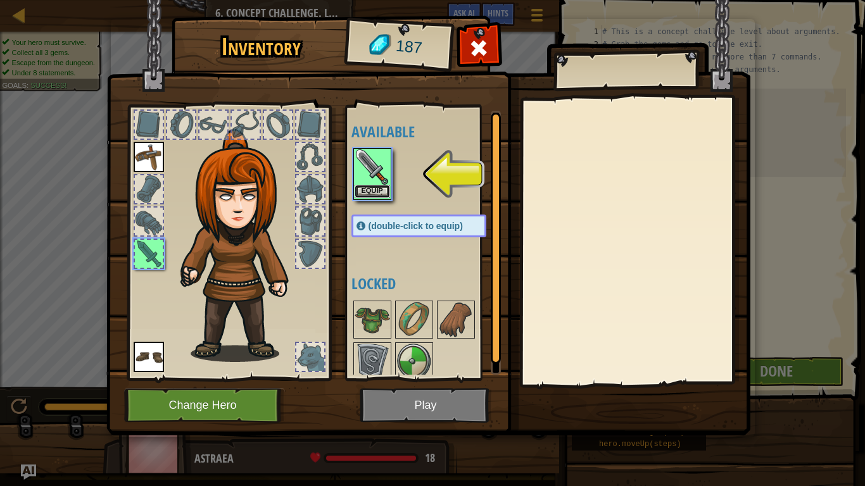
click at [370, 188] on button "Equip" at bounding box center [372, 191] width 35 height 13
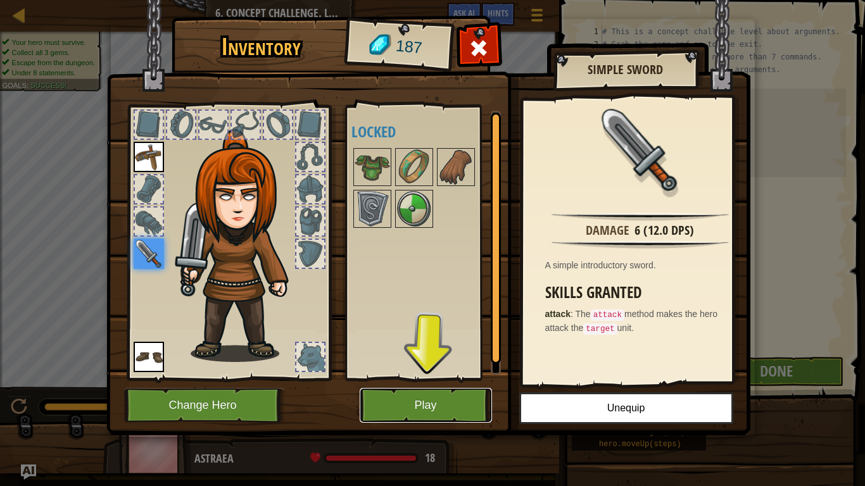
click at [424, 390] on button "Play" at bounding box center [426, 405] width 132 height 35
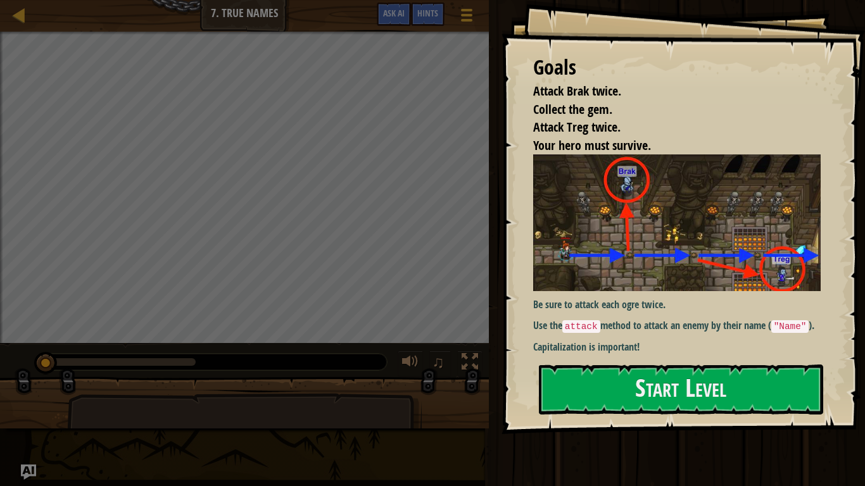
click at [633, 249] on img at bounding box center [682, 223] width 298 height 137
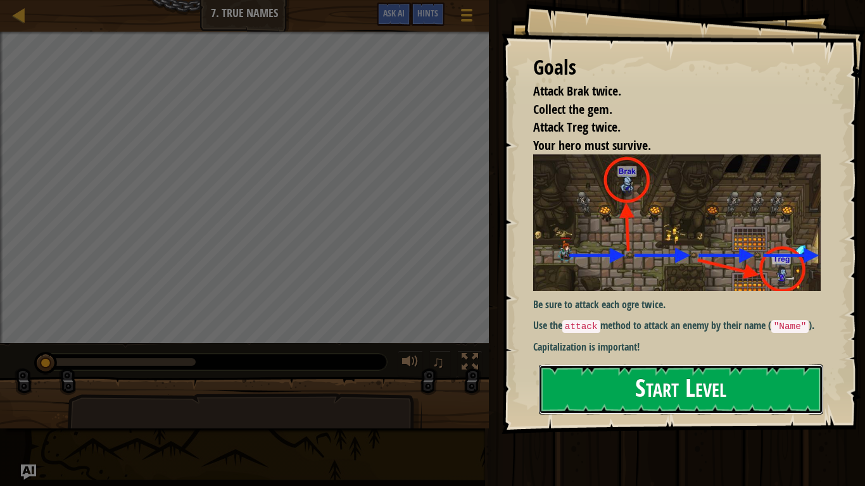
click at [621, 390] on button "Start Level" at bounding box center [681, 390] width 284 height 50
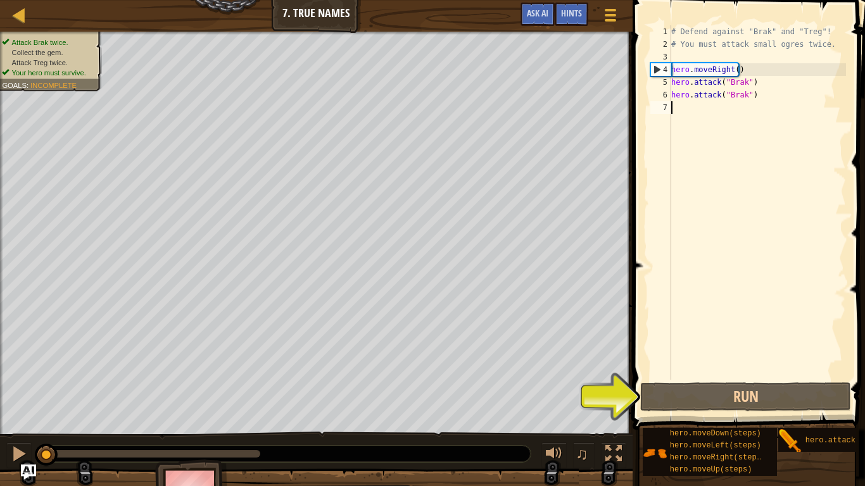
click at [684, 131] on div "# Defend against "Brak" and "Treg"! # You must attack small ogres twice. hero .…" at bounding box center [757, 215] width 177 height 380
type textarea "h"
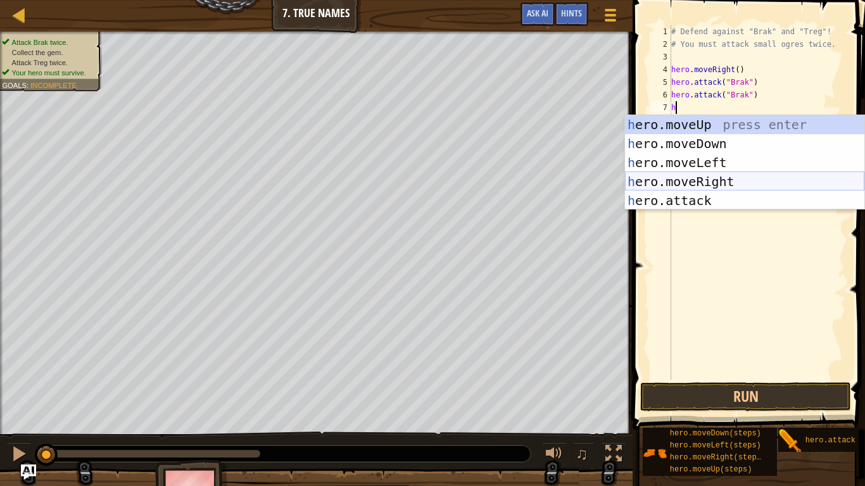
click at [678, 183] on div "h ero.moveUp press enter h ero.moveDown press enter h ero.moveLeft press enter …" at bounding box center [744, 181] width 239 height 133
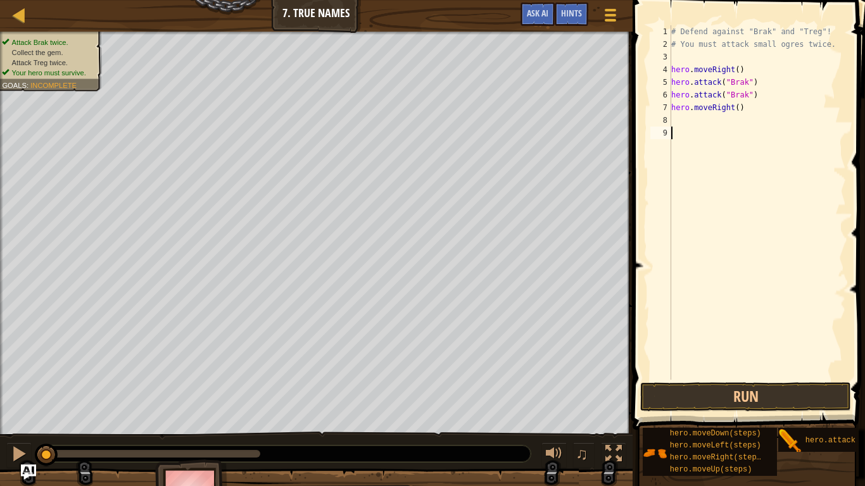
click at [711, 129] on div "# Defend against "Brak" and "Treg"! # You must attack small ogres twice. hero .…" at bounding box center [757, 215] width 177 height 380
click at [708, 118] on div "# Defend against "Brak" and "Treg"! # You must attack small ogres twice. hero .…" at bounding box center [757, 215] width 177 height 380
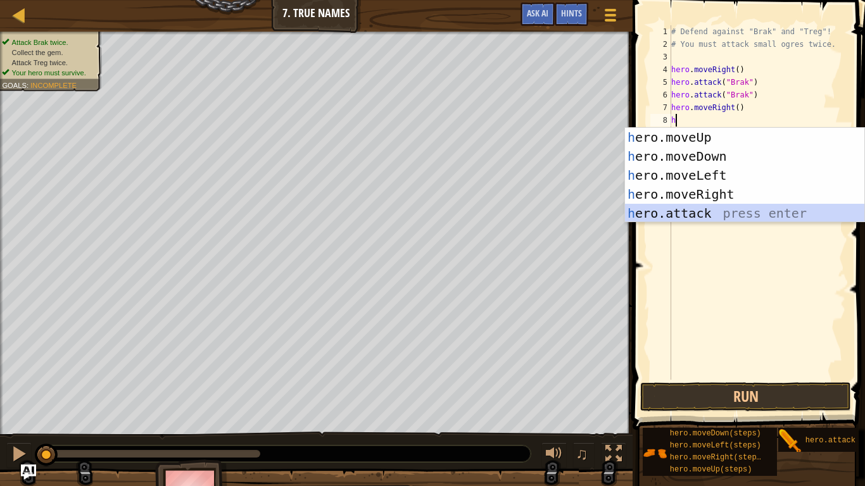
click at [667, 216] on div "h ero.moveUp press enter h ero.moveDown press enter h ero.moveLeft press enter …" at bounding box center [744, 194] width 239 height 133
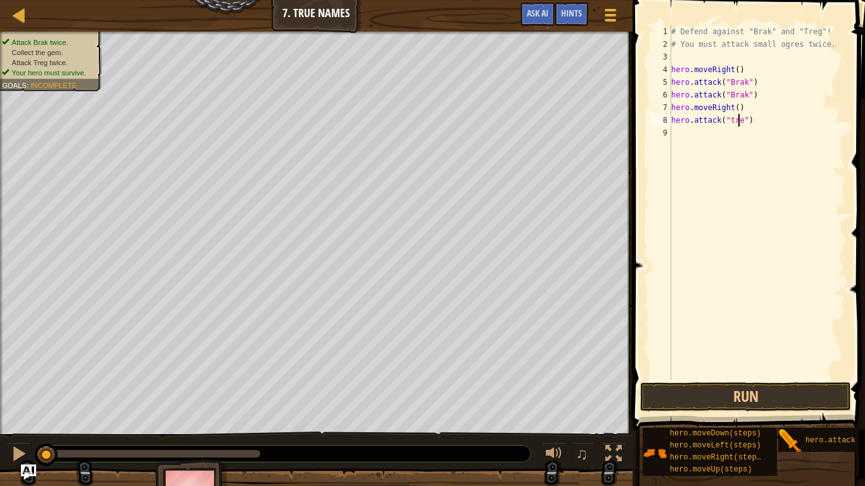
scroll to position [6, 6]
type textarea "hero.attack("treg")"
click at [700, 134] on div "# Defend against "Brak" and "Treg"! # You must attack small ogres twice. hero .…" at bounding box center [757, 215] width 177 height 380
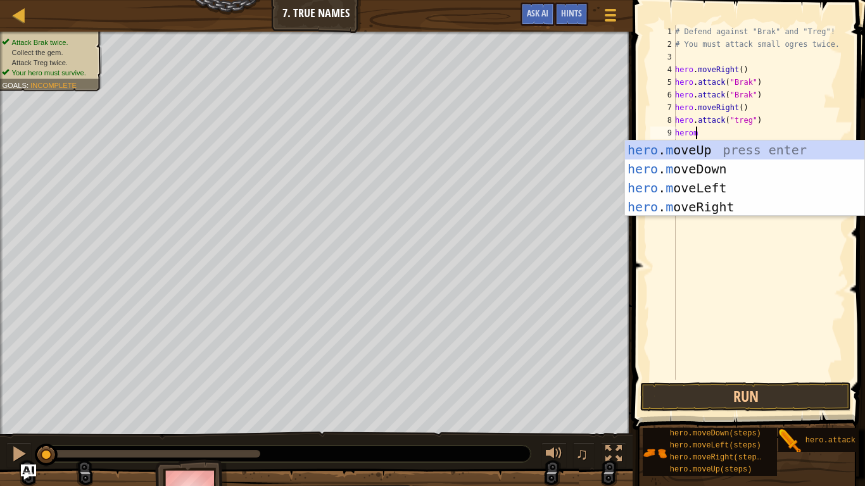
scroll to position [6, 1]
type textarea "hero"
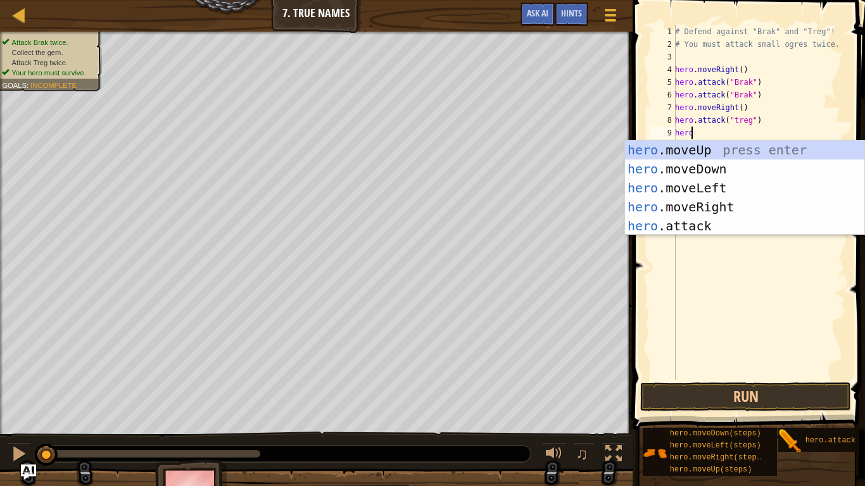
scroll to position [6, 1]
click at [677, 210] on div "hero .moveUp press enter hero .moveDown press enter hero .moveLeft press enter …" at bounding box center [744, 207] width 239 height 133
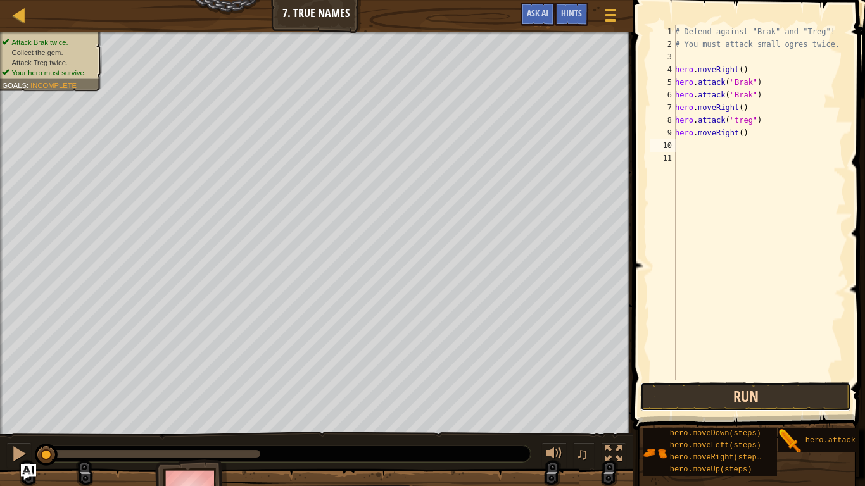
click at [690, 390] on button "Run" at bounding box center [745, 397] width 211 height 29
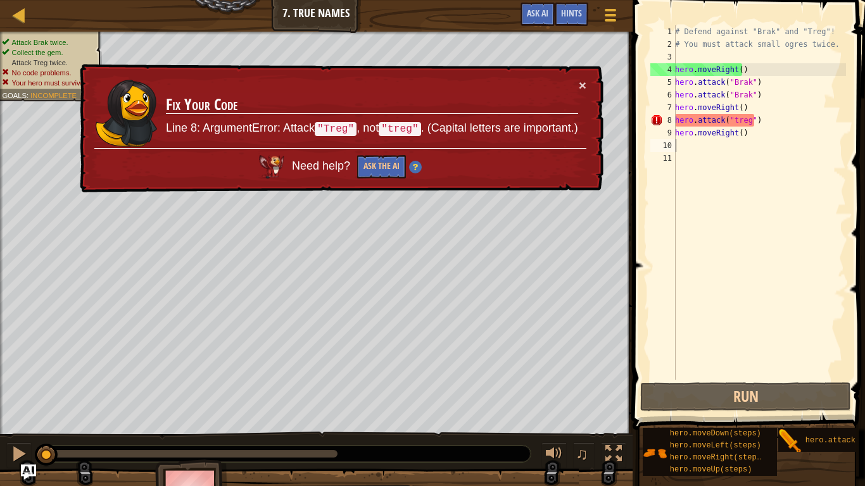
click at [732, 123] on div "# Defend against "Brak" and "Treg"! # You must attack small ogres twice. hero .…" at bounding box center [760, 215] width 174 height 380
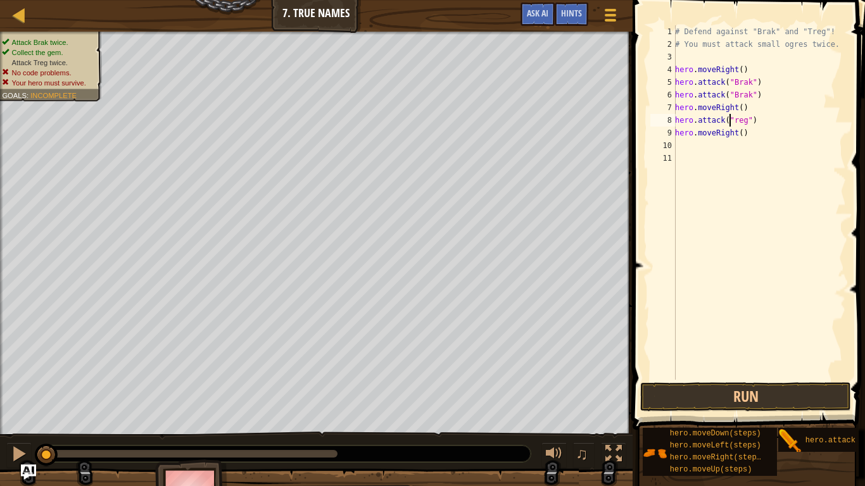
scroll to position [6, 5]
click at [702, 388] on button "Run" at bounding box center [745, 397] width 211 height 29
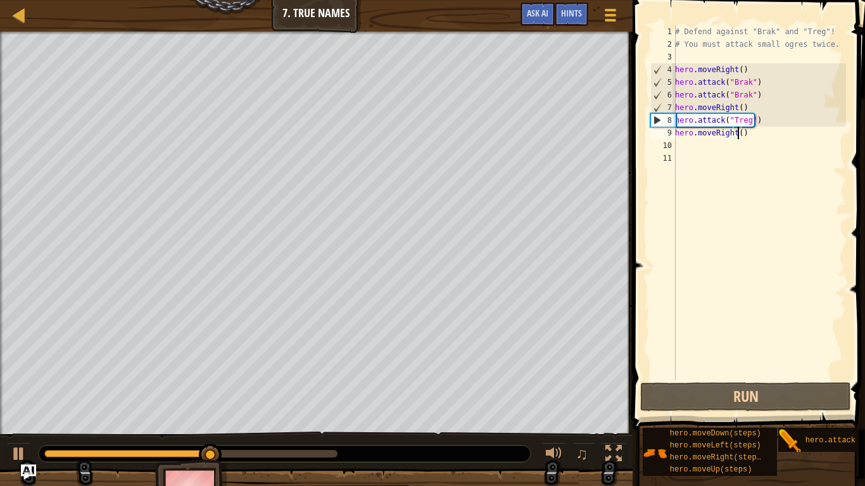
click at [740, 132] on div "# Defend against "Brak" and "Treg"! # You must attack small ogres twice. hero .…" at bounding box center [760, 215] width 174 height 380
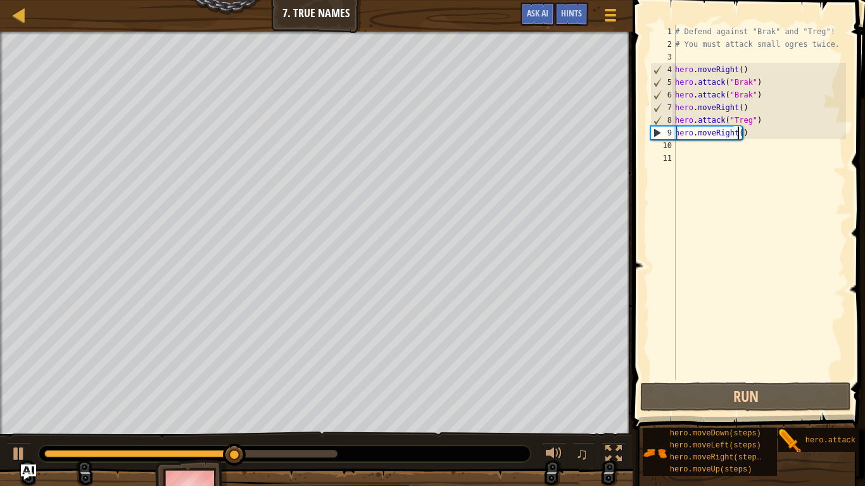
type textarea "hero.moveRight(2)"
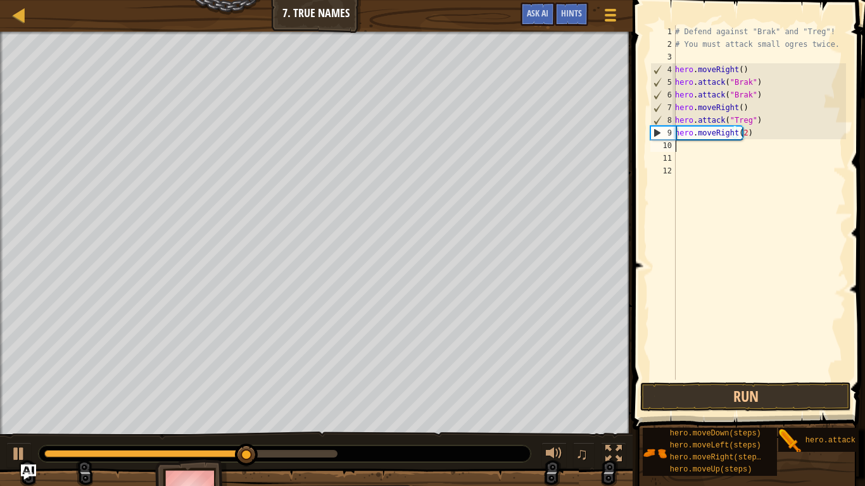
scroll to position [6, 0]
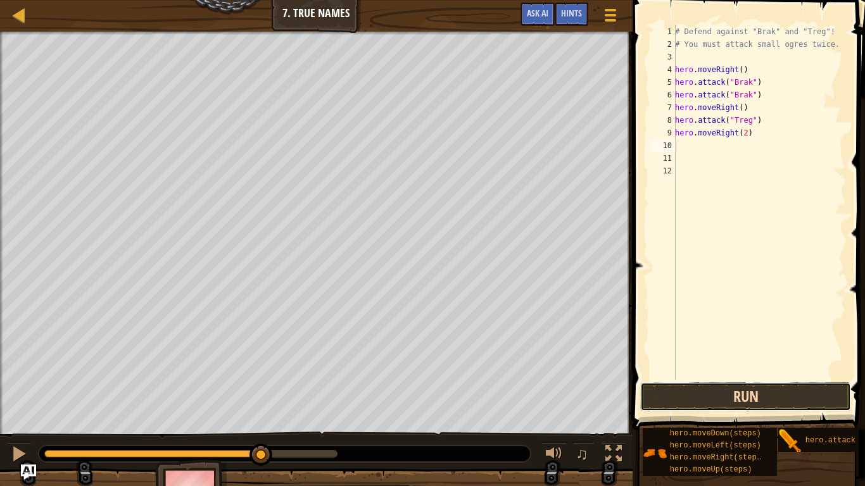
click at [732, 390] on button "Run" at bounding box center [745, 397] width 211 height 29
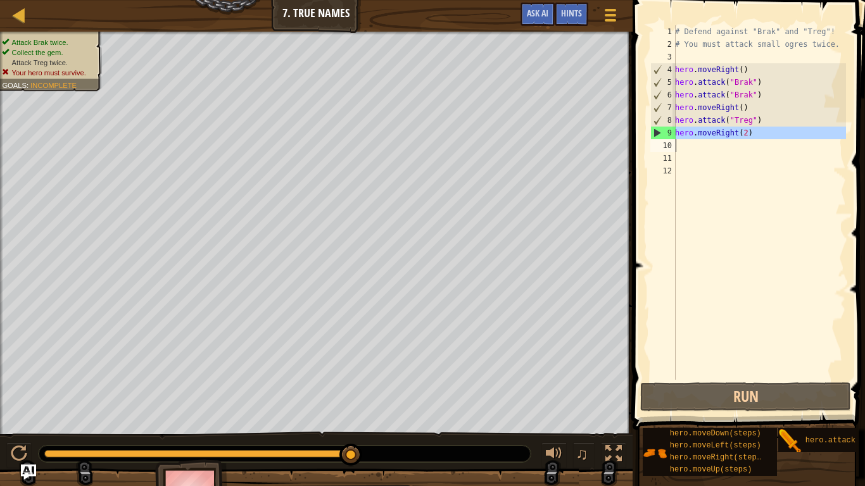
drag, startPoint x: 664, startPoint y: 132, endPoint x: 672, endPoint y: 148, distance: 18.4
type textarea "hero.moveRight(2)"
click at [714, 137] on div "# Defend against "Brak" and "Treg"! # You must attack small ogres twice. hero .…" at bounding box center [760, 215] width 174 height 380
click at [752, 137] on div "# Defend against "Brak" and "Treg"! # You must attack small ogres twice. hero .…" at bounding box center [760, 215] width 174 height 380
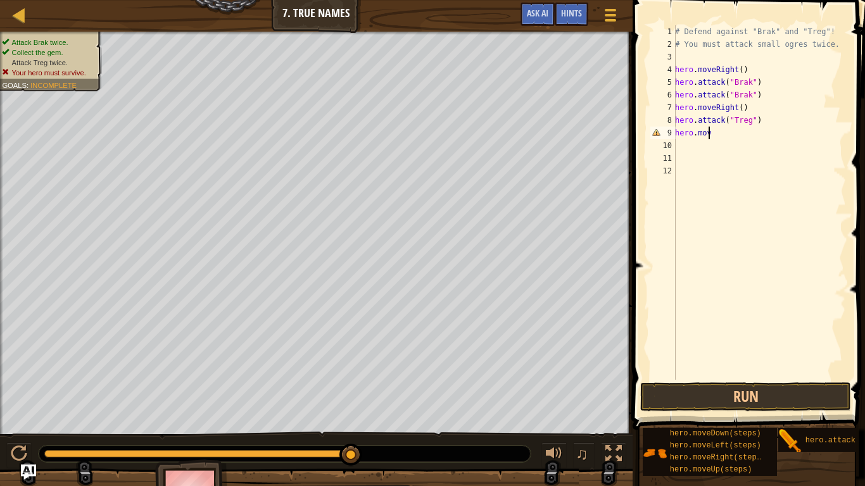
type textarea "h"
type textarea "J"
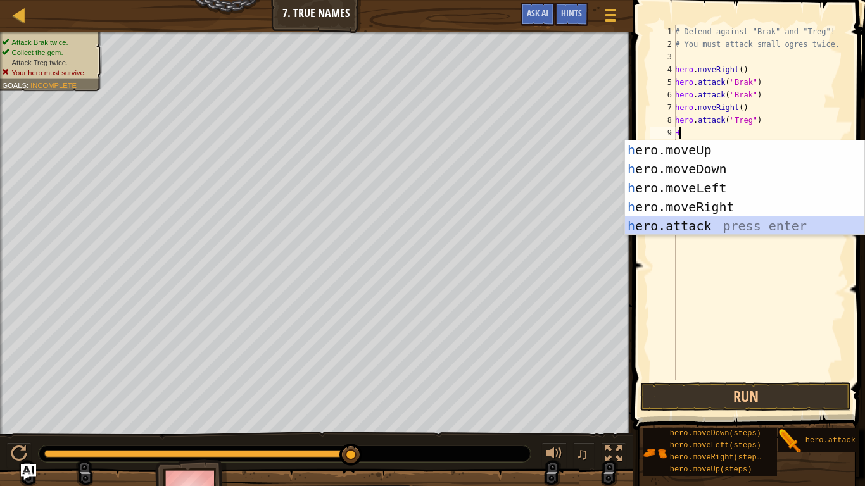
click at [687, 219] on div "h ero.moveUp press enter h ero.moveDown press enter h ero.moveLeft press enter …" at bounding box center [744, 207] width 239 height 133
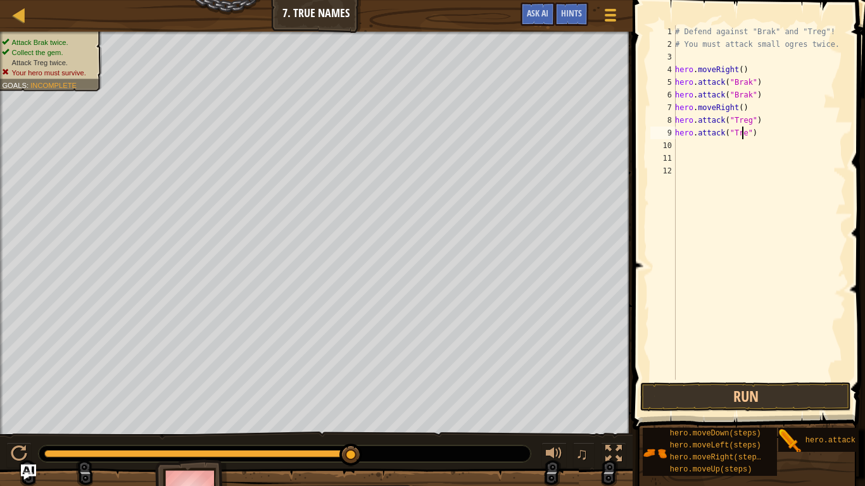
scroll to position [6, 6]
type textarea "hero.attack("Treg")"
click at [713, 150] on div "# Defend against "Brak" and "Treg"! # You must attack small ogres twice. hero .…" at bounding box center [760, 215] width 174 height 380
type textarea "h"
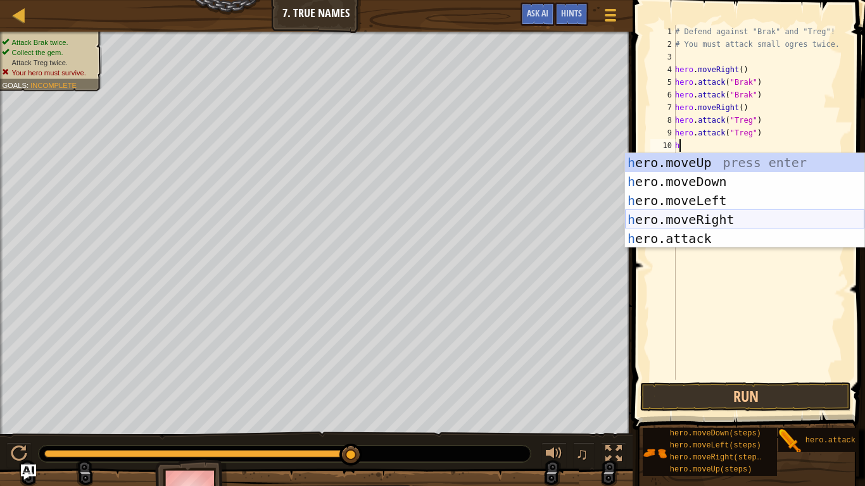
click at [670, 216] on div "h ero.moveUp press enter h ero.moveDown press enter h ero.moveLeft press enter …" at bounding box center [744, 219] width 239 height 133
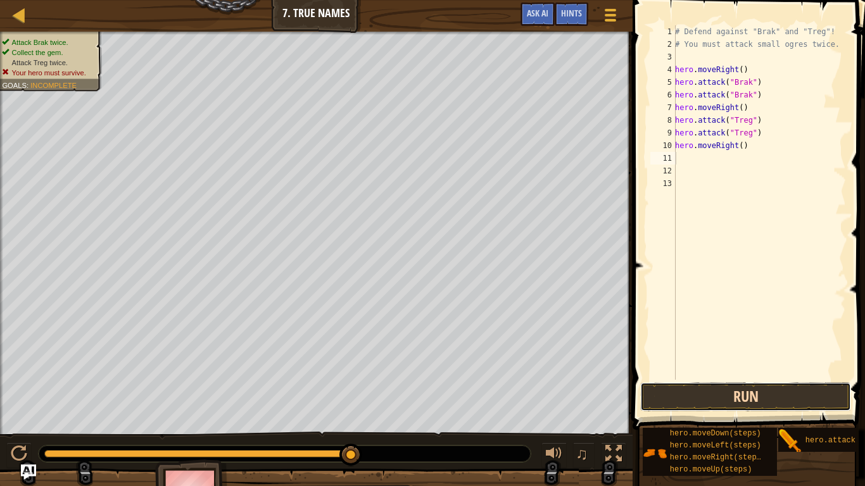
click at [736, 390] on button "Run" at bounding box center [745, 397] width 211 height 29
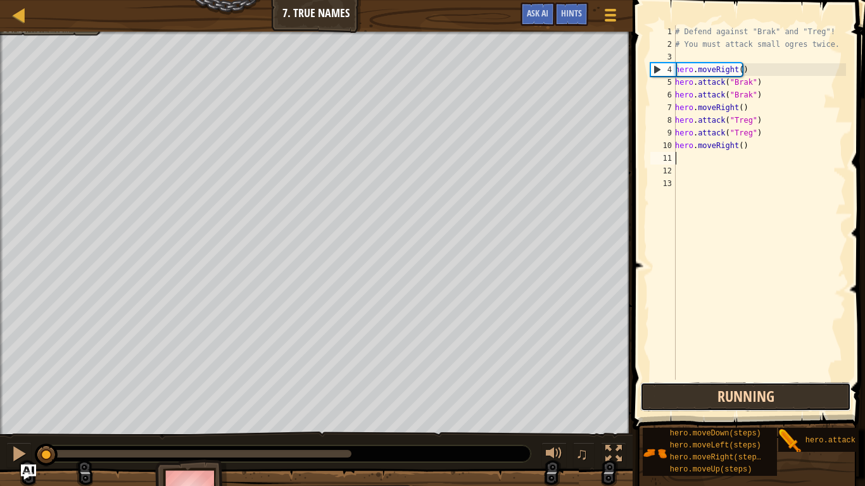
click at [730, 390] on button "Running" at bounding box center [745, 397] width 211 height 29
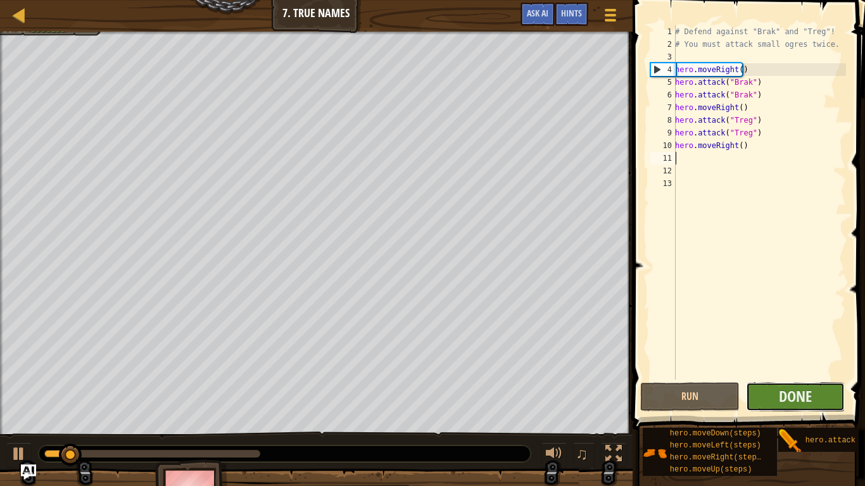
click at [769, 390] on button "Done" at bounding box center [795, 397] width 99 height 29
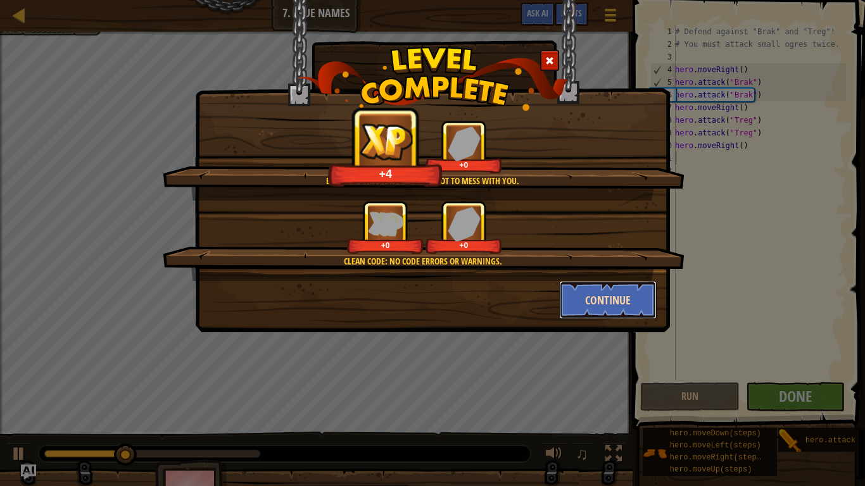
click at [609, 301] on button "Continue" at bounding box center [608, 300] width 98 height 38
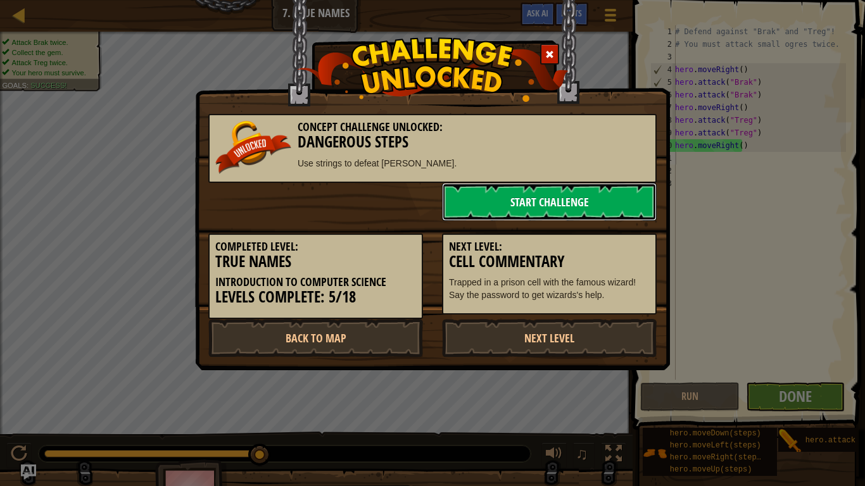
click at [620, 207] on link "Start Challenge" at bounding box center [549, 202] width 215 height 38
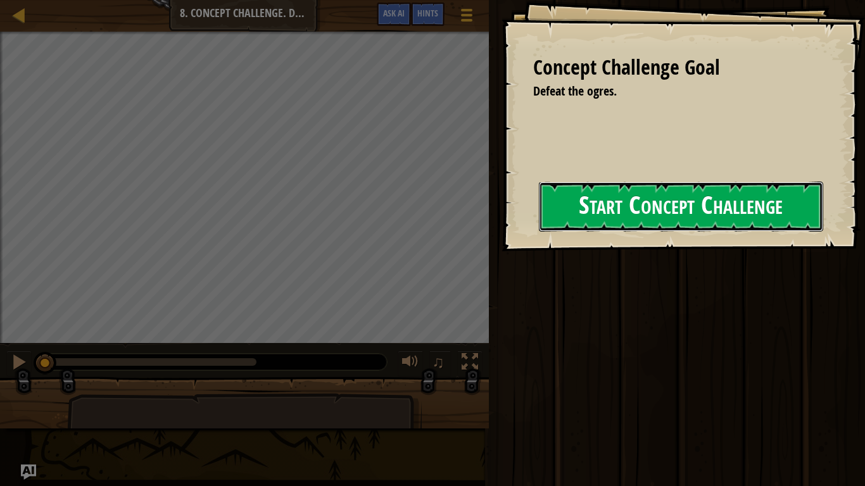
click at [615, 210] on button "Start Concept Challenge" at bounding box center [681, 207] width 284 height 50
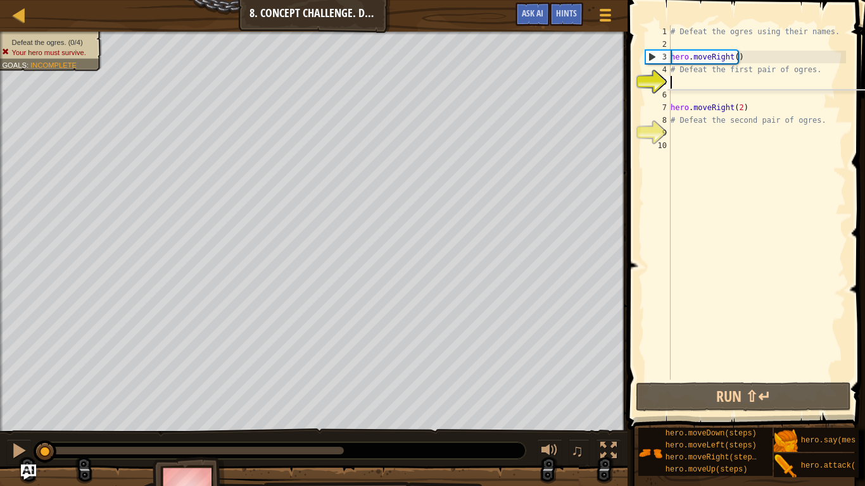
scroll to position [6, 0]
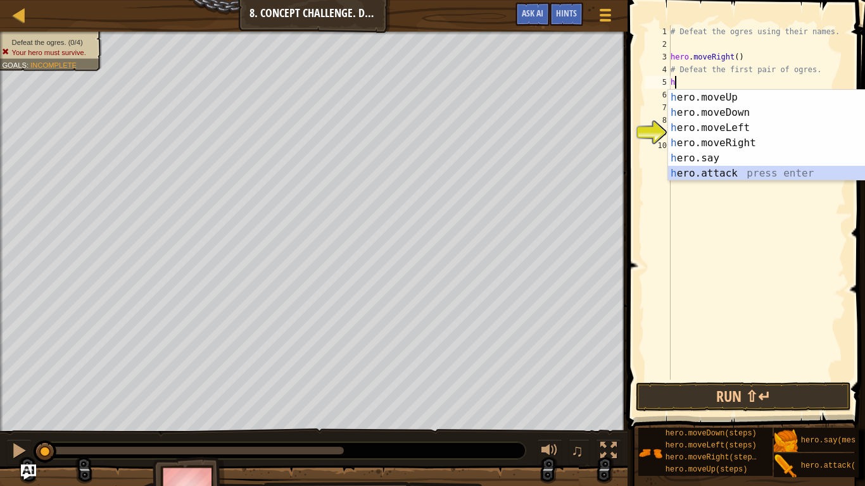
click at [699, 171] on div "h ero.moveUp press enter h ero.moveDown press enter h ero.moveLeft press enter …" at bounding box center [787, 151] width 239 height 122
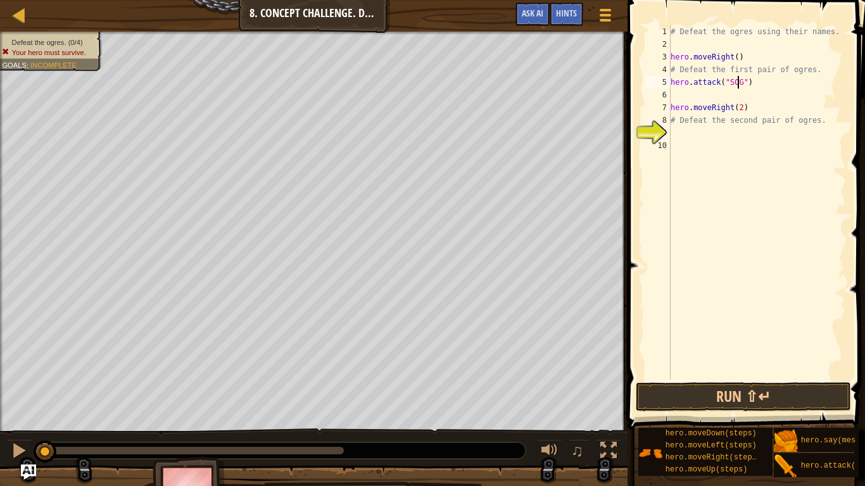
scroll to position [6, 5]
type textarea "hero.attack("Sog")"
click at [681, 99] on div "# Defeat the ogres using their names. hero . moveRight ( ) # Defeat the first p…" at bounding box center [757, 215] width 178 height 380
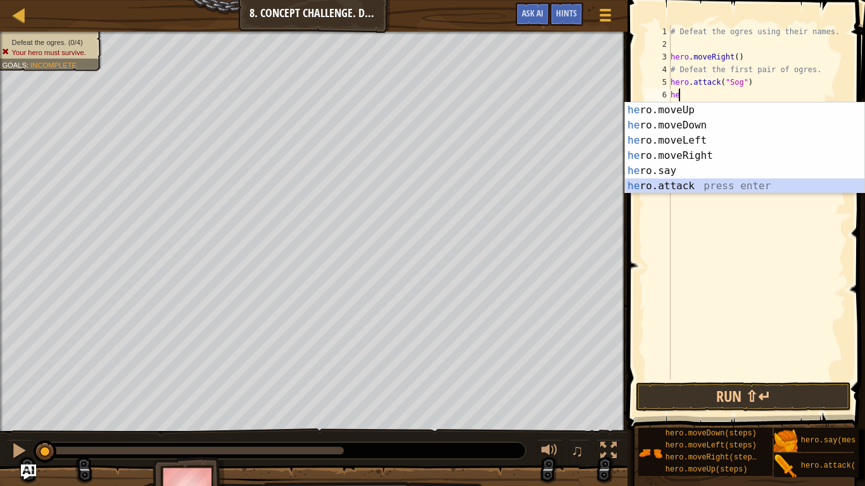
click at [650, 187] on div "he ro.moveUp press enter he ro.moveDown press enter he ro.moveLeft press enter …" at bounding box center [744, 164] width 239 height 122
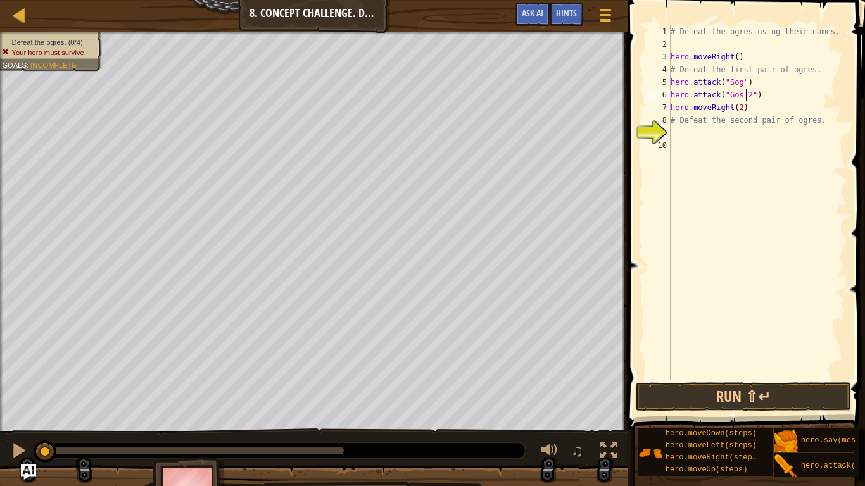
scroll to position [6, 6]
click at [738, 85] on div "# Defeat the ogres using their names. hero . moveRight ( ) # Defeat the first p…" at bounding box center [757, 215] width 178 height 380
type textarea "hero.attack("Sog 2")"
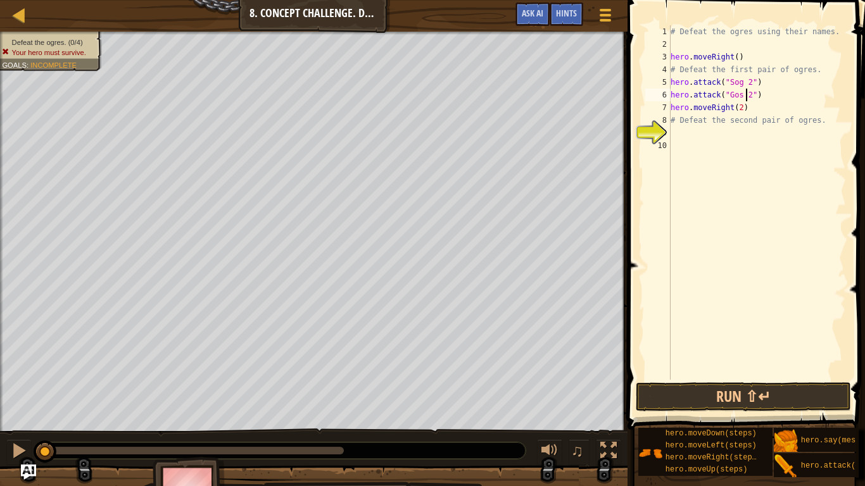
click at [746, 98] on div "# Defeat the ogres using their names. hero . moveRight ( ) # Defeat the first p…" at bounding box center [757, 215] width 178 height 380
click at [749, 78] on div "# Defeat the ogres using their names. hero . moveRight ( ) # Defeat the first p…" at bounding box center [757, 215] width 178 height 380
click at [748, 85] on div "# Defeat the ogres using their names. hero . moveRight ( ) # Defeat the first p…" at bounding box center [757, 215] width 178 height 380
click at [745, 89] on div "# Defeat the ogres using their names. hero . moveRight ( ) # Defeat the first p…" at bounding box center [757, 215] width 178 height 380
click at [737, 99] on div "# Defeat the ogres using their names. hero . moveRight ( ) # Defeat the first p…" at bounding box center [757, 215] width 178 height 380
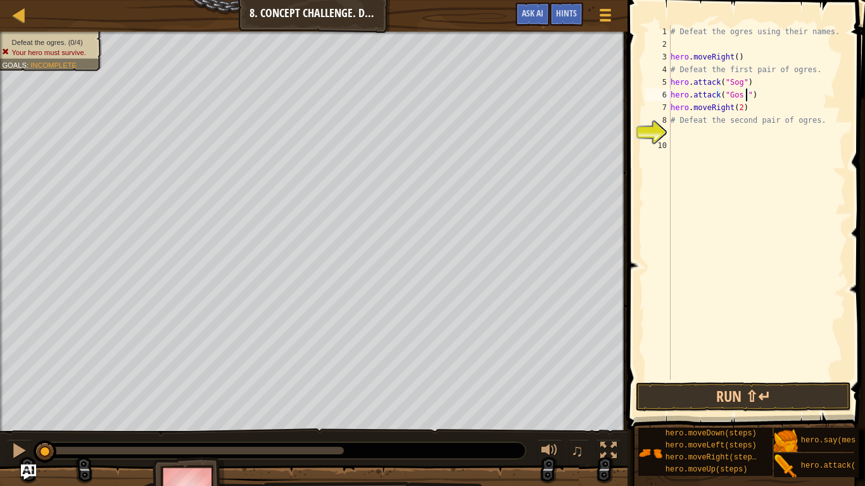
click at [745, 96] on div "# Defeat the ogres using their names. hero . moveRight ( ) # Defeat the first p…" at bounding box center [757, 215] width 178 height 380
click at [743, 96] on div "# Defeat the ogres using their names. hero . moveRight ( ) # Defeat the first p…" at bounding box center [757, 215] width 178 height 380
click at [750, 84] on div "# Defeat the ogres using their names. hero . moveRight ( ) # Defeat the first p…" at bounding box center [757, 215] width 178 height 380
type textarea "hero.attack("Sog")"
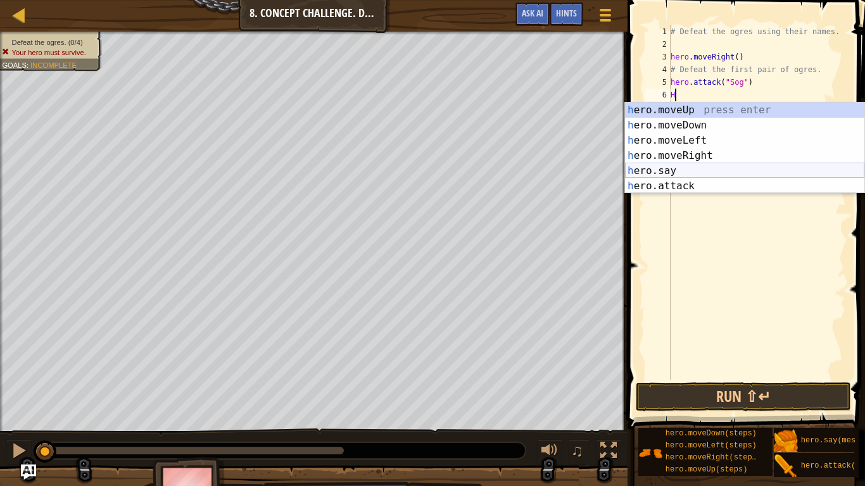
click at [643, 182] on div "h ero.moveUp press enter h ero.moveDown press enter h ero.moveLeft press enter …" at bounding box center [744, 164] width 239 height 122
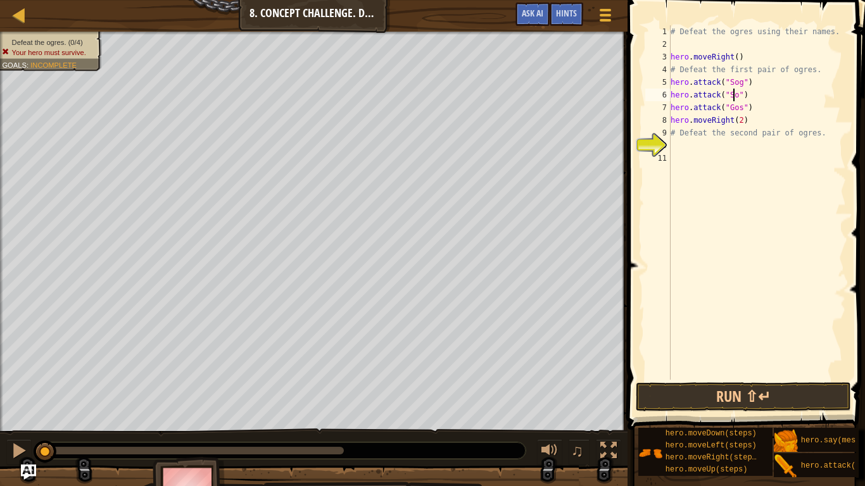
scroll to position [6, 6]
click at [755, 108] on div "# Defeat the ogres using their names. hero . moveRight ( ) # Defeat the first p…" at bounding box center [757, 215] width 178 height 380
type textarea "hero.attack("Gos")"
type textarea "G"
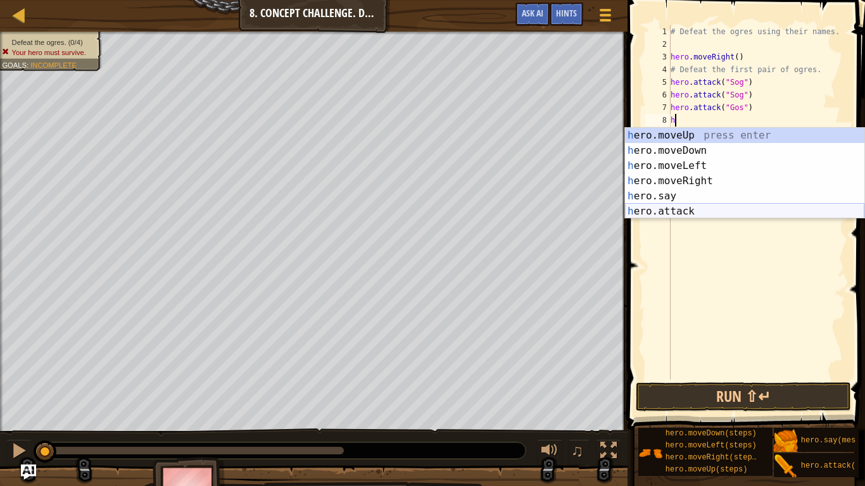
click at [673, 216] on div "h ero.moveUp press enter h ero.moveDown press enter h ero.moveLeft press enter …" at bounding box center [744, 189] width 239 height 122
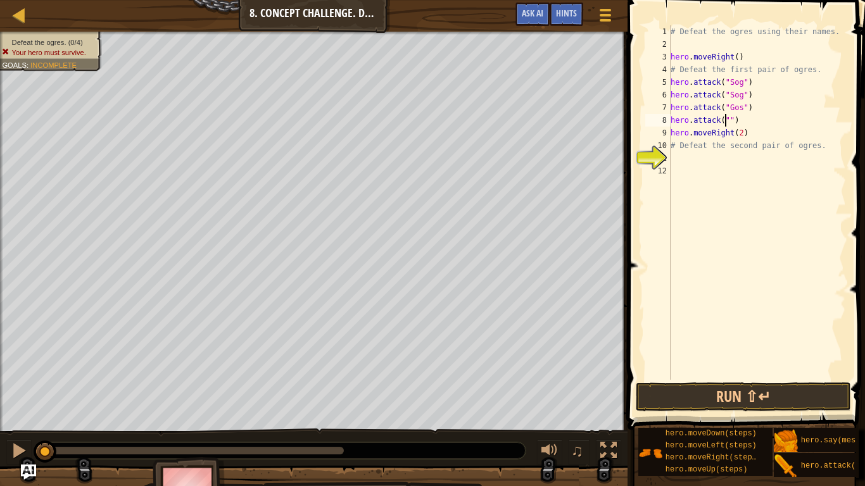
scroll to position [6, 5]
type textarea "hero.attack("Gos")"
click at [699, 165] on div "# Defeat the ogres using their names. hero . moveRight ( ) # Defeat the first p…" at bounding box center [757, 215] width 178 height 380
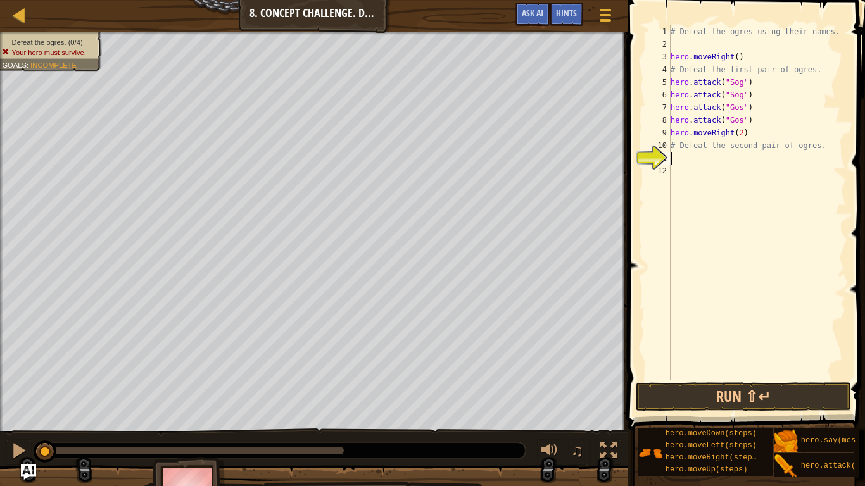
click at [686, 153] on div "# Defeat the ogres using their names. hero . moveRight ( ) # Defeat the first p…" at bounding box center [757, 215] width 178 height 380
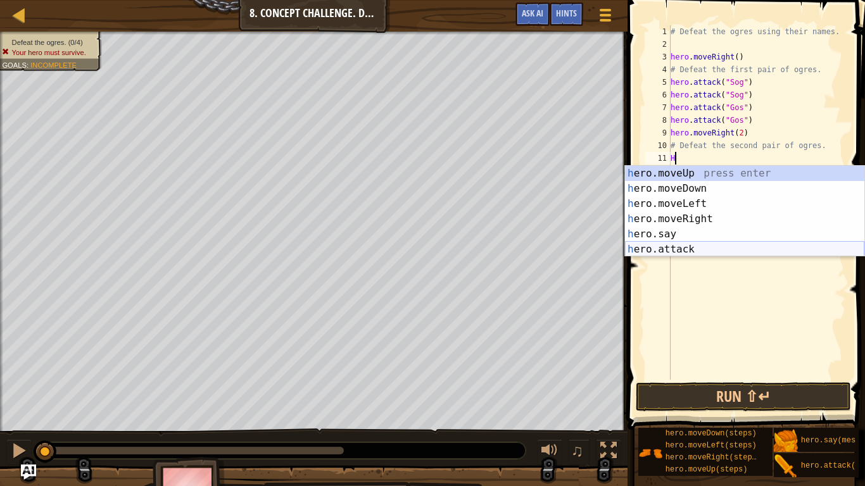
click at [661, 253] on div "h ero.moveUp press enter h ero.moveDown press enter h ero.moveLeft press enter …" at bounding box center [744, 227] width 239 height 122
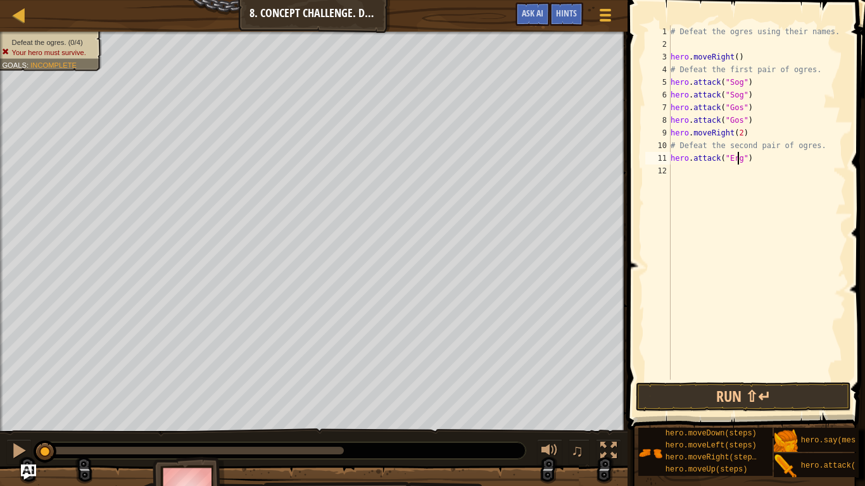
scroll to position [6, 6]
type textarea "hero.attack("Ergo")"
click at [699, 174] on div "# Defeat the ogres using their names. hero . moveRight ( ) # Defeat the first p…" at bounding box center [757, 215] width 178 height 380
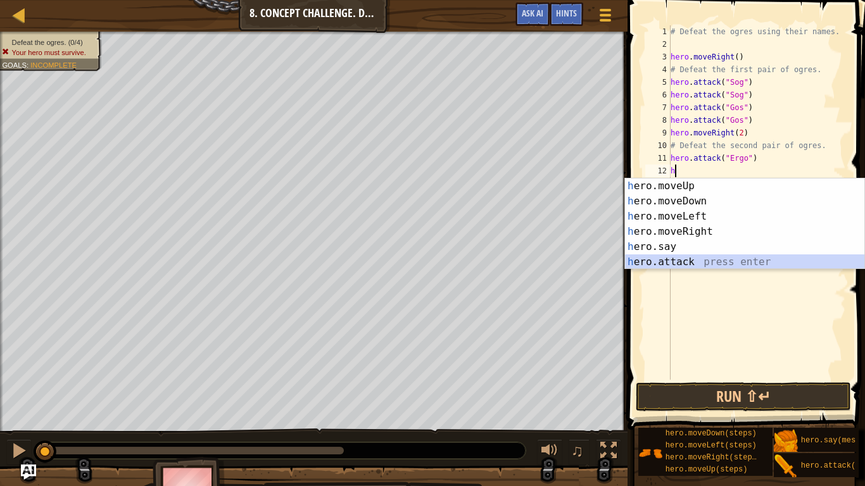
click at [671, 262] on div "h ero.moveUp press enter h ero.moveDown press enter h ero.moveLeft press enter …" at bounding box center [744, 240] width 239 height 122
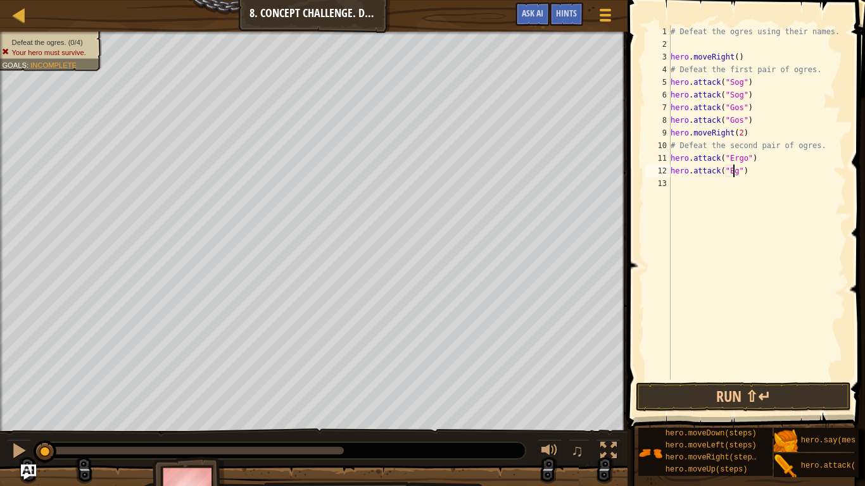
scroll to position [6, 5]
type textarea "hero.attack("Ergo")"
click at [678, 186] on div "# Defeat the ogres using their names. hero . moveRight ( ) # Defeat the first p…" at bounding box center [757, 215] width 178 height 380
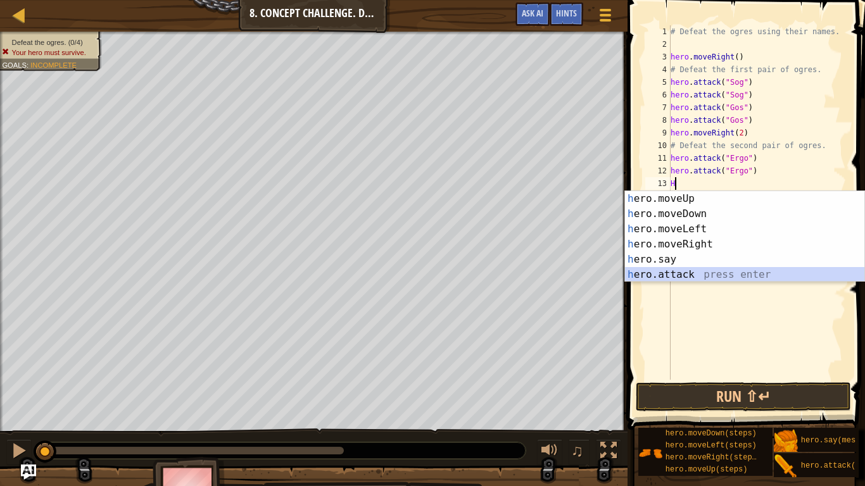
click at [671, 275] on div "h ero.moveUp press enter h ero.moveDown press enter h ero.moveLeft press enter …" at bounding box center [744, 252] width 239 height 122
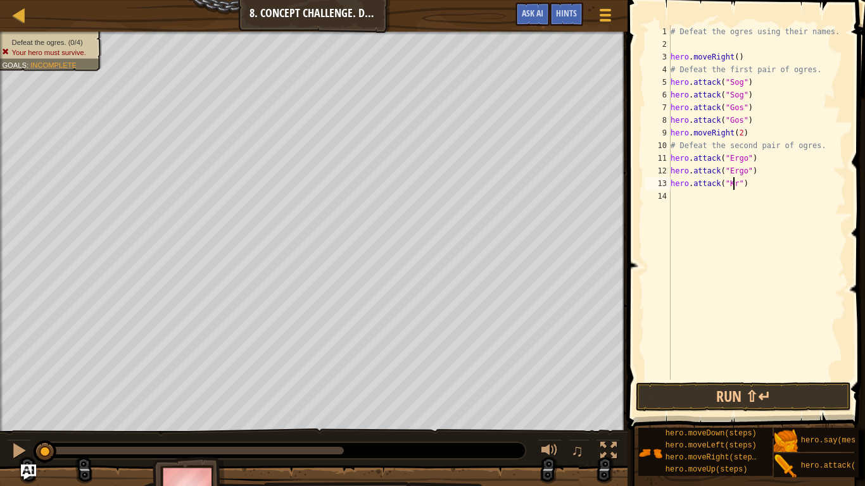
scroll to position [6, 6]
click at [756, 175] on div "# Defeat the ogres using their names. hero . moveRight ( ) # Defeat the first p…" at bounding box center [757, 215] width 178 height 380
click at [748, 185] on div "# Defeat the ogres using their names. hero . moveRight ( ) # Defeat the first p…" at bounding box center [757, 215] width 178 height 380
type textarea "hero.attack("Kro")"
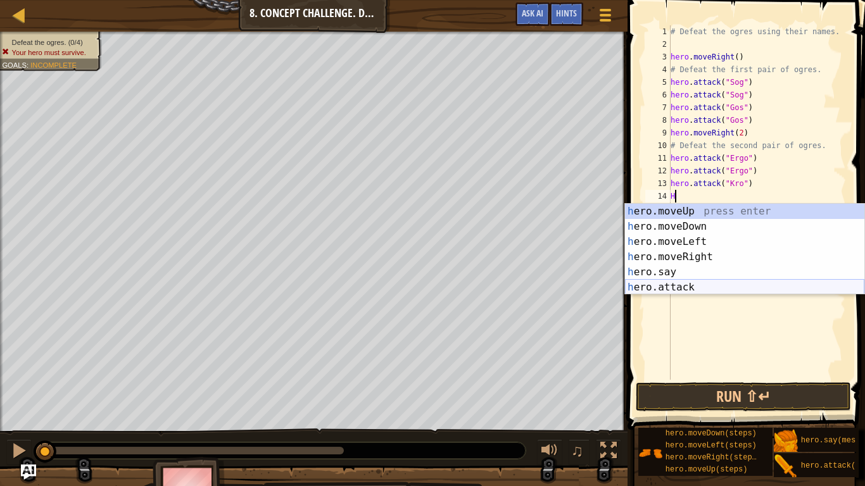
click at [671, 292] on div "h ero.moveUp press enter h ero.moveDown press enter h ero.moveLeft press enter …" at bounding box center [744, 265] width 239 height 122
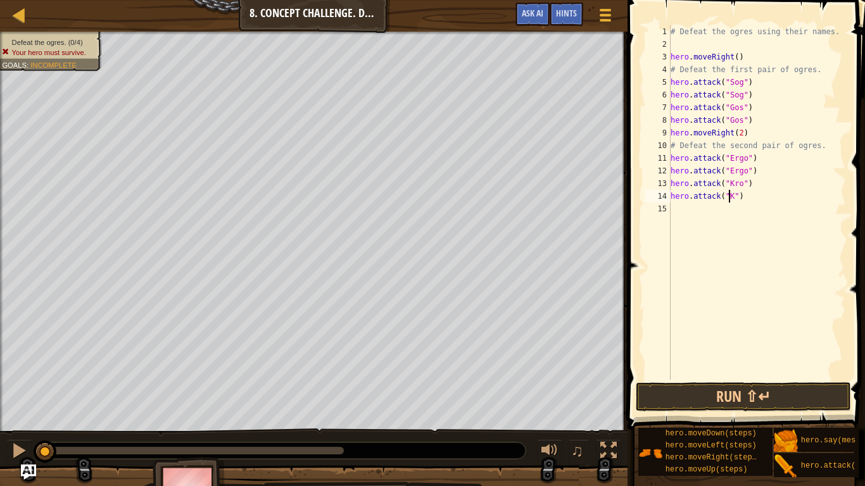
scroll to position [6, 5]
type textarea "hero.attack("Kro")"
click at [707, 215] on div "# Defeat the ogres using their names. hero . moveRight ( ) # Defeat the first p…" at bounding box center [757, 215] width 178 height 380
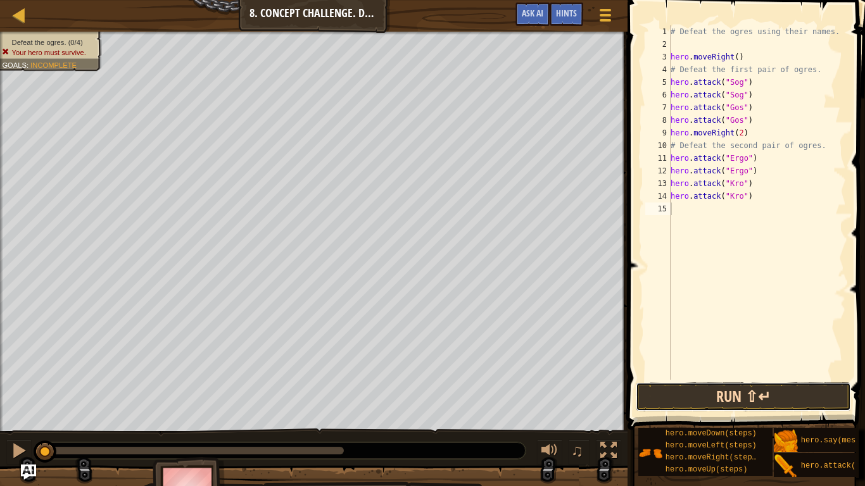
click at [681, 390] on button "Run ⇧↵" at bounding box center [743, 397] width 215 height 29
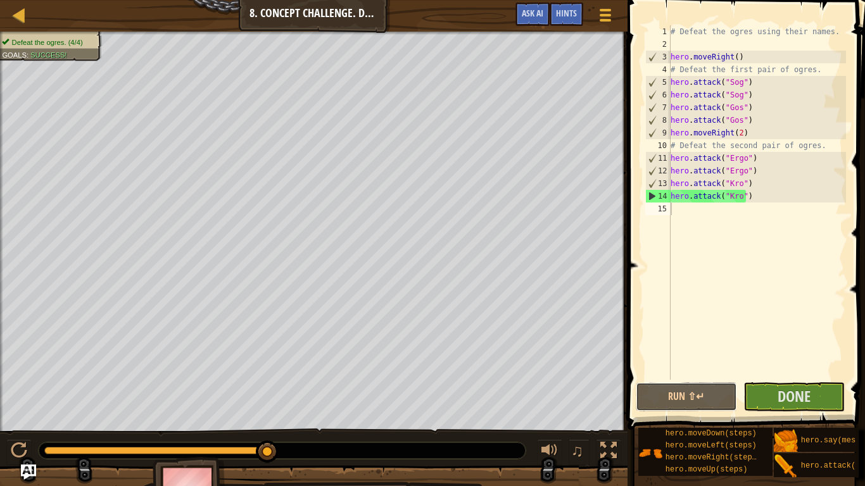
drag, startPoint x: 681, startPoint y: 395, endPoint x: 806, endPoint y: 371, distance: 126.4
click at [806, 371] on div "1 2 3 4 5 6 7 8 9 10 11 12 13 14 15 # Defeat the ogres using their names. hero …" at bounding box center [744, 239] width 241 height 467
type textarea "H"
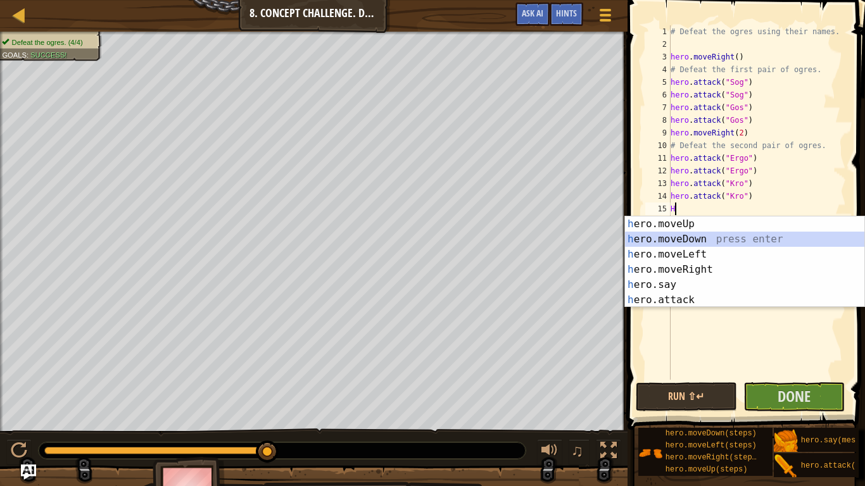
click at [669, 240] on div "h ero.moveUp press enter h ero.moveDown press enter h ero.moveLeft press enter …" at bounding box center [744, 278] width 239 height 122
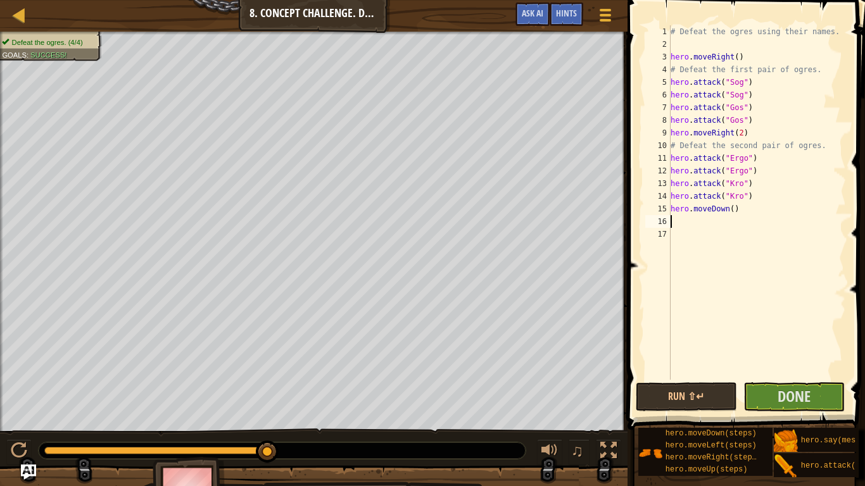
type textarea "h"
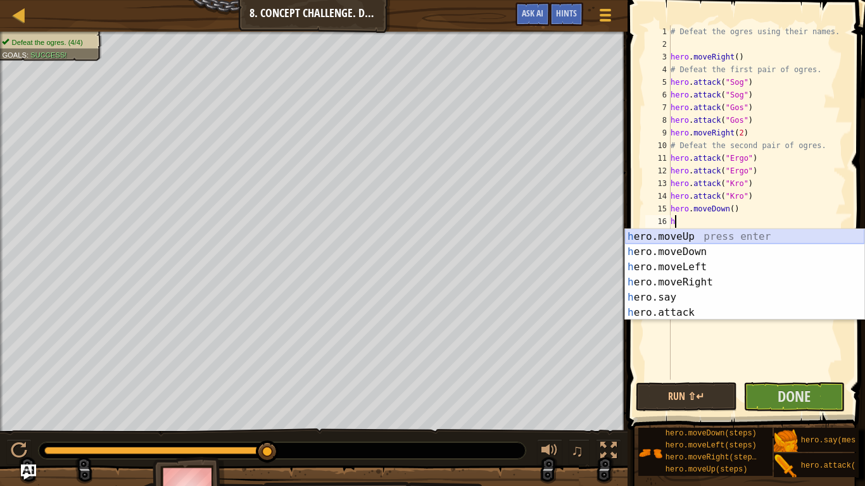
click at [679, 237] on div "h ero.moveUp press enter h ero.moveDown press enter h ero.moveLeft press enter …" at bounding box center [744, 290] width 239 height 122
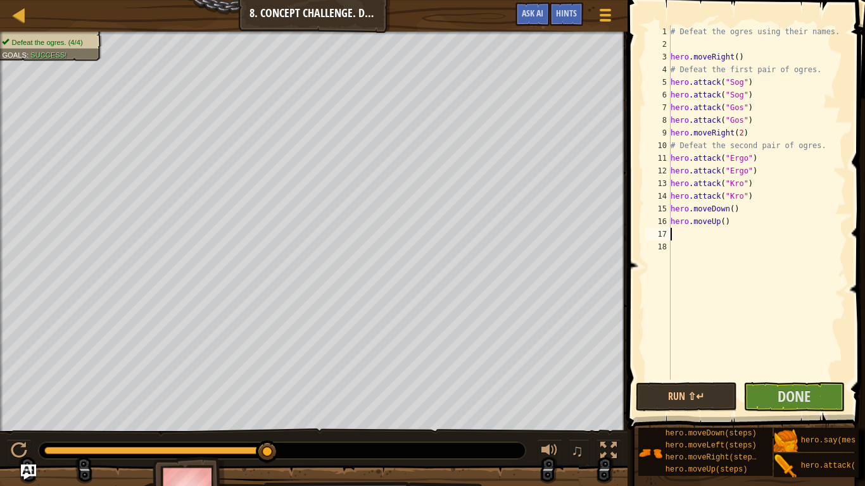
type textarea "h"
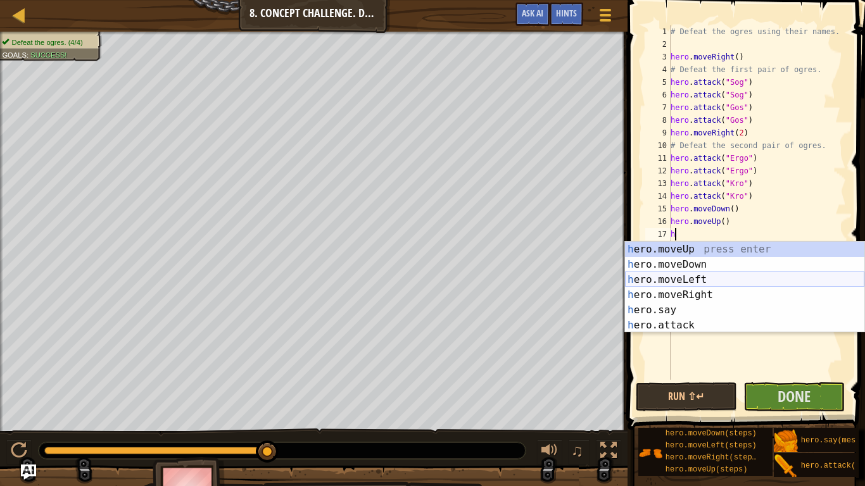
click at [660, 277] on div "h ero.moveUp press enter h ero.moveDown press enter h ero.moveLeft press enter …" at bounding box center [744, 303] width 239 height 122
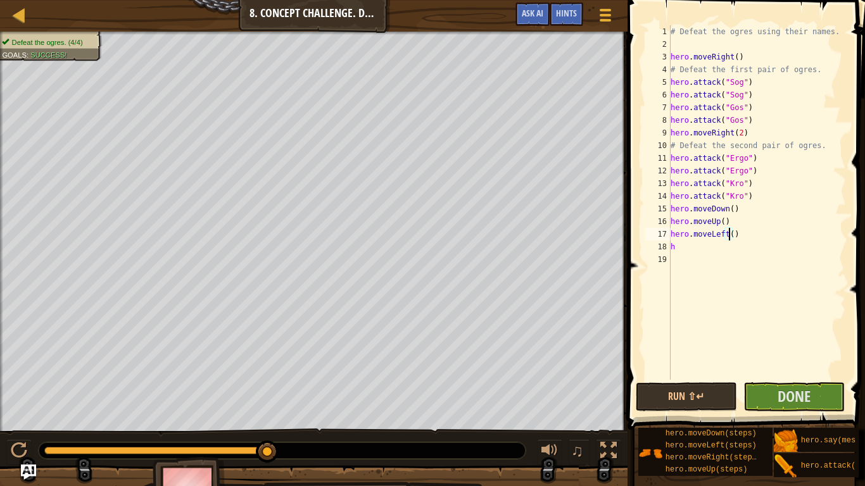
click at [731, 232] on div "# Defeat the ogres using their names. hero . moveRight ( ) # Defeat the first p…" at bounding box center [757, 215] width 178 height 380
click at [703, 248] on div "# Defeat the ogres using their names. hero . moveRight ( ) # Defeat the first p…" at bounding box center [757, 215] width 178 height 380
type textarea "hm"
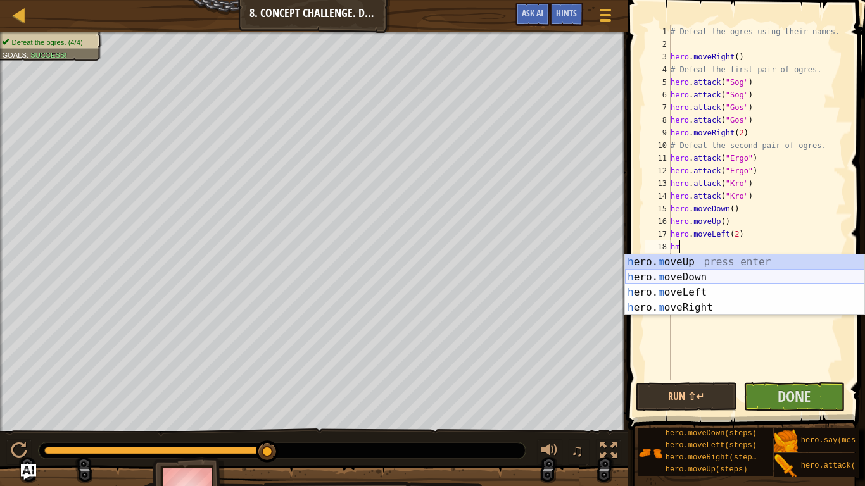
click at [689, 280] on div "h ero. m oveUp press enter h ero. m oveDown press enter h ero. m oveLeft press …" at bounding box center [744, 300] width 239 height 91
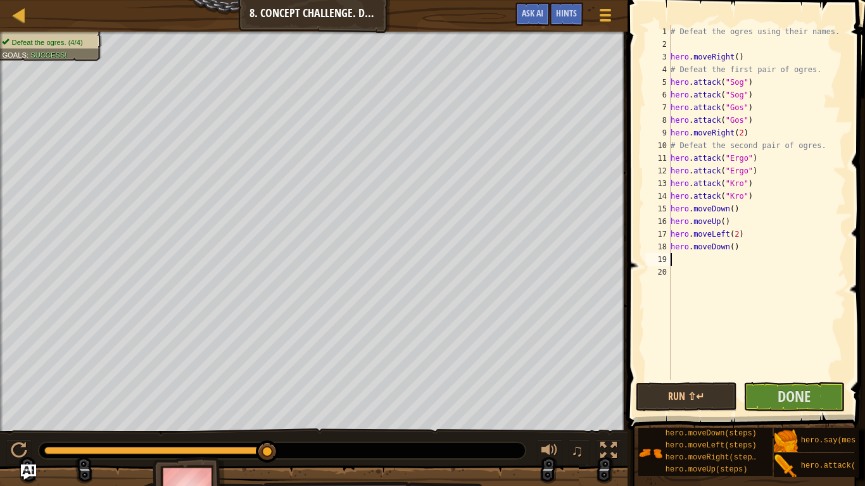
click at [701, 267] on div "# Defeat the ogres using their names. hero . moveRight ( ) # Defeat the first p…" at bounding box center [757, 215] width 178 height 380
click at [693, 260] on div "# Defeat the ogres using their names. hero . moveRight ( ) # Defeat the first p…" at bounding box center [757, 215] width 178 height 380
type textarea "h"
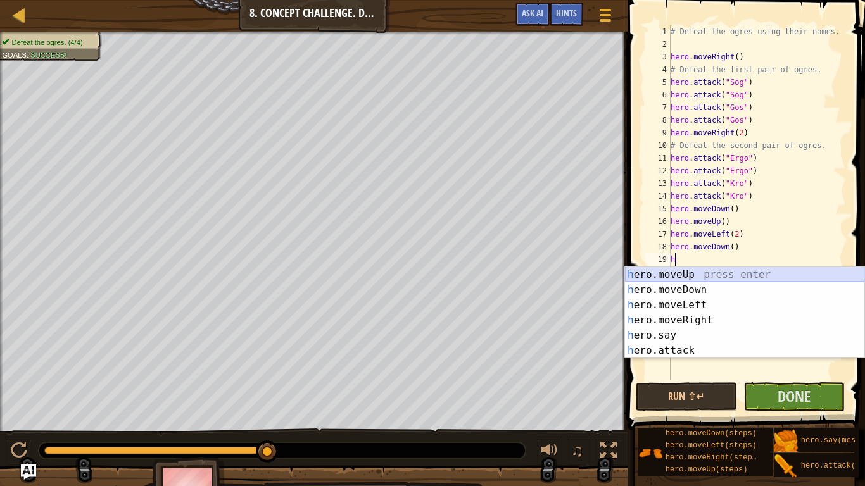
click at [659, 272] on div "h ero.moveUp press enter h ero.moveDown press enter h ero.moveLeft press enter …" at bounding box center [744, 328] width 239 height 122
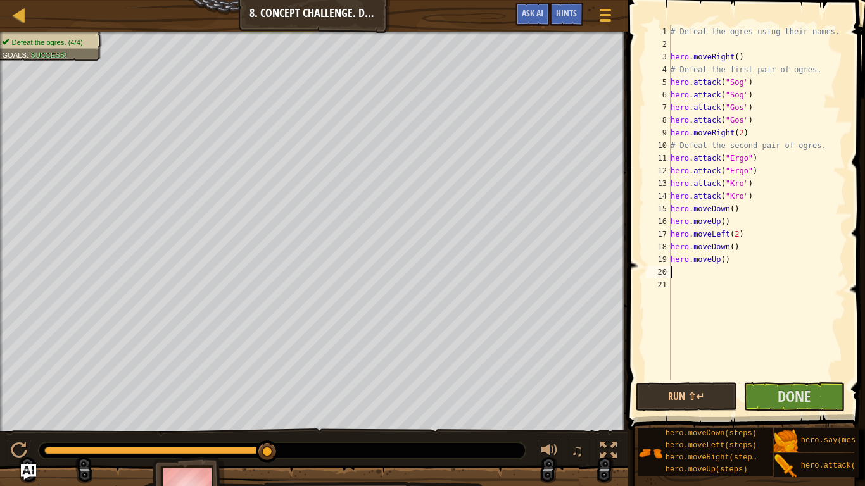
type textarea "h"
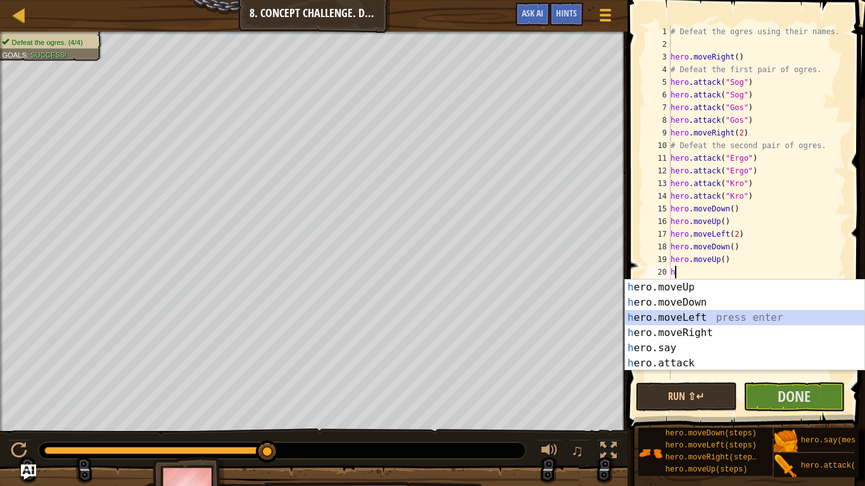
click at [669, 320] on div "h ero.moveUp press enter h ero.moveDown press enter h ero.moveLeft press enter …" at bounding box center [744, 341] width 239 height 122
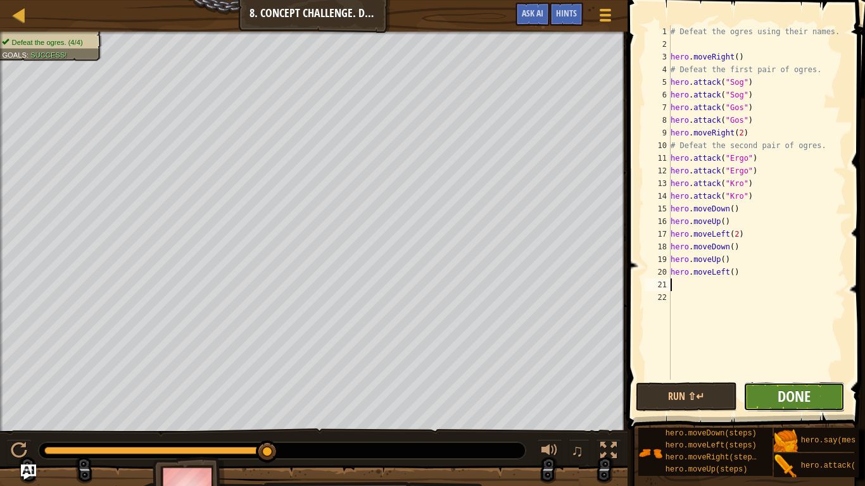
click at [799, 390] on span "Done" at bounding box center [794, 396] width 33 height 20
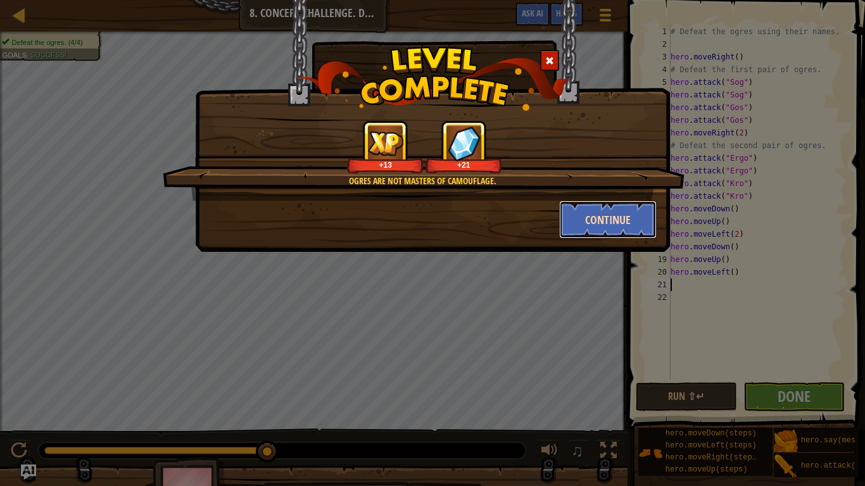
click at [600, 223] on button "Continue" at bounding box center [608, 220] width 98 height 38
